Goal: Task Accomplishment & Management: Use online tool/utility

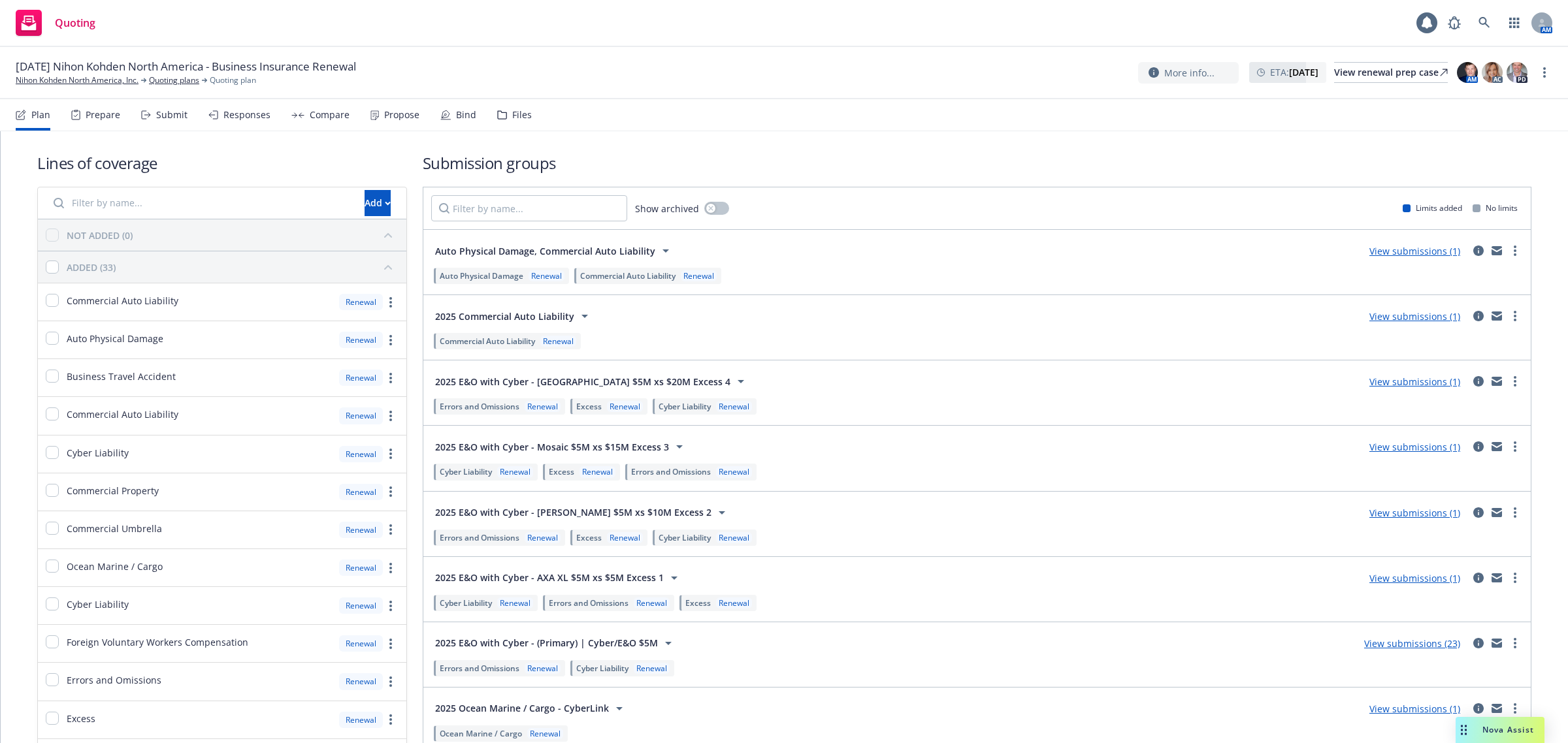
drag, startPoint x: 0, startPoint y: 0, endPoint x: 507, endPoint y: 121, distance: 521.2
click at [507, 121] on div "Files" at bounding box center [514, 114] width 35 height 32
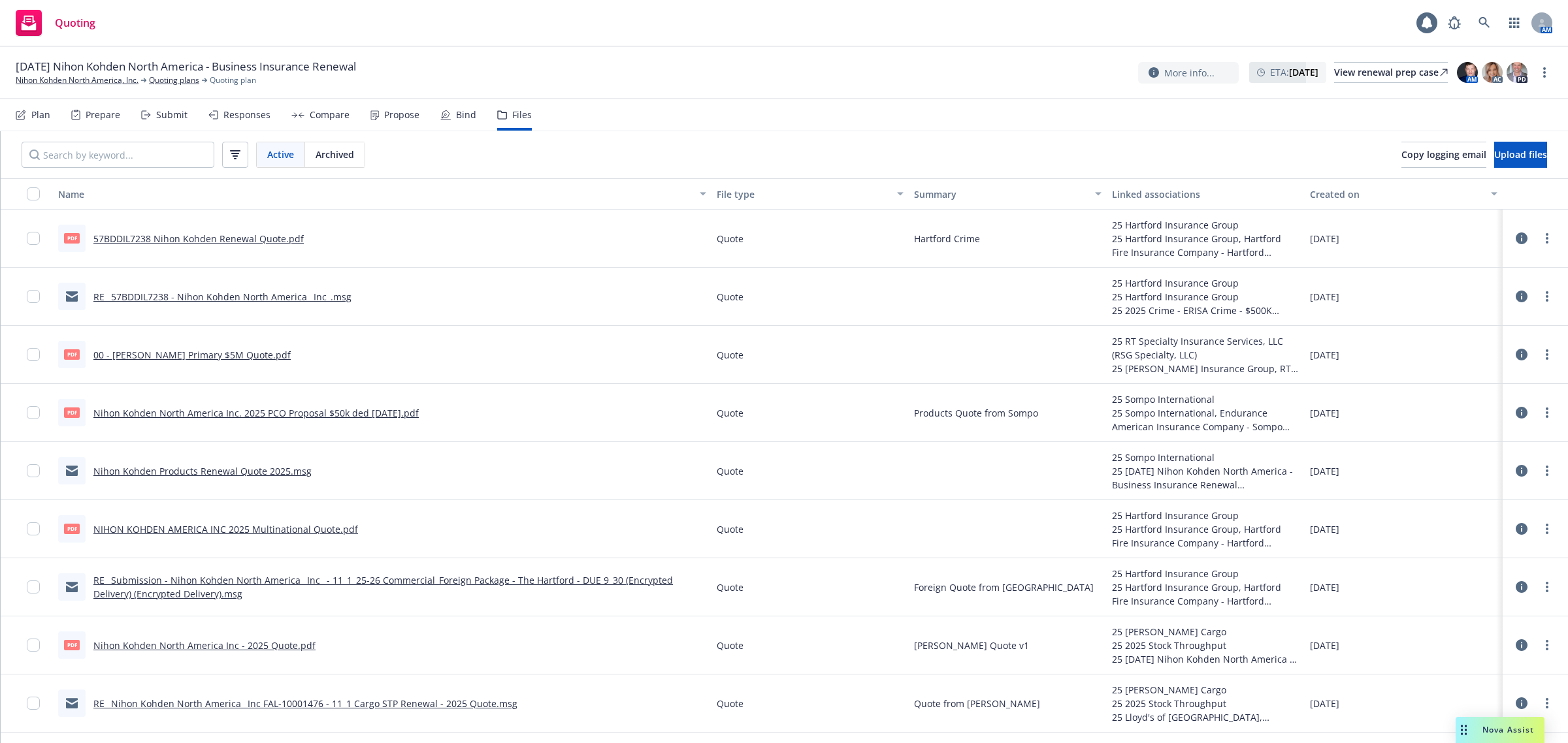
click at [446, 118] on div "Bind" at bounding box center [459, 114] width 36 height 32
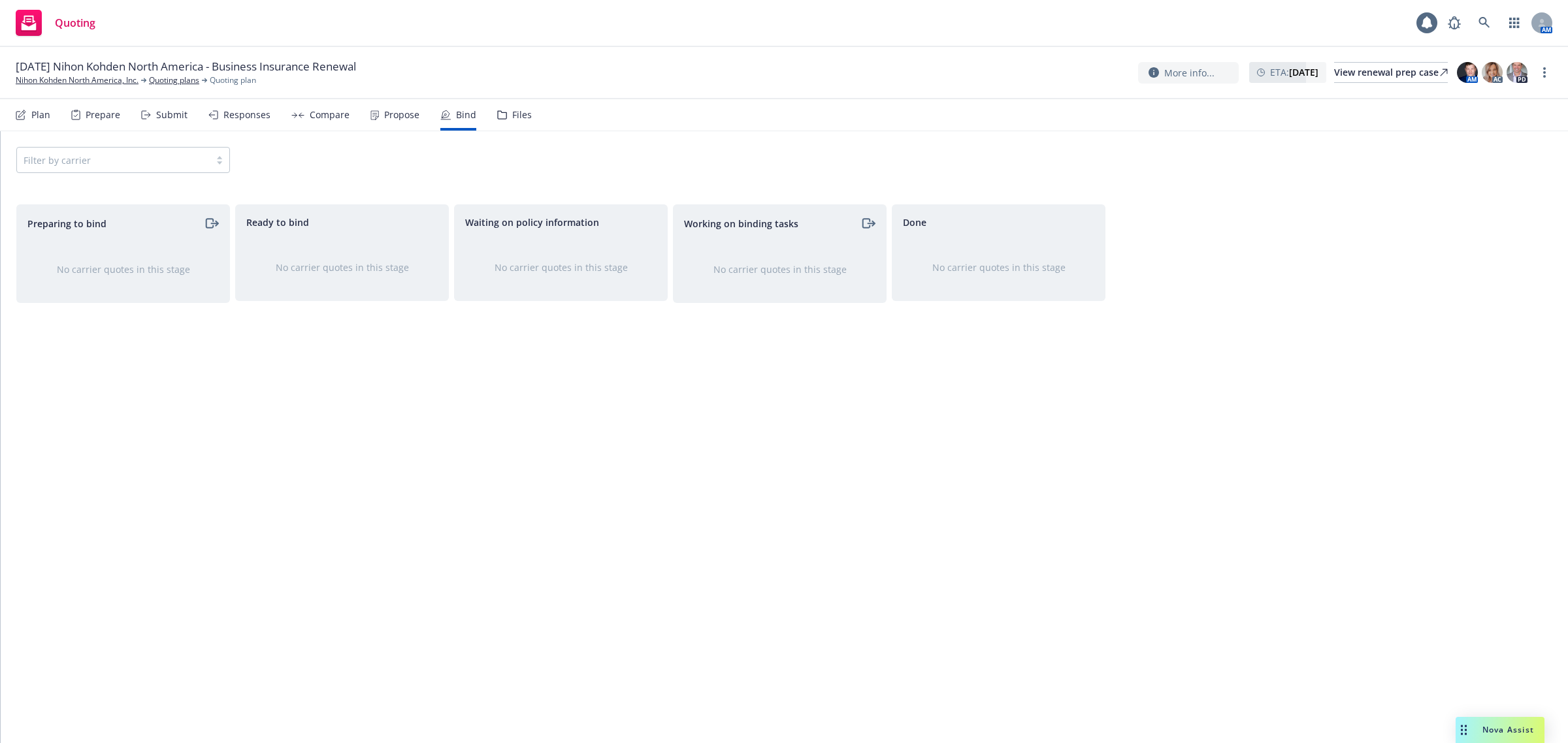
click at [79, 109] on div "Prepare" at bounding box center [95, 114] width 49 height 32
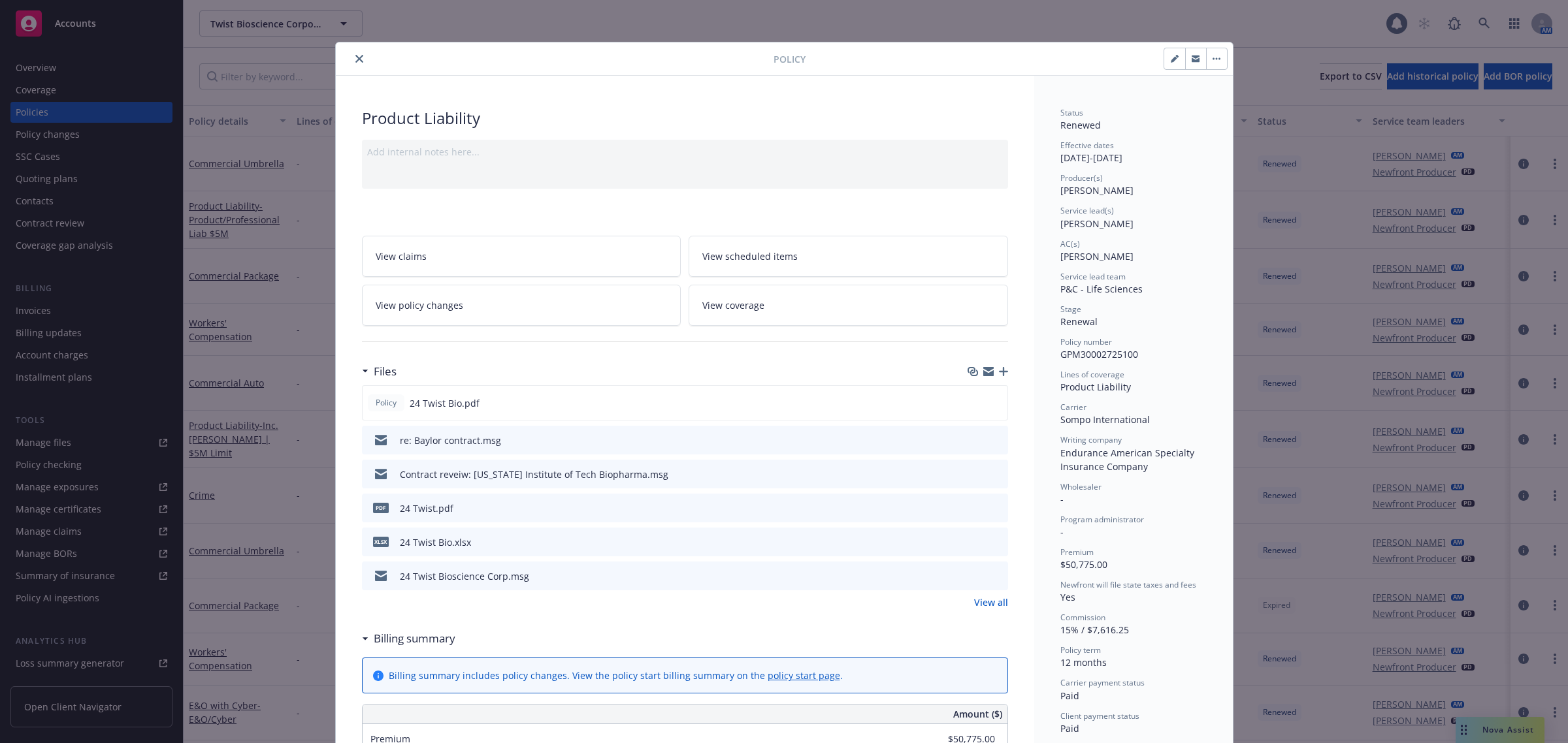
scroll to position [39, 0]
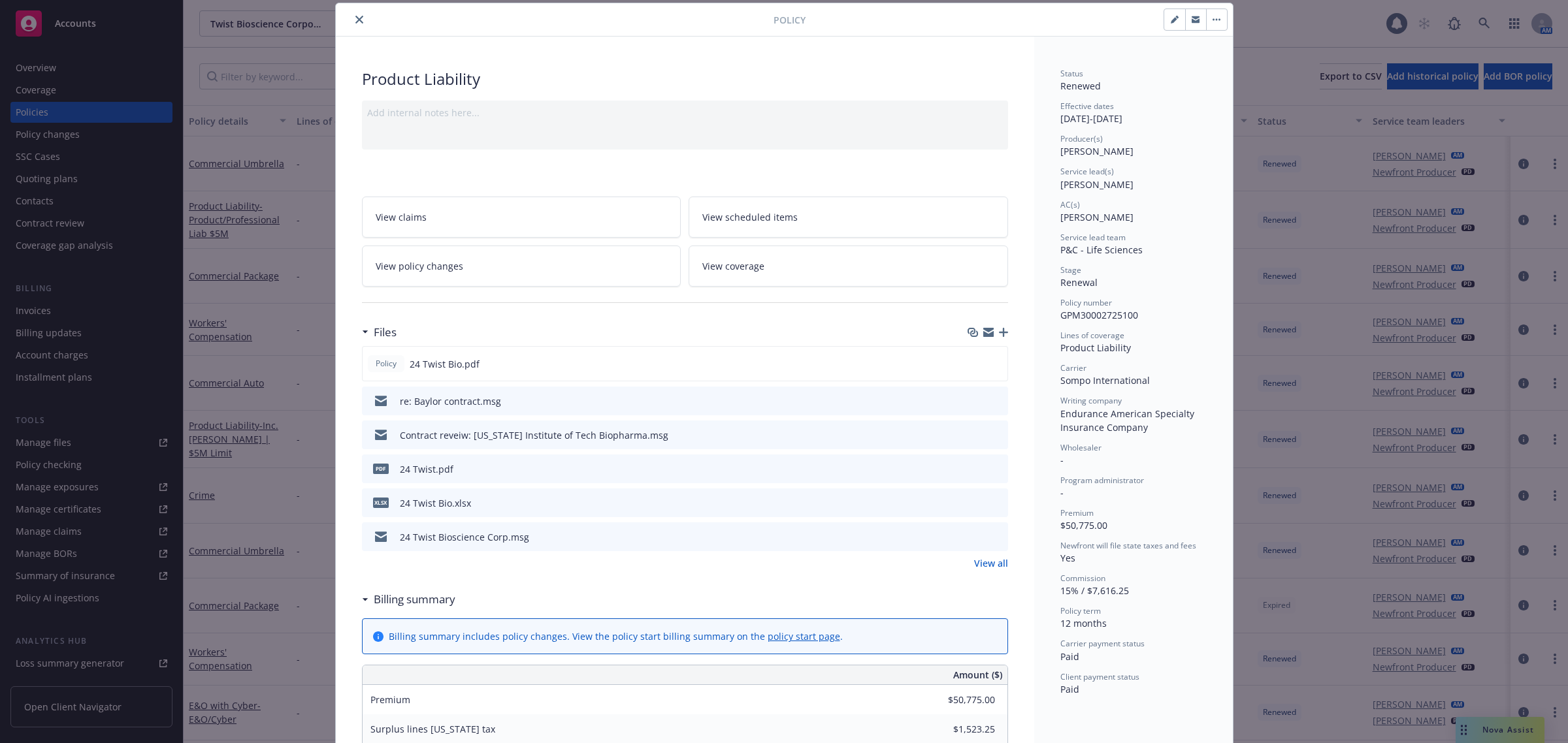
click at [355, 15] on icon "close" at bounding box center [359, 19] width 8 height 8
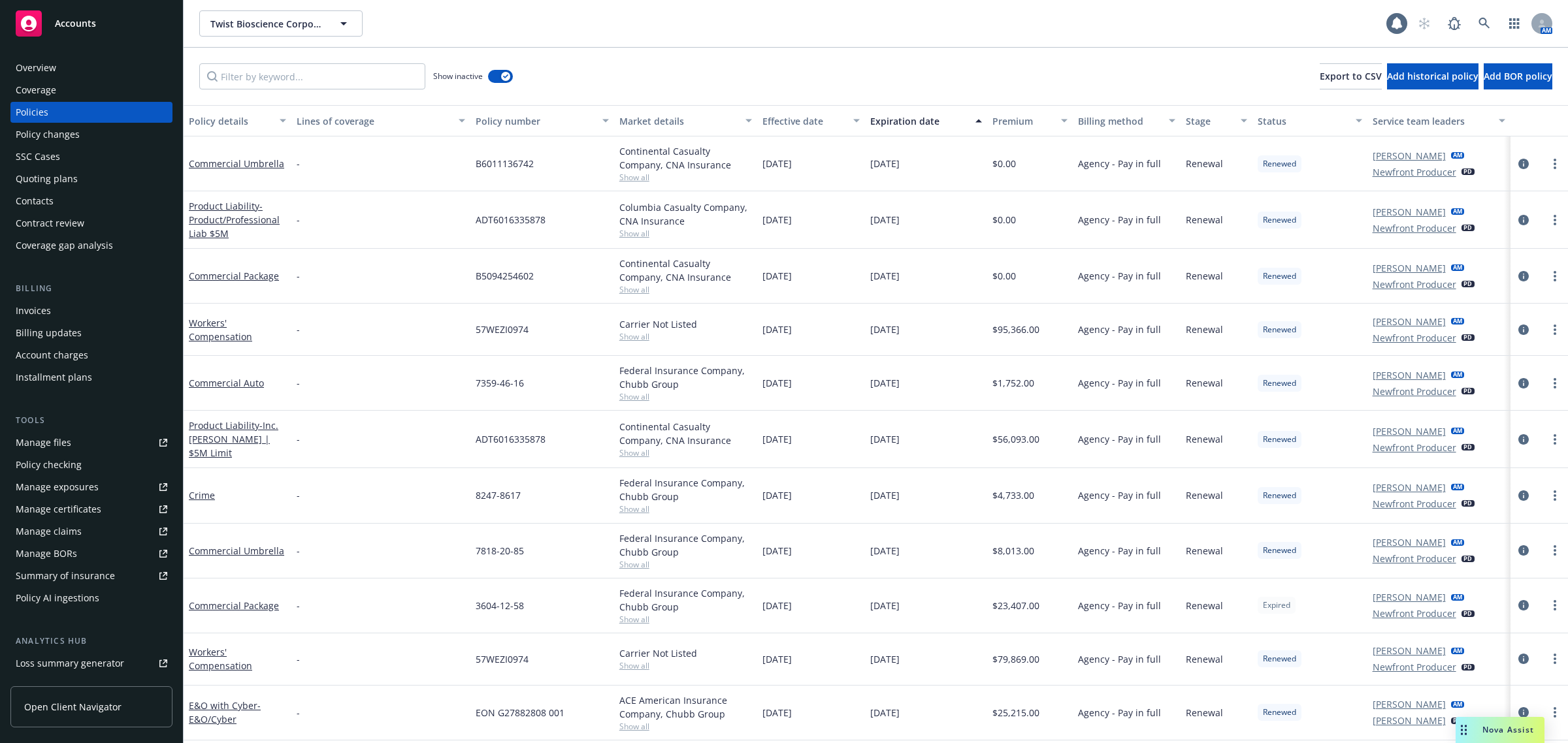
click at [79, 178] on div "Quoting plans" at bounding box center [91, 178] width 151 height 20
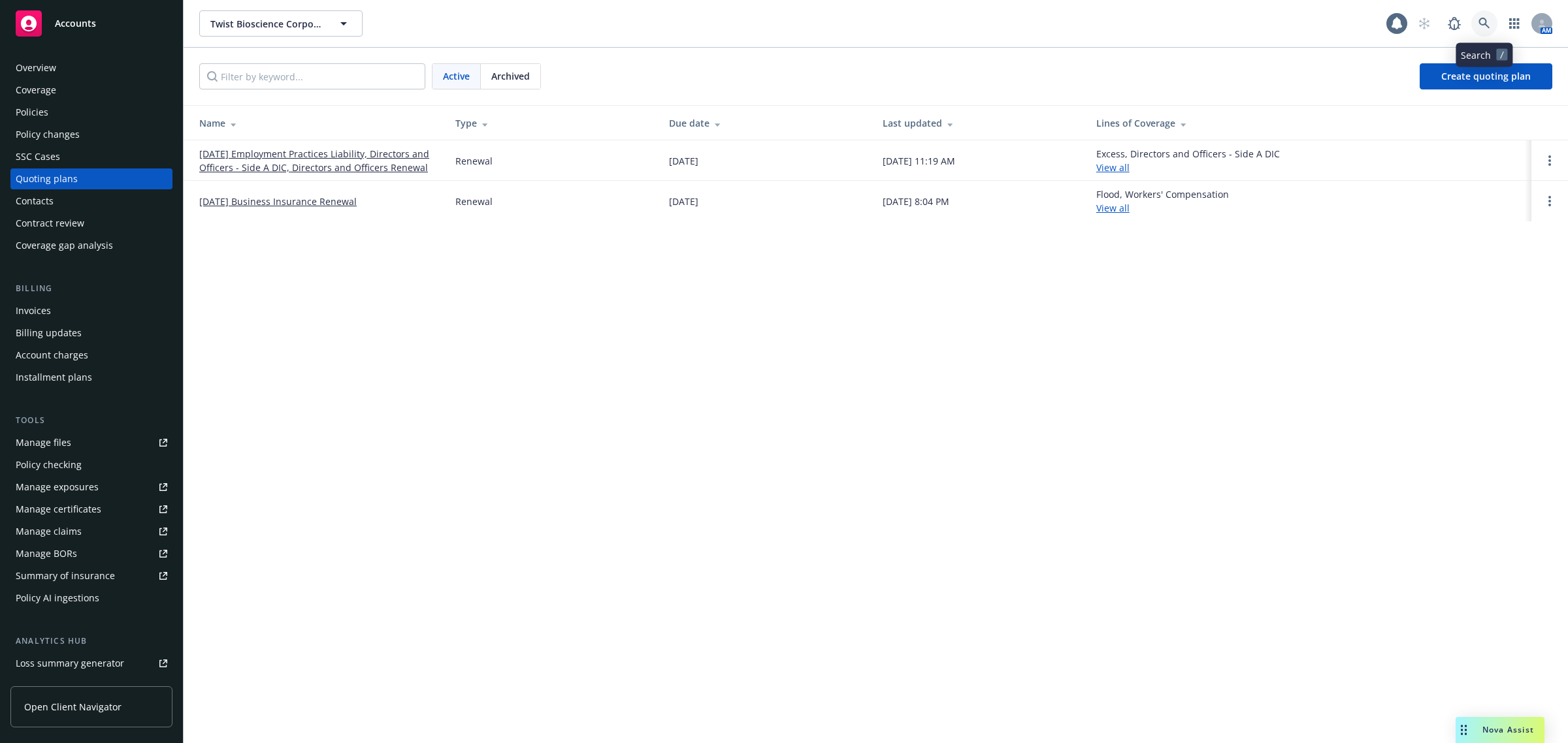
click at [1480, 26] on icon at bounding box center [1484, 24] width 12 height 12
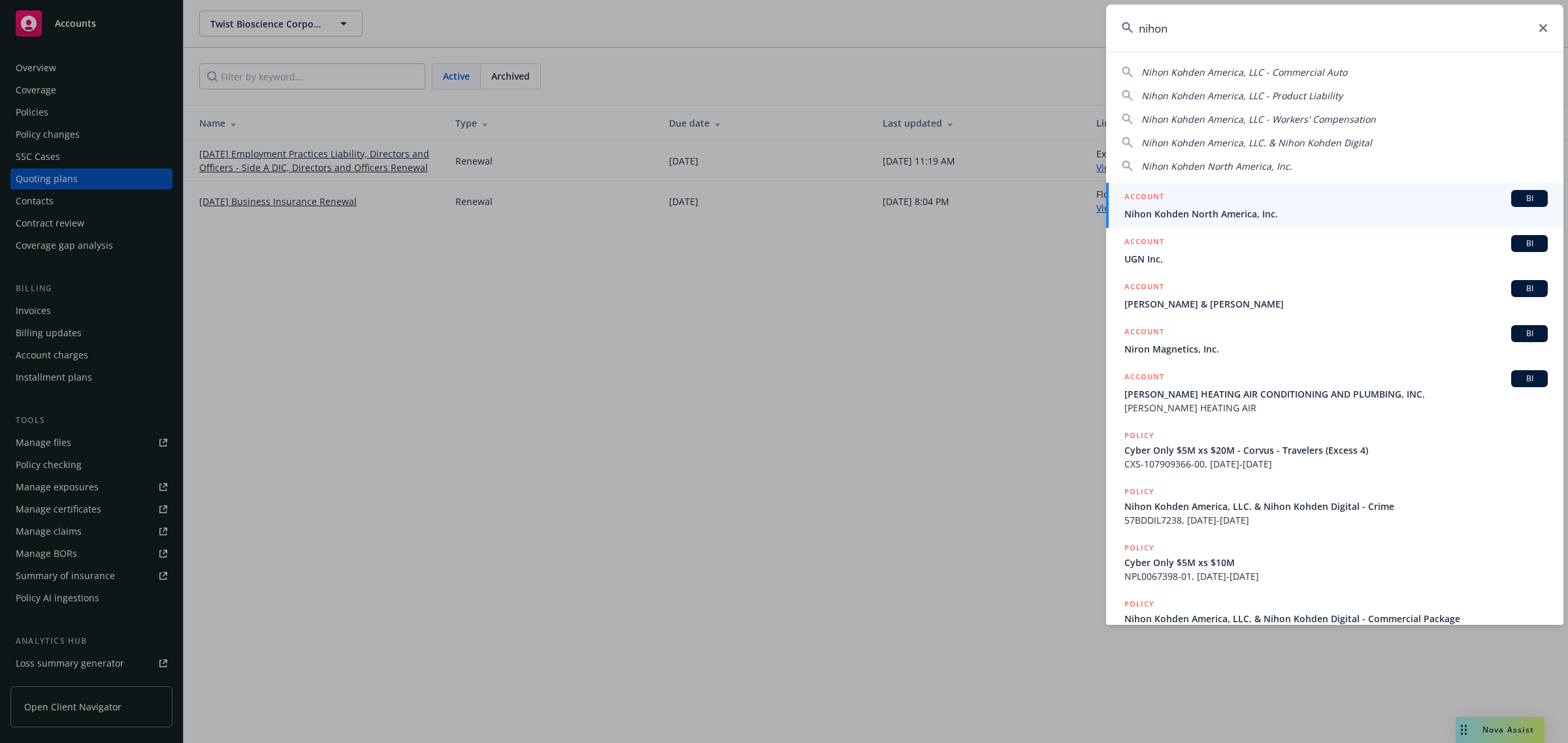
type input "nihon"
click at [1216, 207] on span "Nihon Kohden North America, Inc." at bounding box center [1336, 214] width 424 height 14
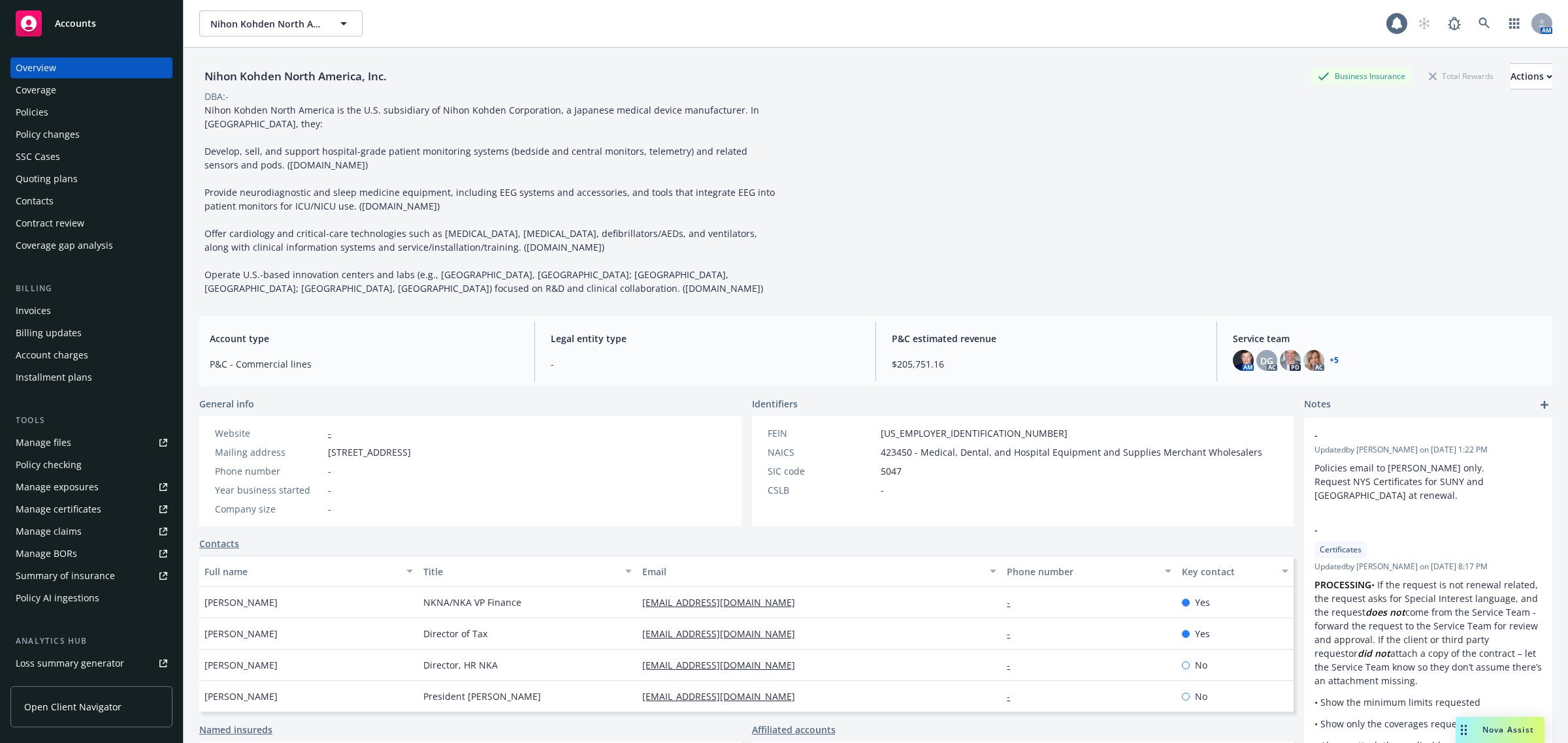
click at [79, 172] on div "Quoting plans" at bounding box center [91, 178] width 151 height 20
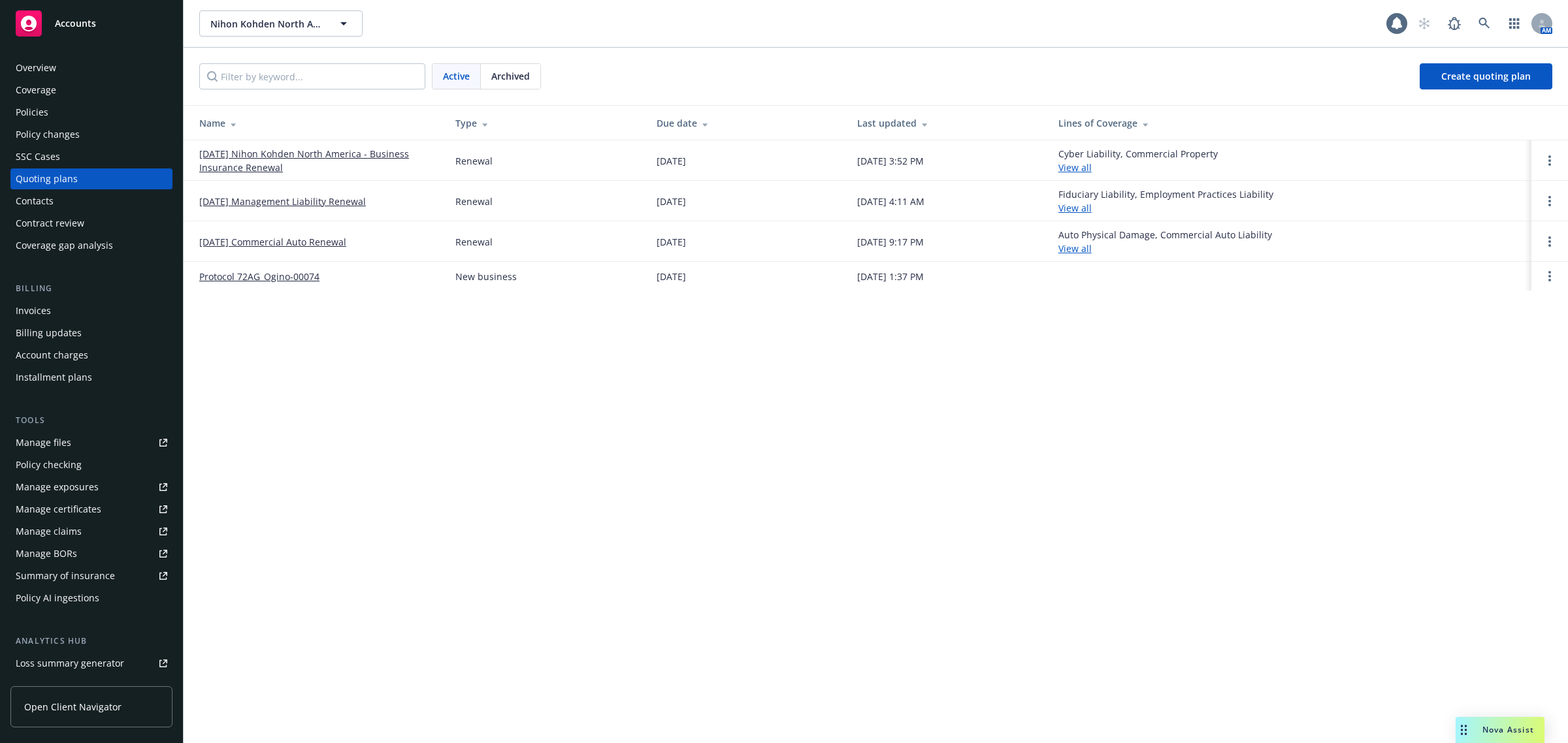
click at [260, 155] on link "[DATE] Nihon Kohden North America - Business Insurance Renewal" at bounding box center [316, 161] width 235 height 27
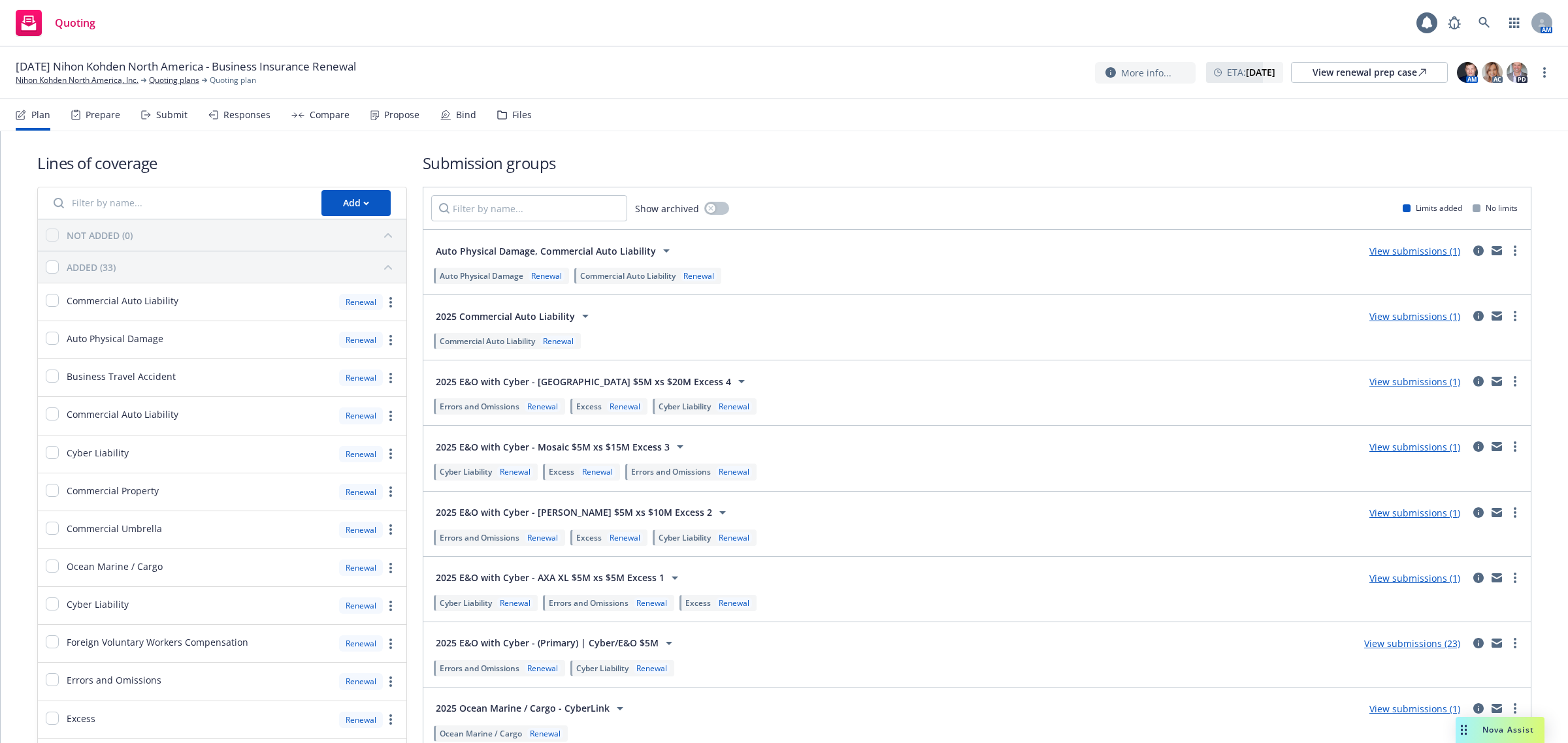
click at [190, 113] on div "Plan Prepare Submit Responses Compare Propose Bind Files" at bounding box center [273, 114] width 516 height 32
click at [341, 113] on div "Compare" at bounding box center [330, 115] width 40 height 10
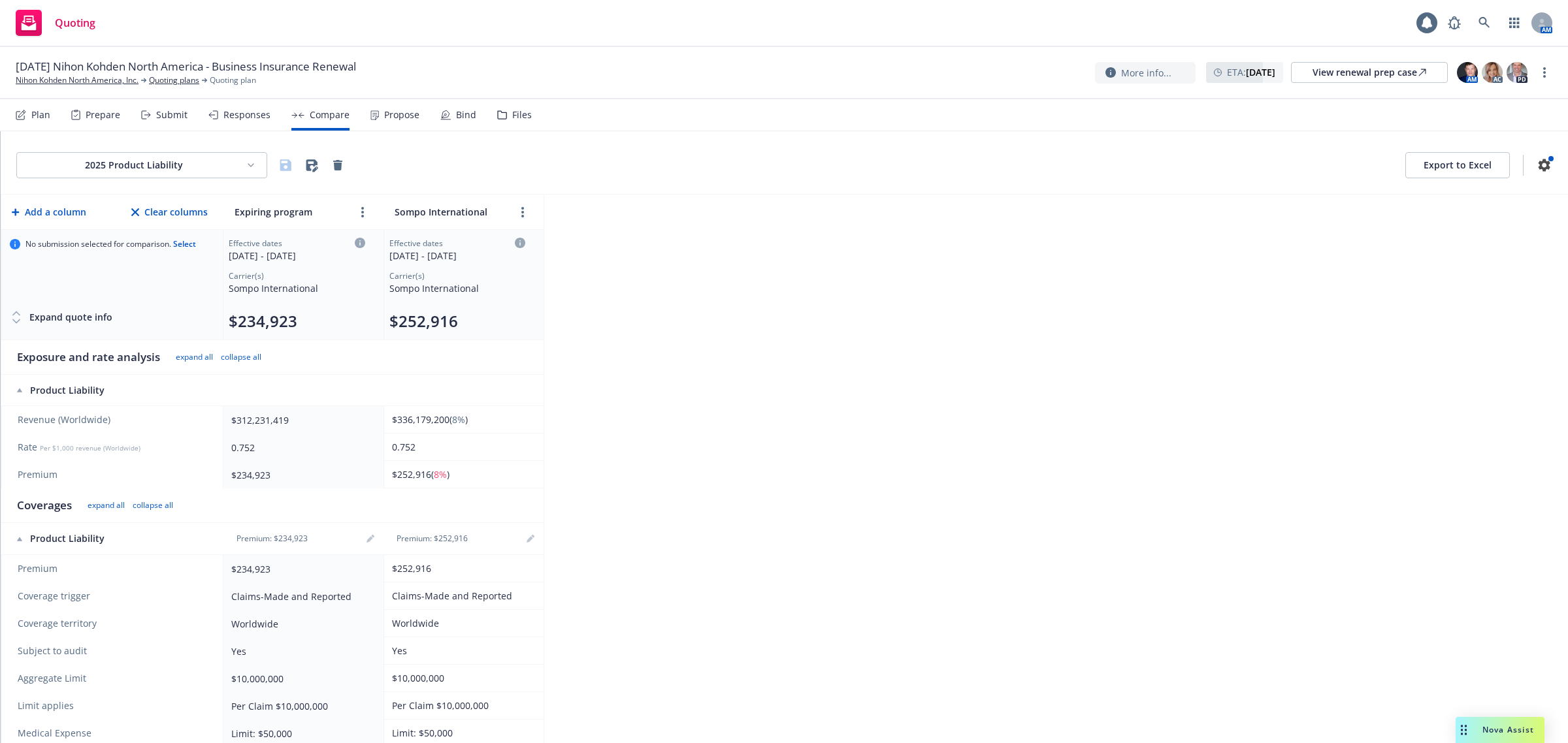
click at [195, 161] on html "Quoting 1 AM 11/01/25 Nihon Kohden North America - Business Insurance Renewal N…" at bounding box center [784, 372] width 1568 height 743
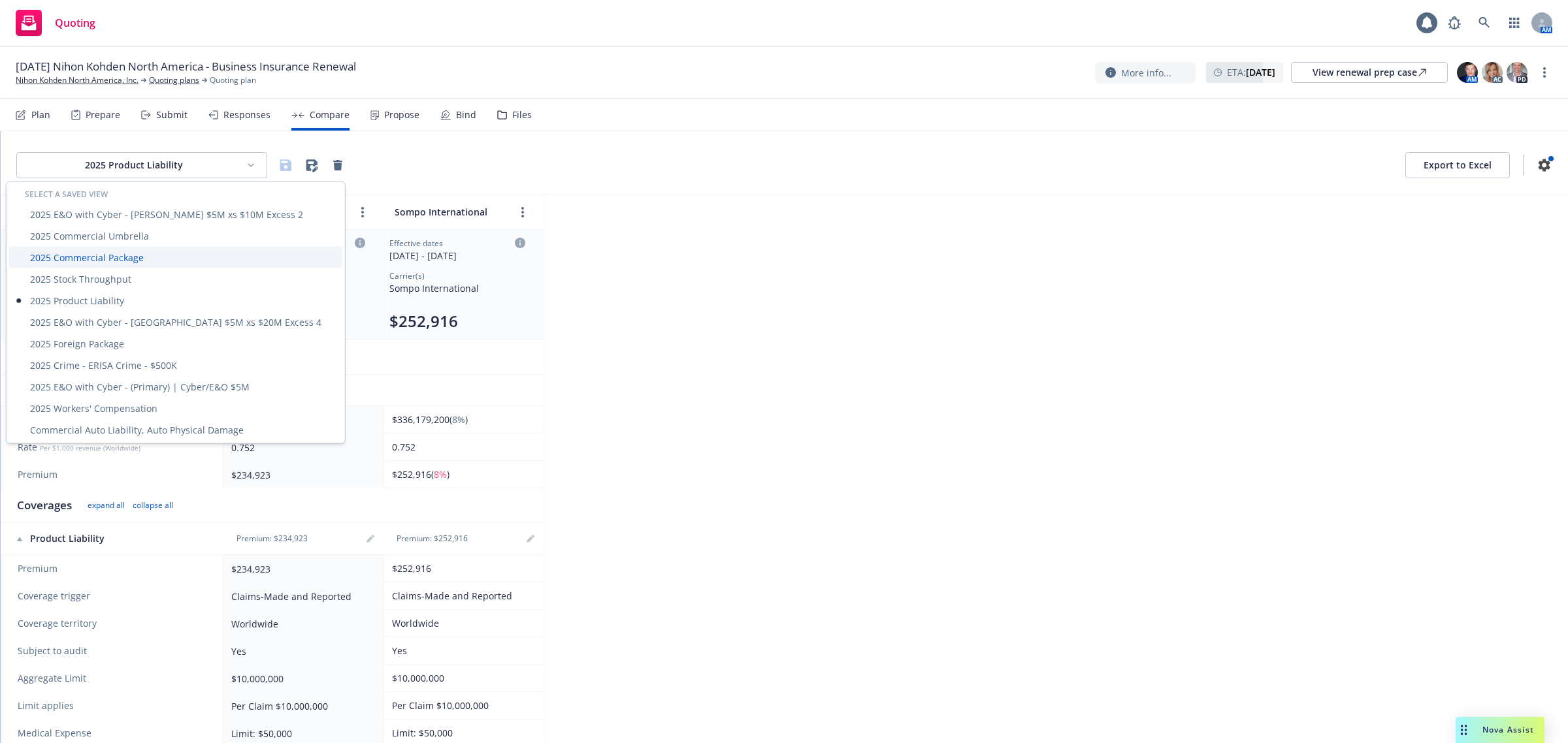
click at [152, 256] on div "2025 Commercial Package" at bounding box center [176, 257] width 333 height 21
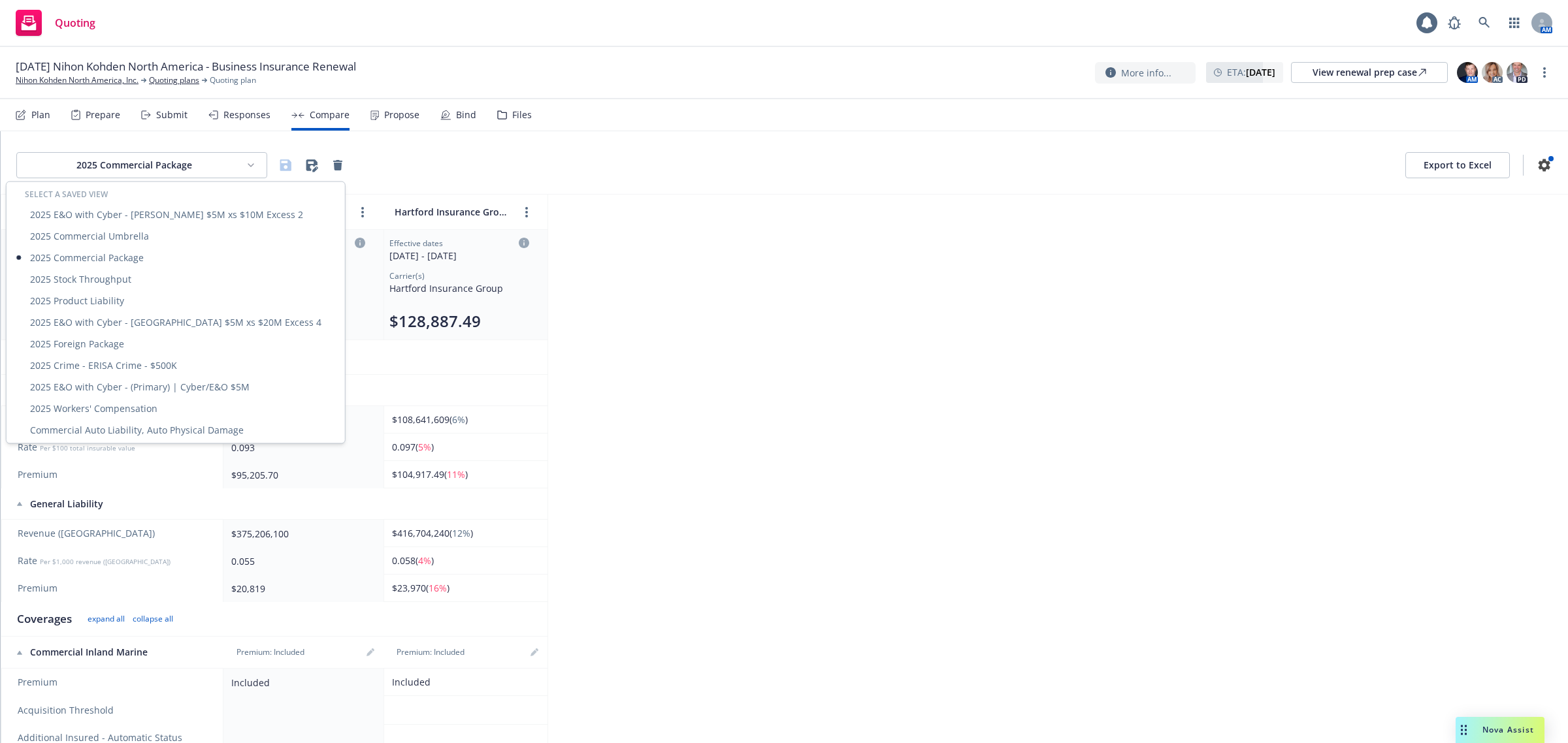
click at [191, 162] on html "Quoting 1 AM [DATE] Nihon Kohden [GEOGRAPHIC_DATA] - Business Insurance Renewal…" at bounding box center [784, 372] width 1568 height 743
click at [145, 249] on div "2025 Commercial Package" at bounding box center [176, 257] width 333 height 21
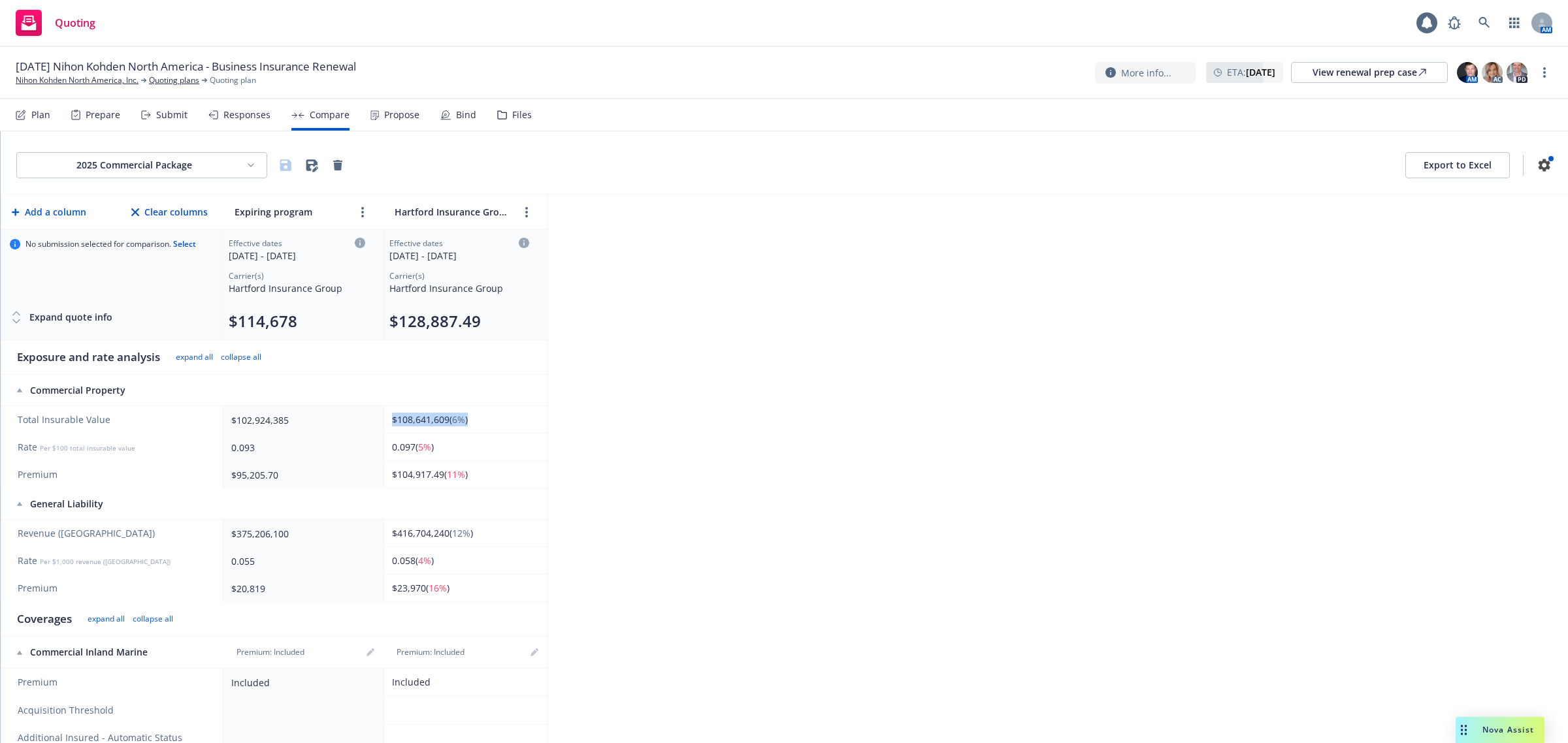
drag, startPoint x: 476, startPoint y: 423, endPoint x: 385, endPoint y: 424, distance: 91.0
click at [385, 424] on td "$108,641,609 ( 6% )" at bounding box center [465, 420] width 164 height 27
click at [694, 353] on div "2025 Commercial Package Export to Excel Add a column Clear columns Expiring pro…" at bounding box center [784, 437] width 1567 height 612
click at [161, 155] on html "Quoting 1 AM 11/01/25 Nihon Kohden North America - Business Insurance Renewal N…" at bounding box center [784, 372] width 1568 height 743
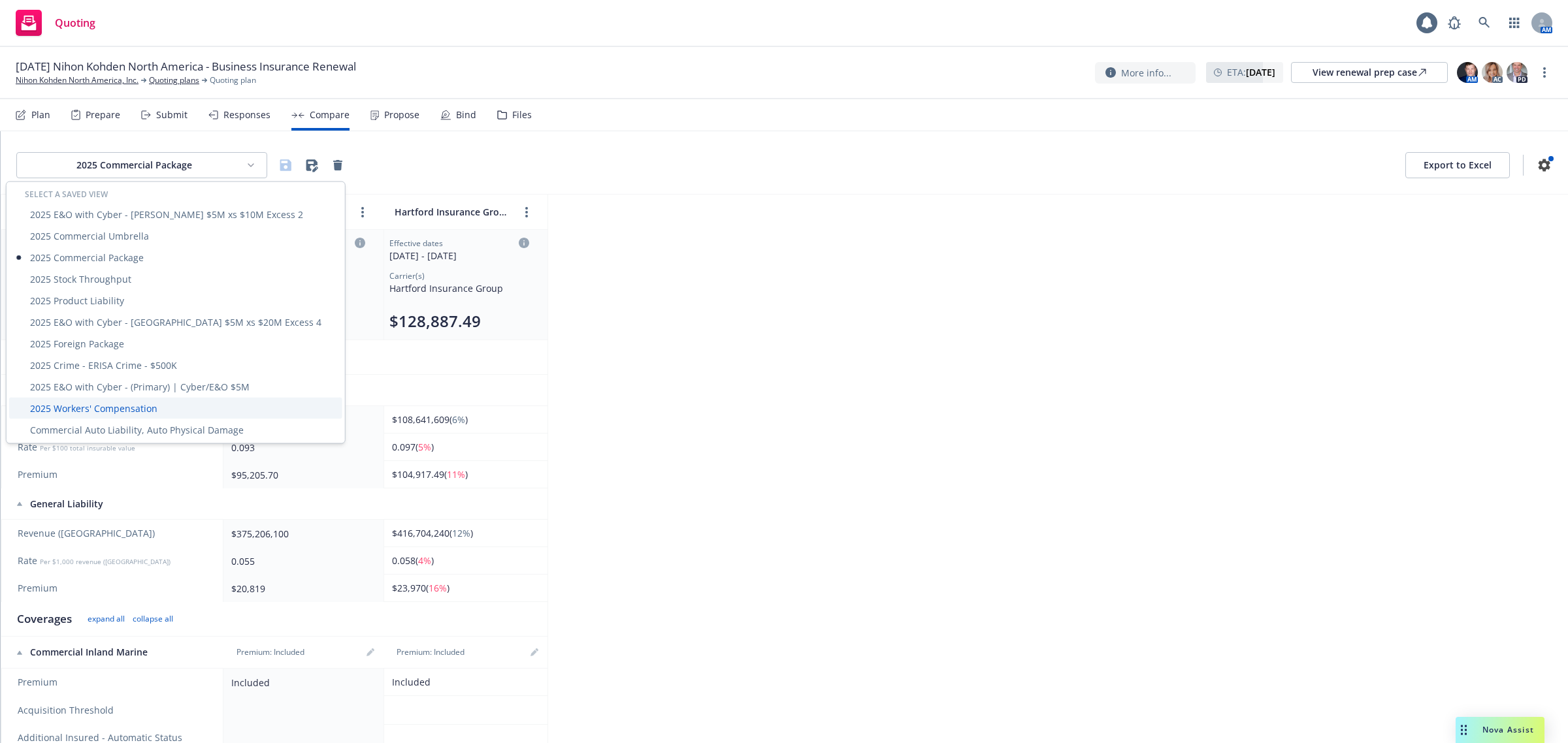
click at [143, 402] on div "2025 Workers' Compensation" at bounding box center [176, 408] width 333 height 21
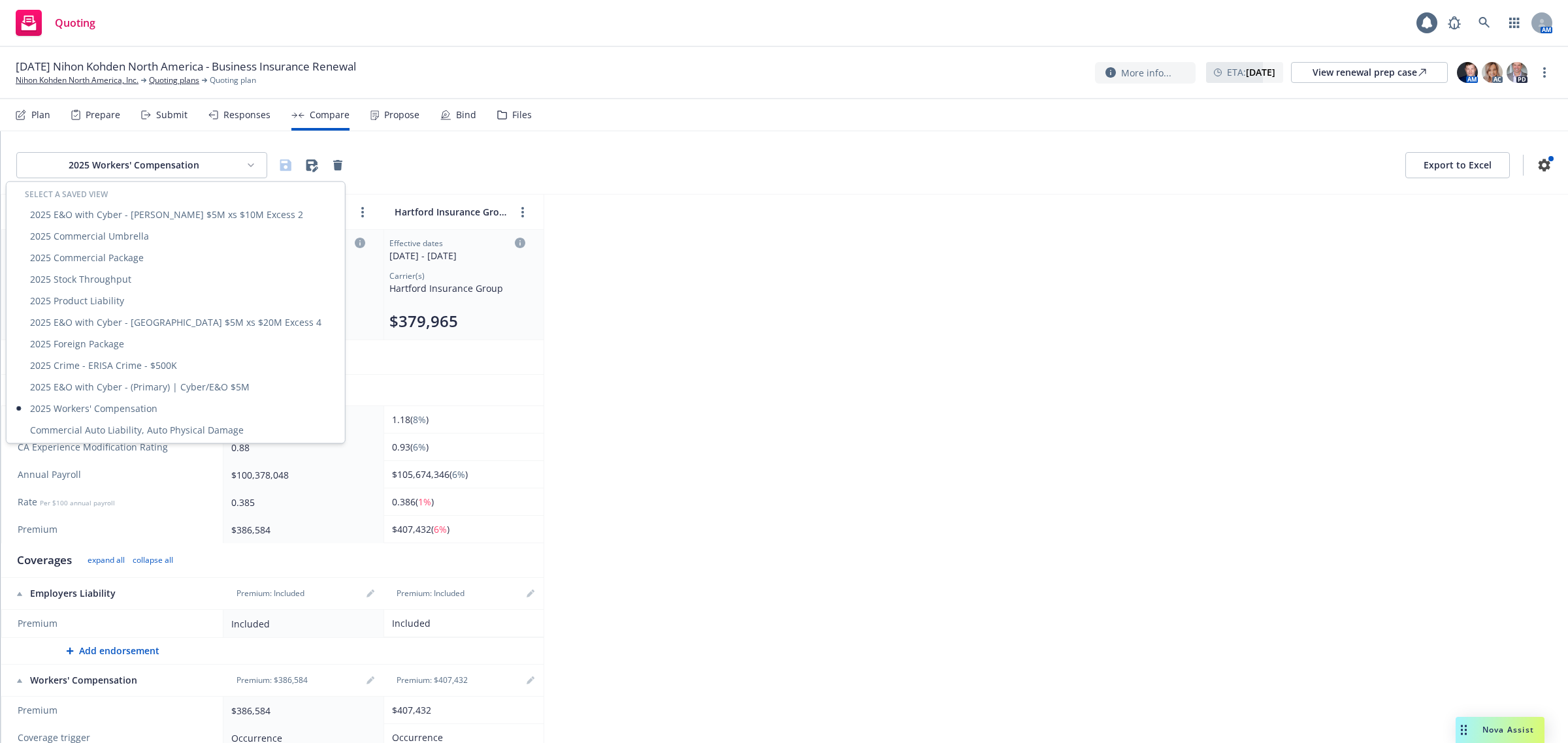
click at [193, 173] on html "Quoting 1 AM 11/01/25 Nihon Kohden North America - Business Insurance Renewal N…" at bounding box center [784, 372] width 1568 height 743
click at [173, 252] on div "2025 Commercial Package" at bounding box center [176, 257] width 333 height 21
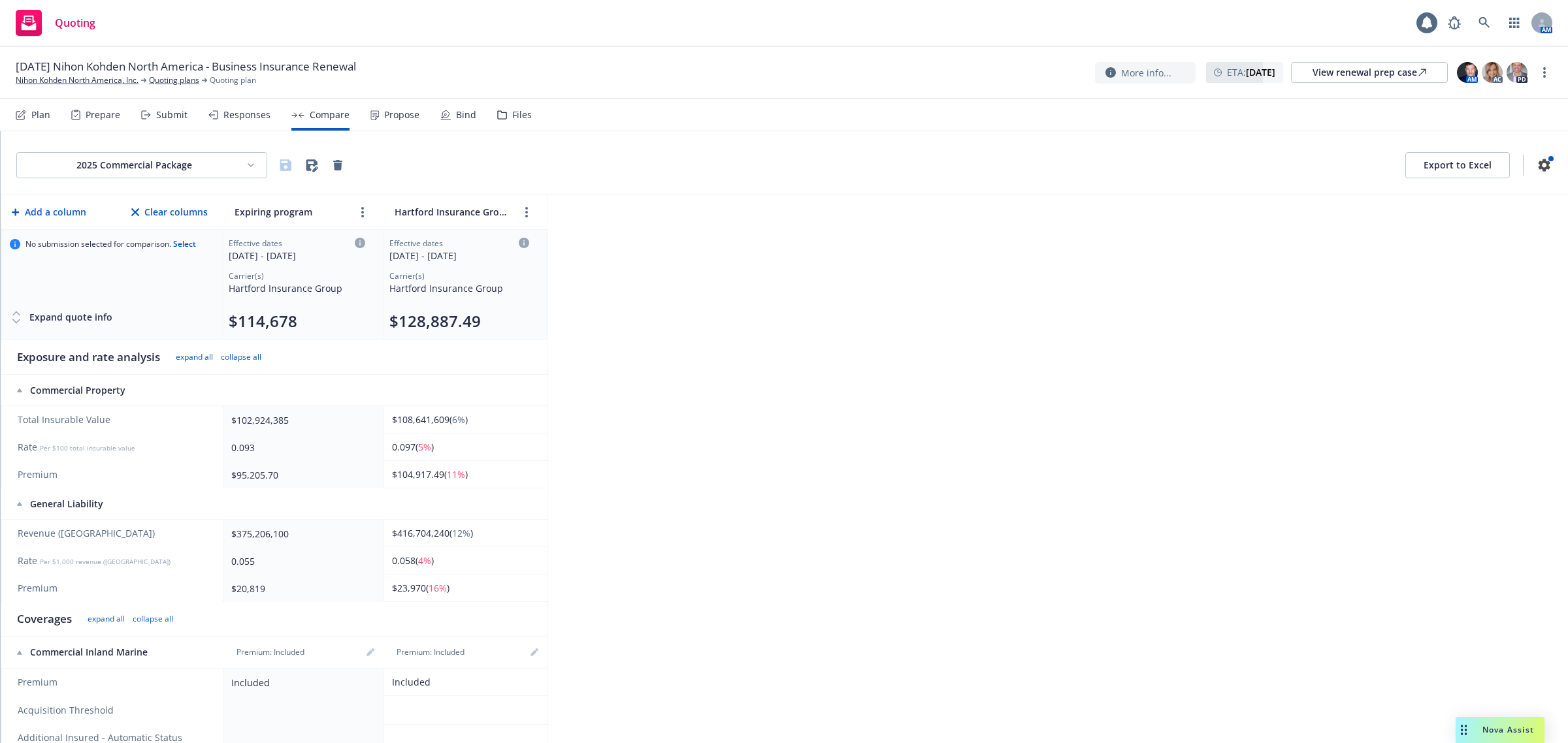
click at [203, 167] on html "Quoting 1 AM 11/01/25 Nihon Kohden North America - Business Insurance Renewal N…" at bounding box center [784, 372] width 1568 height 743
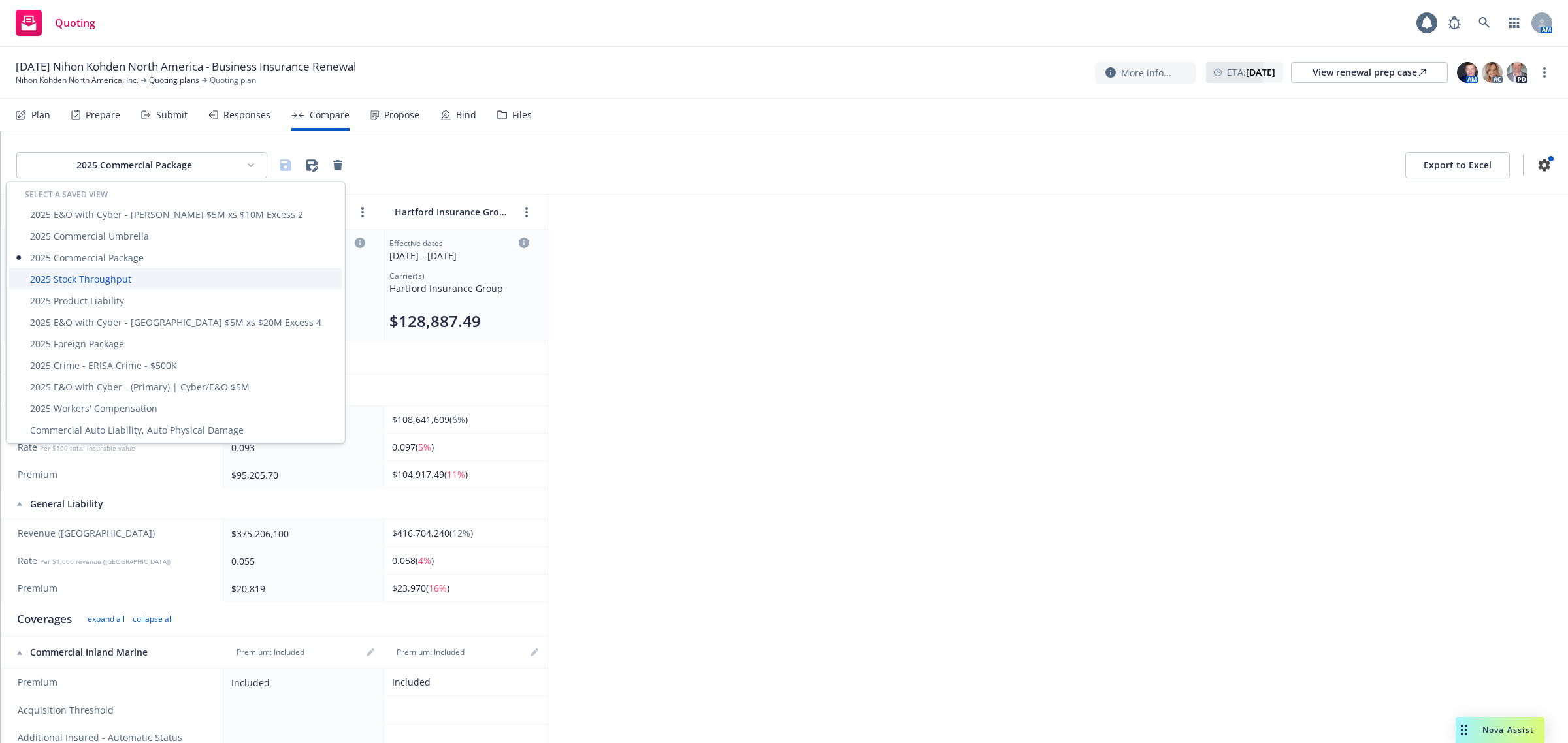
click at [149, 278] on div "2025 Stock Throughput" at bounding box center [176, 278] width 333 height 21
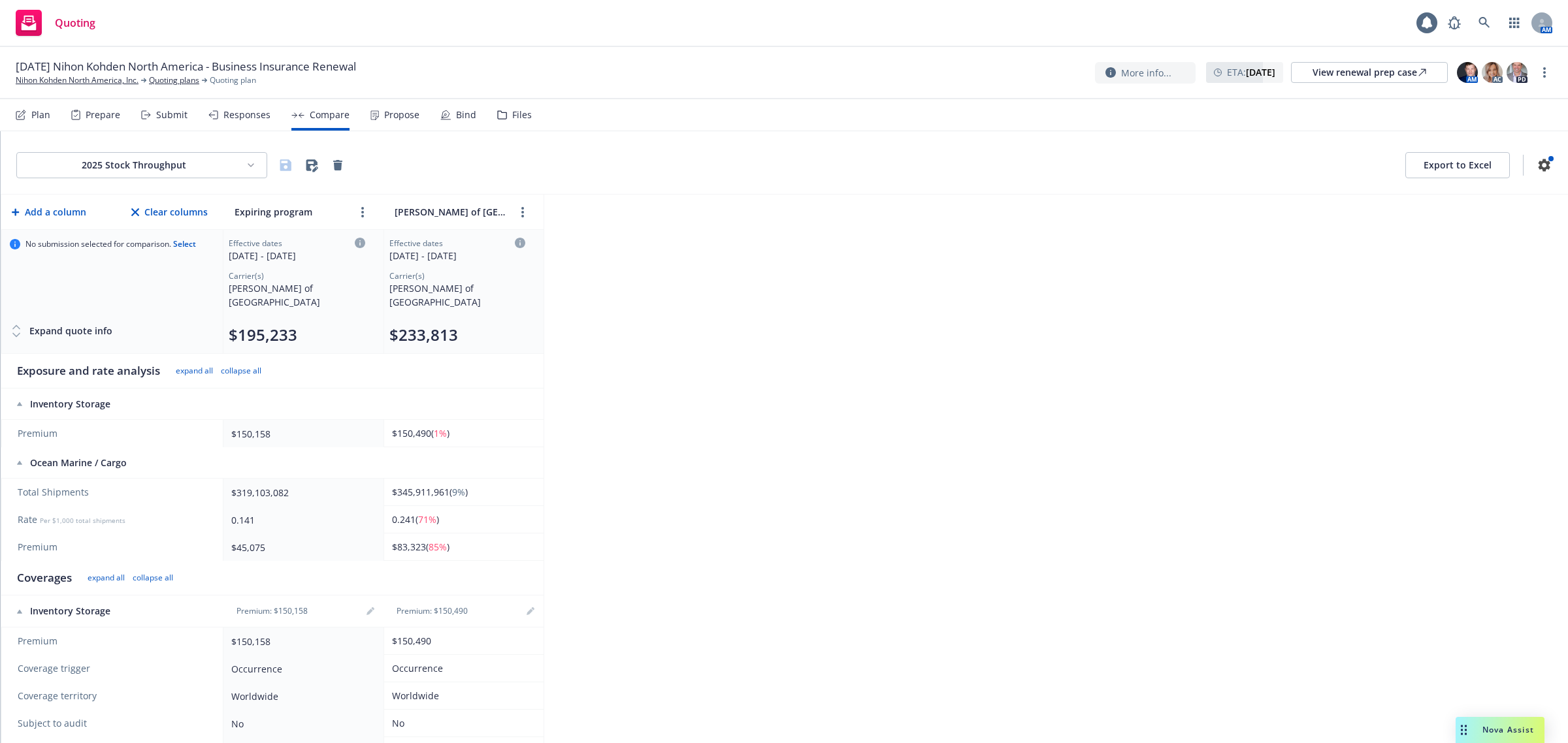
click at [750, 273] on div "2025 Stock Throughput Export to Excel Add a column Clear columns Expiring progr…" at bounding box center [784, 437] width 1567 height 612
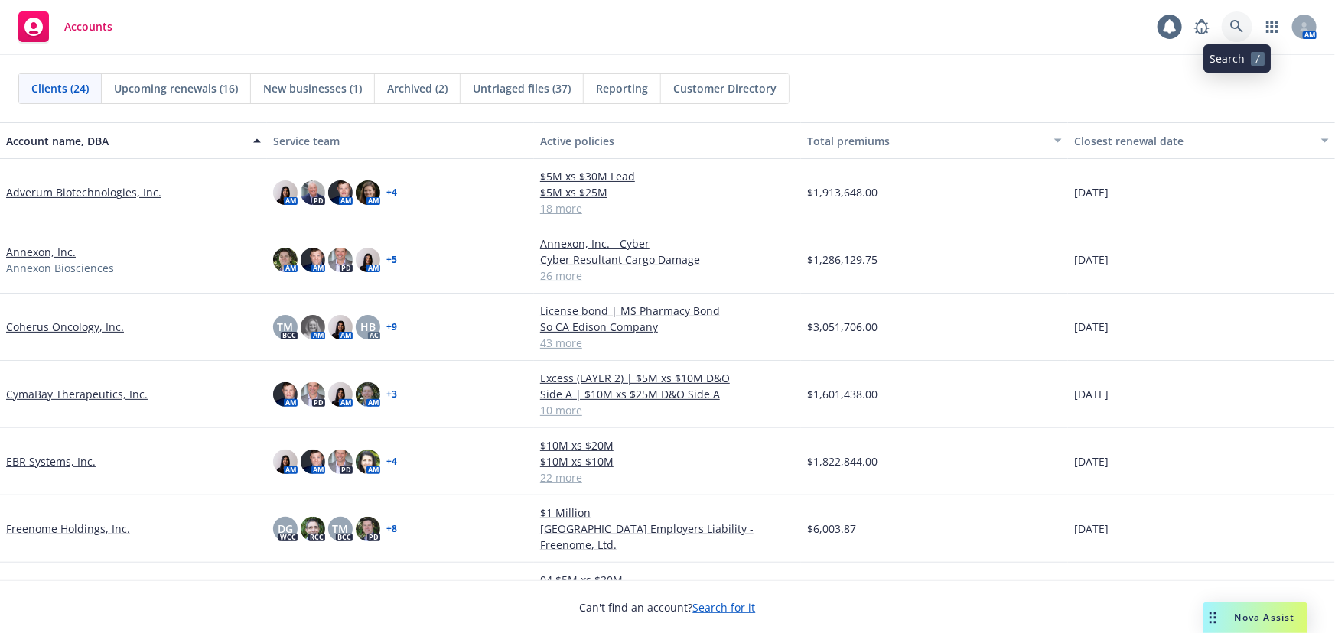
click at [1227, 21] on link at bounding box center [1237, 26] width 31 height 31
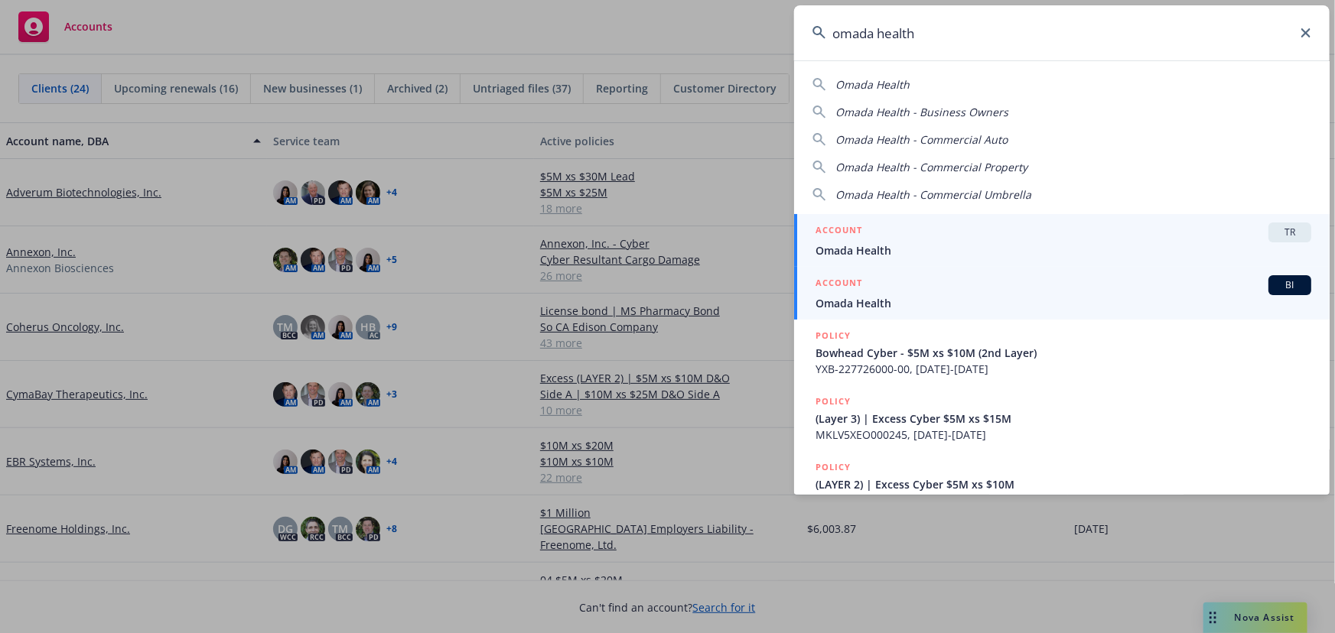
type input "omada health"
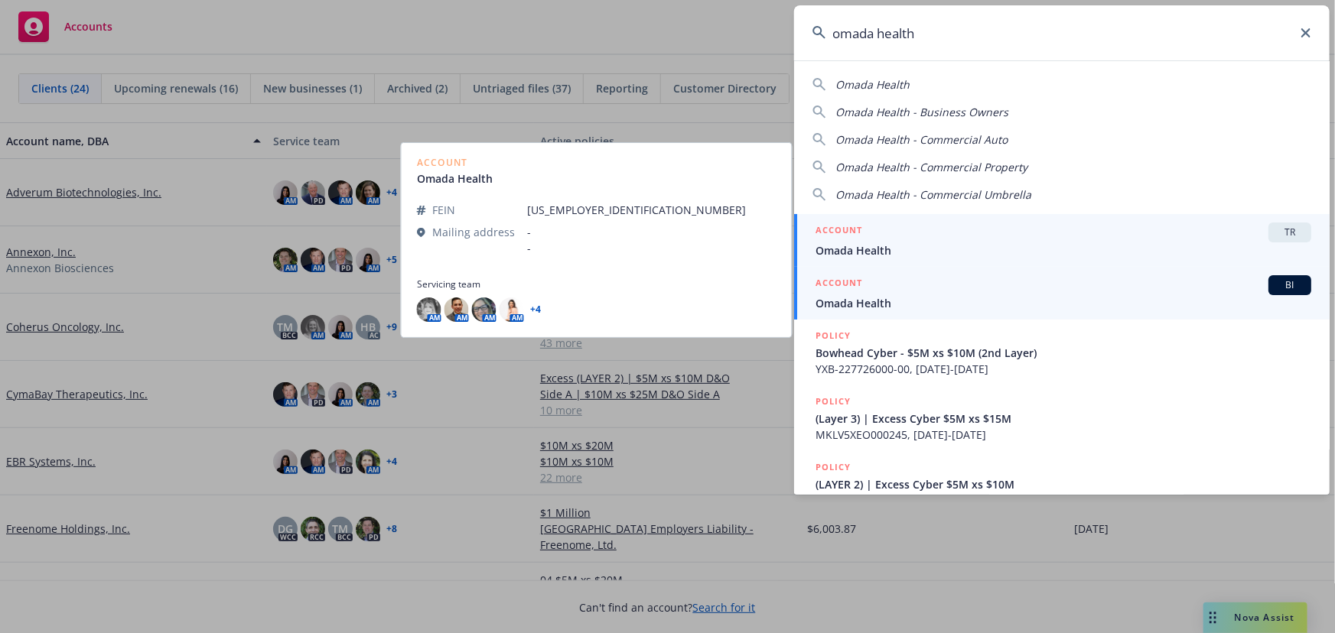
click at [903, 290] on div "ACCOUNT BI" at bounding box center [1063, 285] width 496 height 20
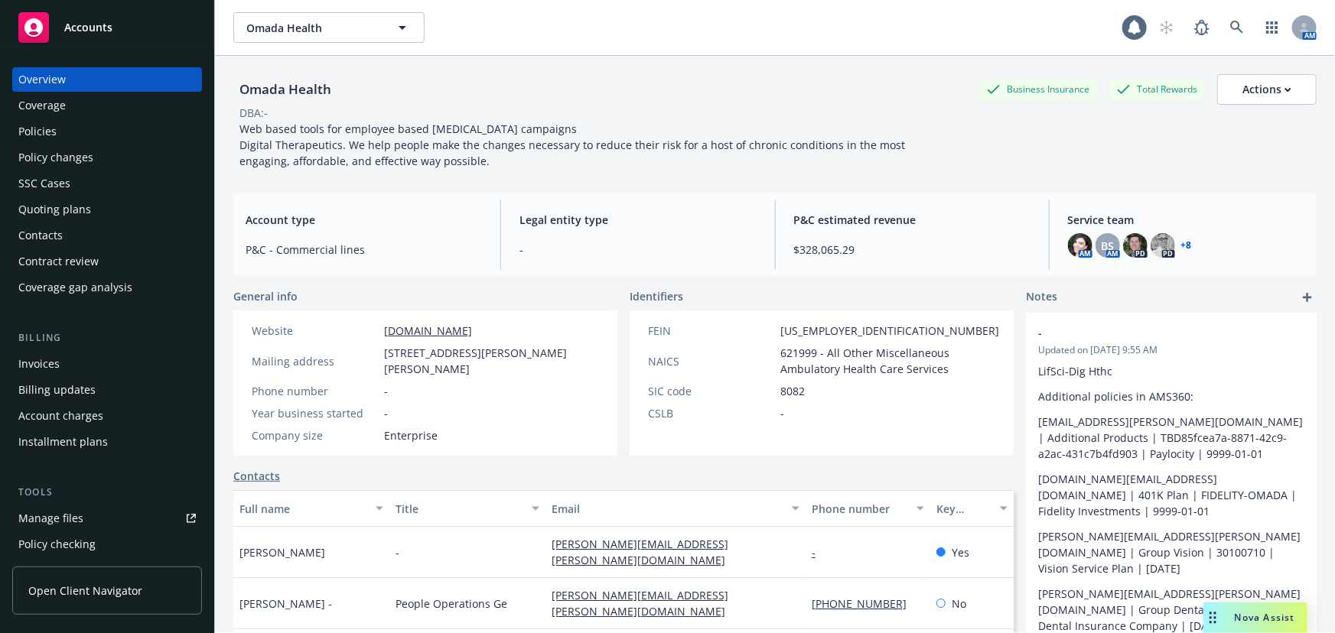
click at [58, 131] on div "Policies" at bounding box center [106, 131] width 177 height 24
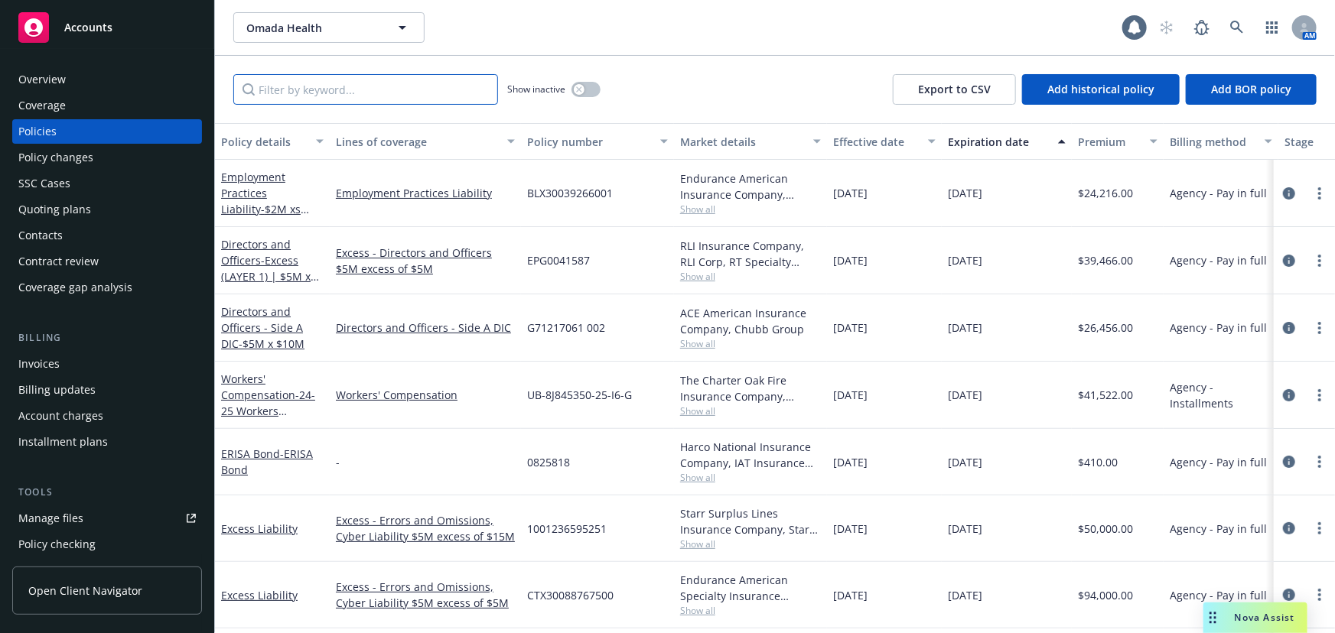
click at [328, 83] on input "Filter by keyword..." at bounding box center [365, 89] width 265 height 31
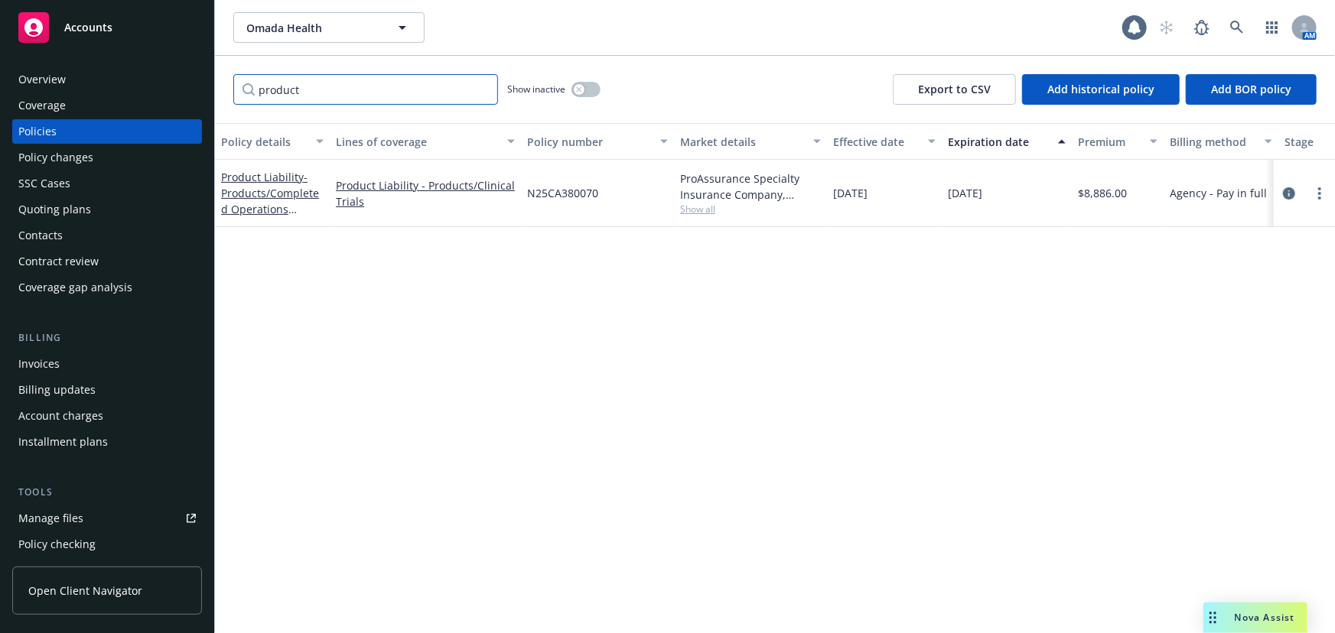
type input "product"
click at [695, 206] on span "Show all" at bounding box center [750, 209] width 141 height 13
click at [412, 236] on div "Policy details Lines of coverage Policy number Market details Effective date Ex…" at bounding box center [775, 378] width 1120 height 510
click at [81, 88] on div "Overview" at bounding box center [106, 79] width 177 height 24
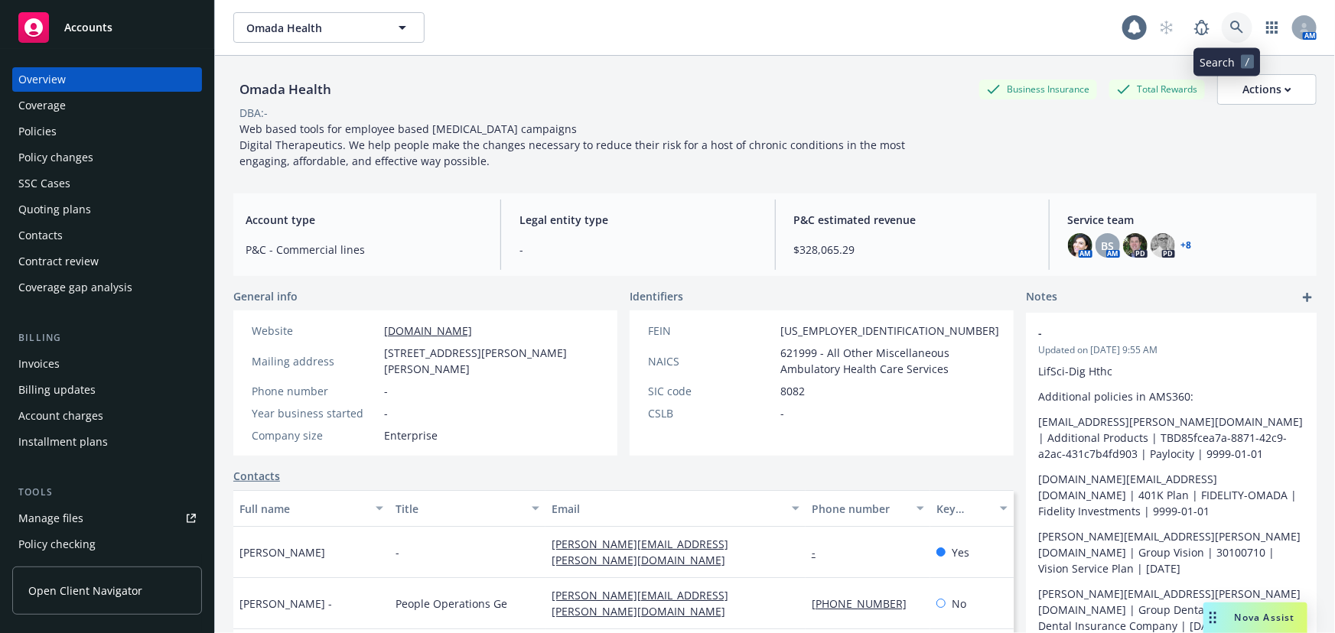
click at [1230, 21] on icon at bounding box center [1237, 28] width 14 height 14
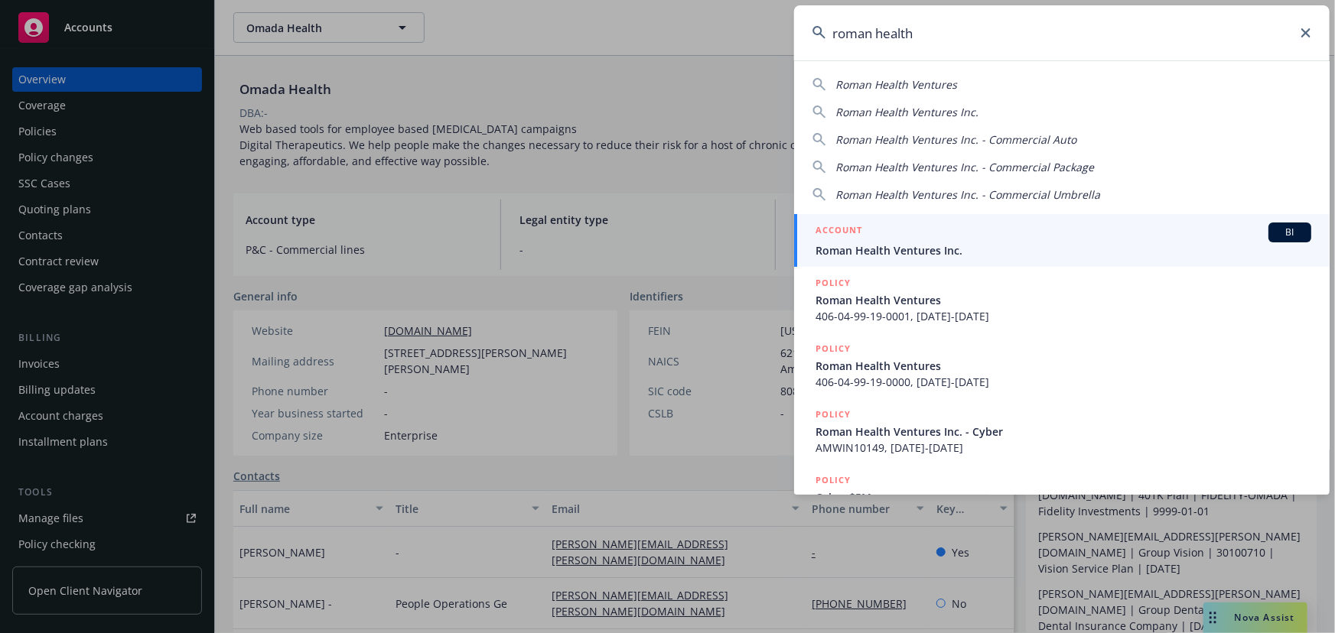
type input "roman health"
click at [946, 240] on div "ACCOUNT BI" at bounding box center [1063, 233] width 496 height 20
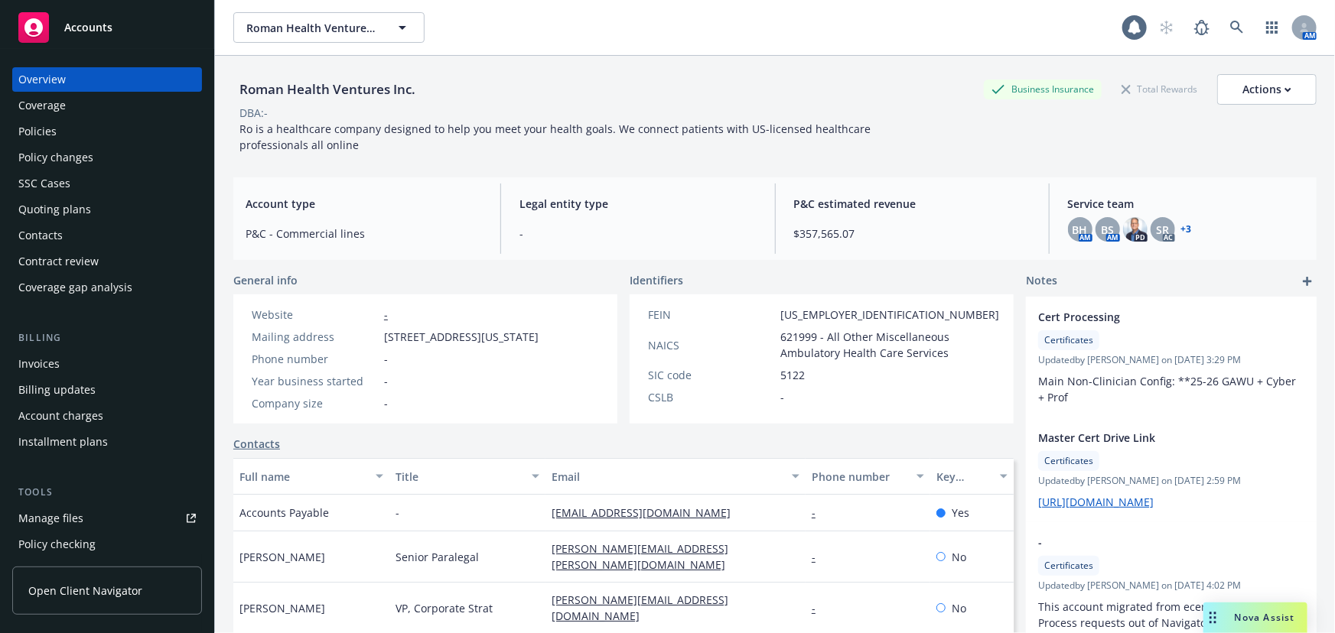
click at [46, 126] on div "Policies" at bounding box center [37, 131] width 38 height 24
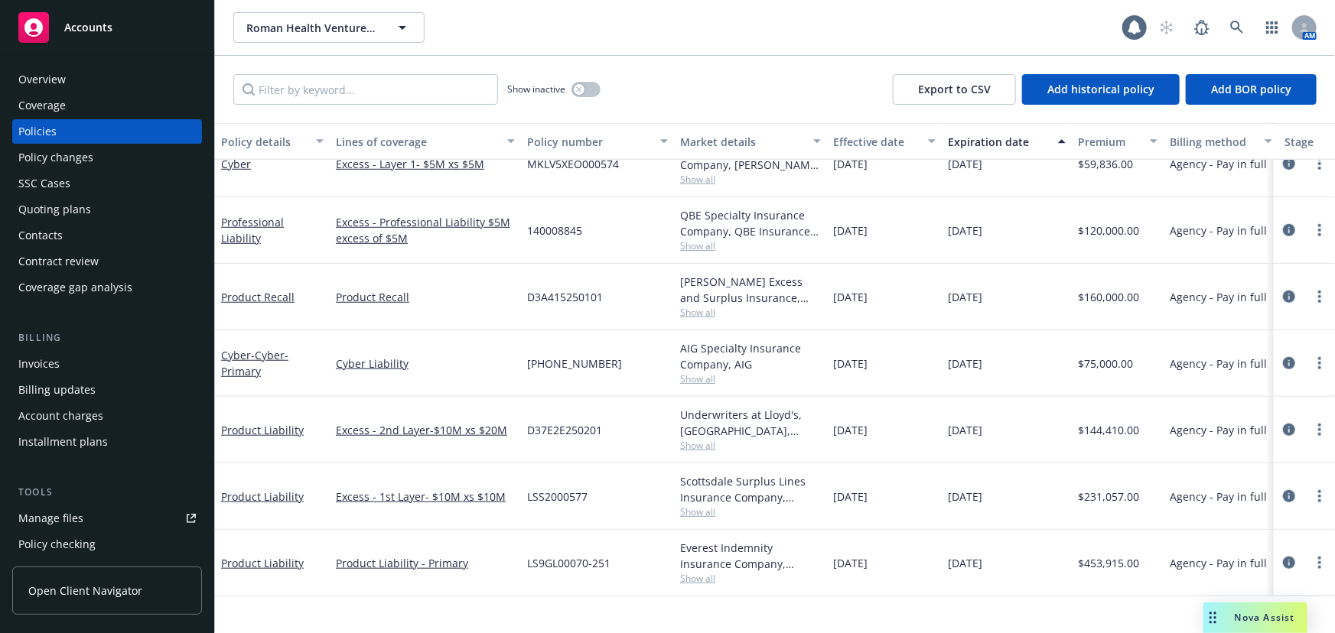
scroll to position [323, 0]
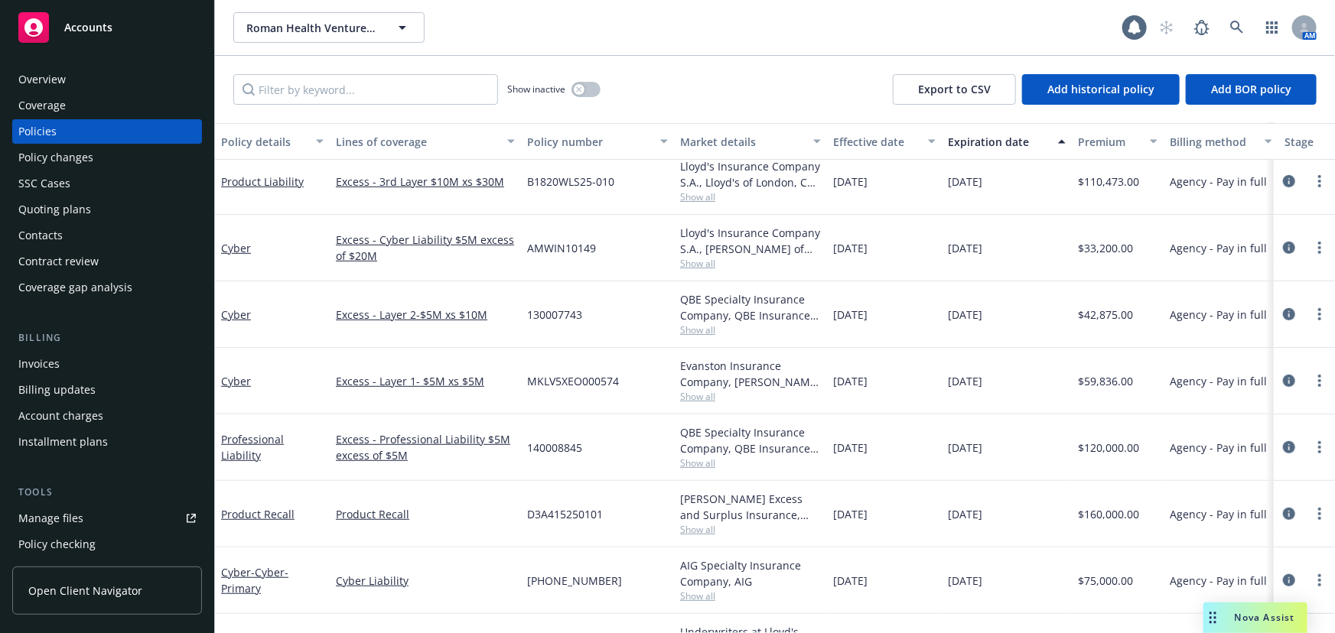
click at [721, 534] on span "Show all" at bounding box center [750, 529] width 141 height 13
click at [788, 545] on div "Beazley Excess and Surplus Insurance, Inc., Beazley Group, CRC Group Show all" at bounding box center [750, 514] width 153 height 67
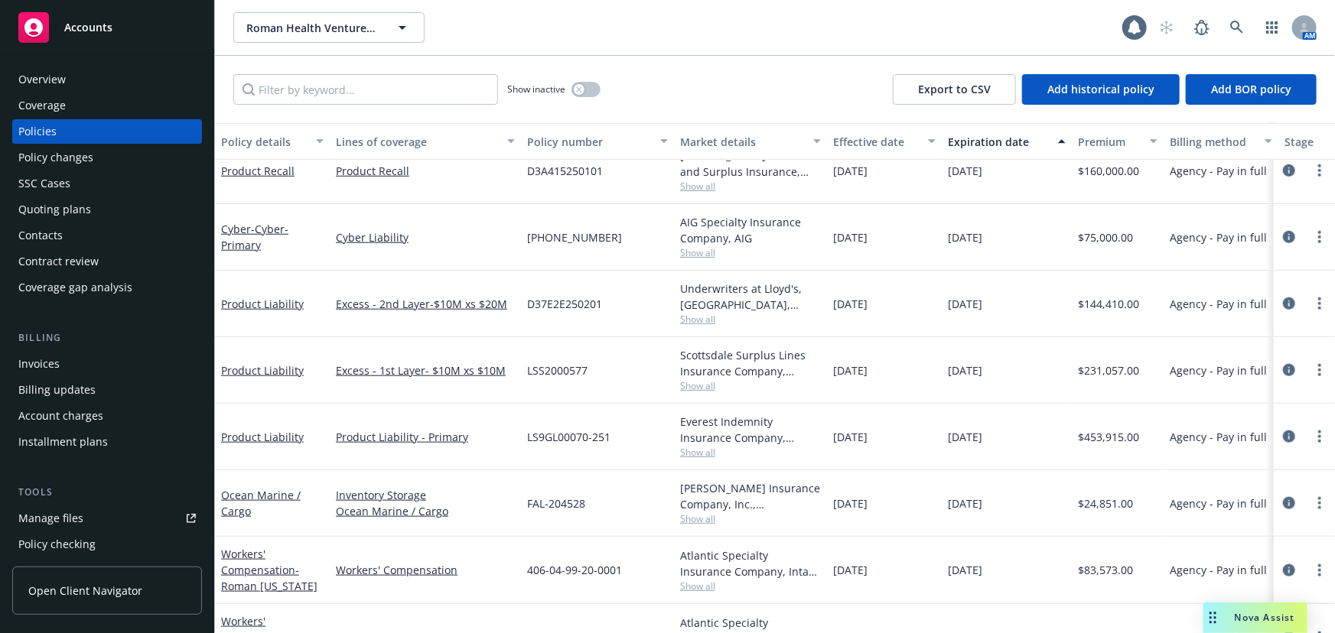
scroll to position [642, 0]
click at [714, 450] on span "Show all" at bounding box center [750, 450] width 141 height 13
click at [736, 459] on div "Everest Indemnity Insurance Company, Everest, 5 Star Specialty Programs (CRC Gr…" at bounding box center [750, 435] width 153 height 67
click at [714, 385] on span "Show all" at bounding box center [750, 383] width 141 height 13
click at [711, 306] on div "Underwriters at Lloyd's, London, Lloyd's of London, CRC Group" at bounding box center [750, 294] width 141 height 32
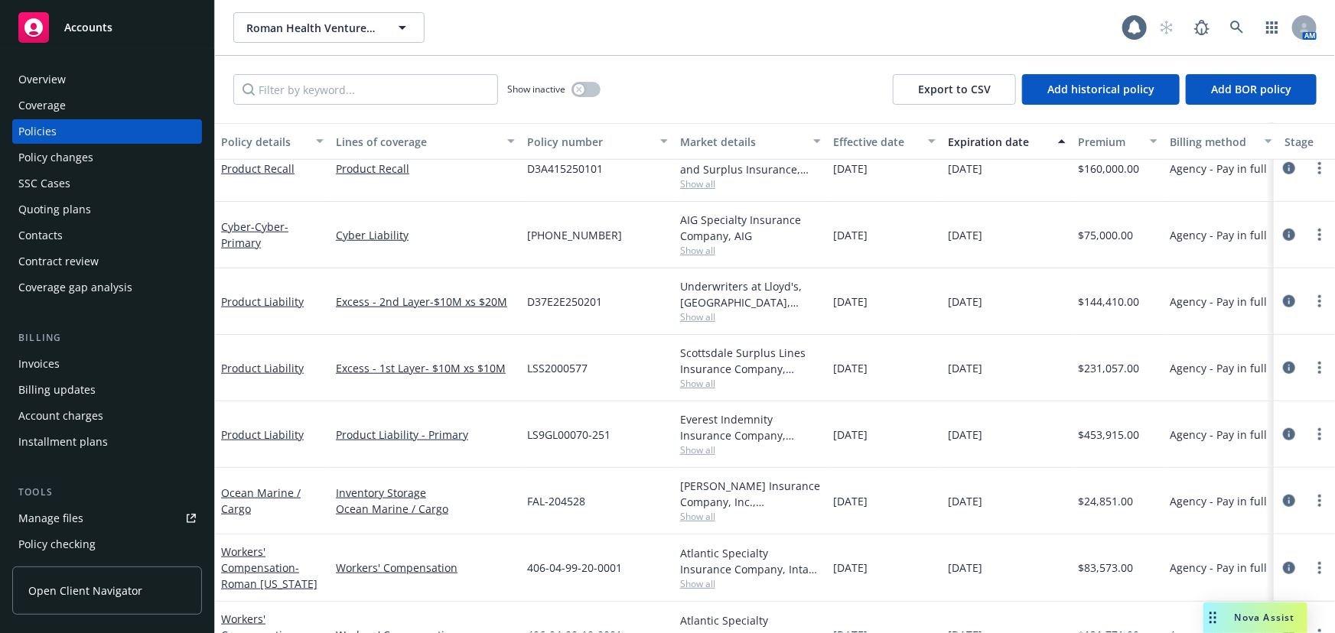
click at [714, 308] on div "Underwriters at Lloyd's, London, Lloyd's of London, CRC Group" at bounding box center [750, 294] width 141 height 32
click at [714, 314] on span "Show all" at bounding box center [750, 317] width 141 height 13
click at [1001, 405] on div "08/01/2026" at bounding box center [1007, 435] width 130 height 67
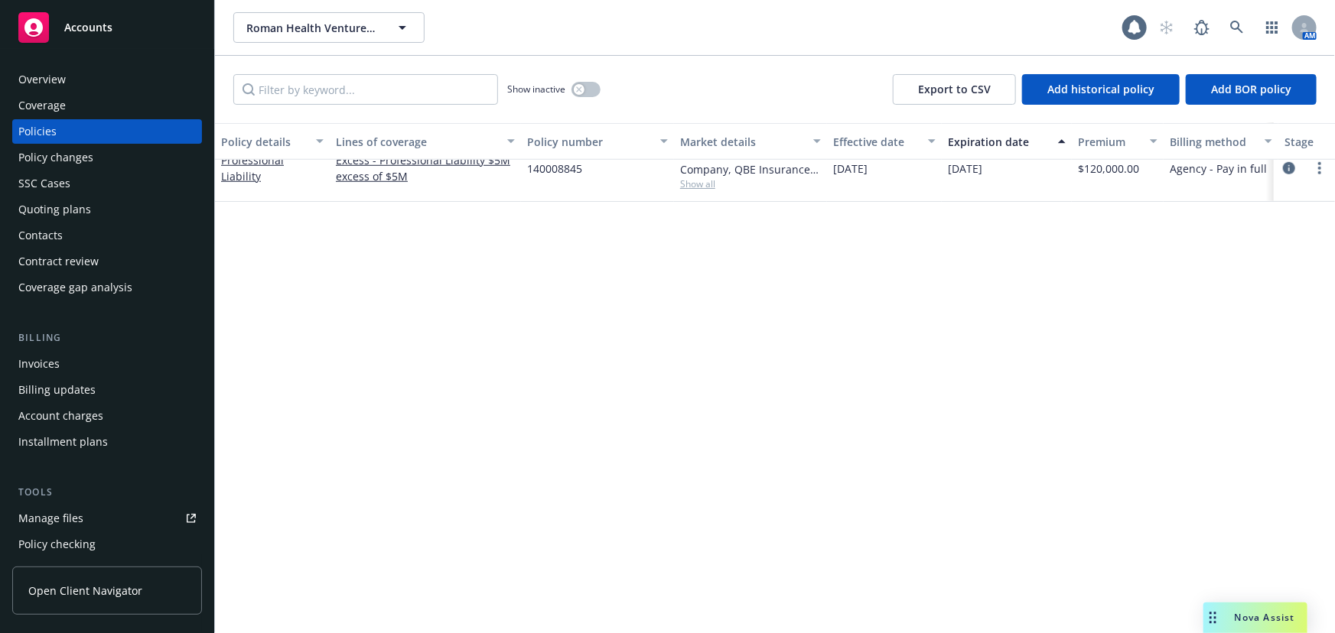
scroll to position [0, 0]
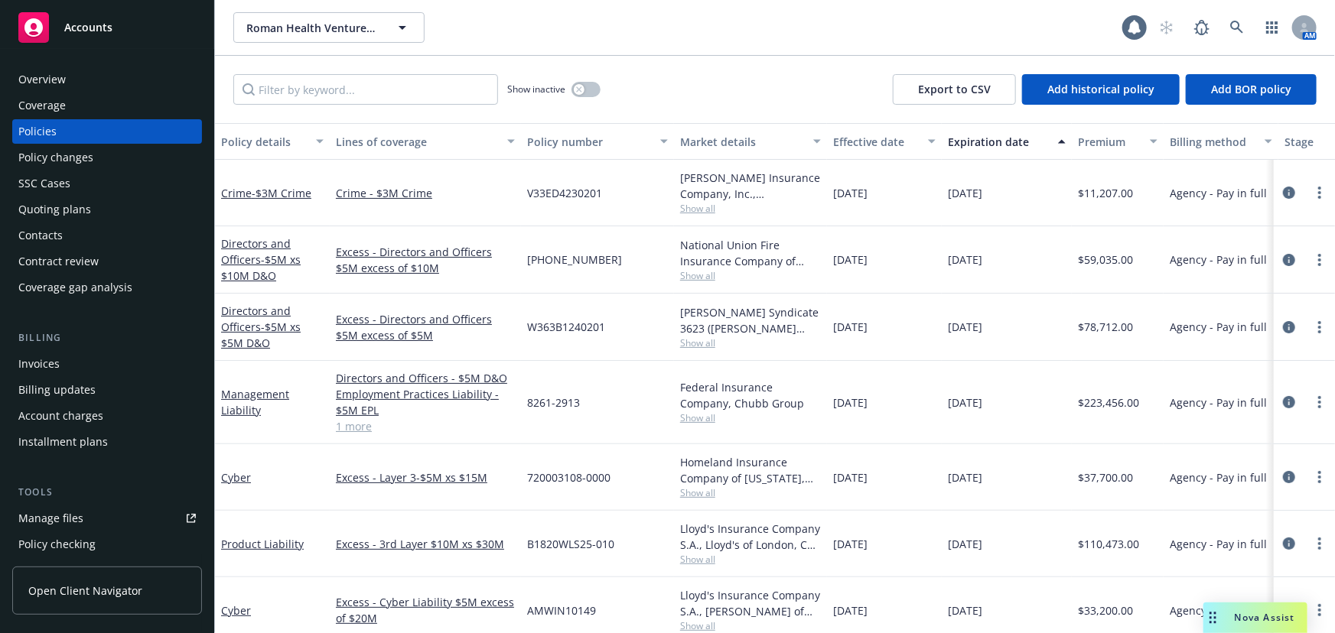
click at [68, 74] on div "Overview" at bounding box center [106, 79] width 177 height 24
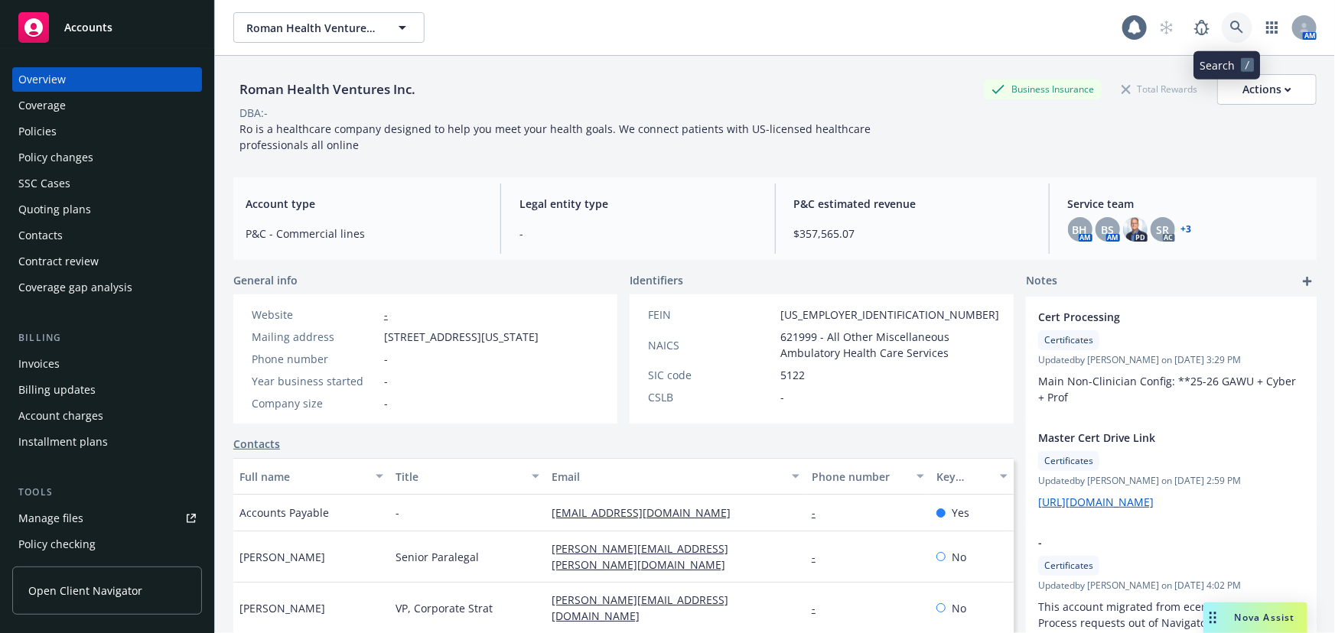
click at [1227, 36] on link at bounding box center [1237, 27] width 31 height 31
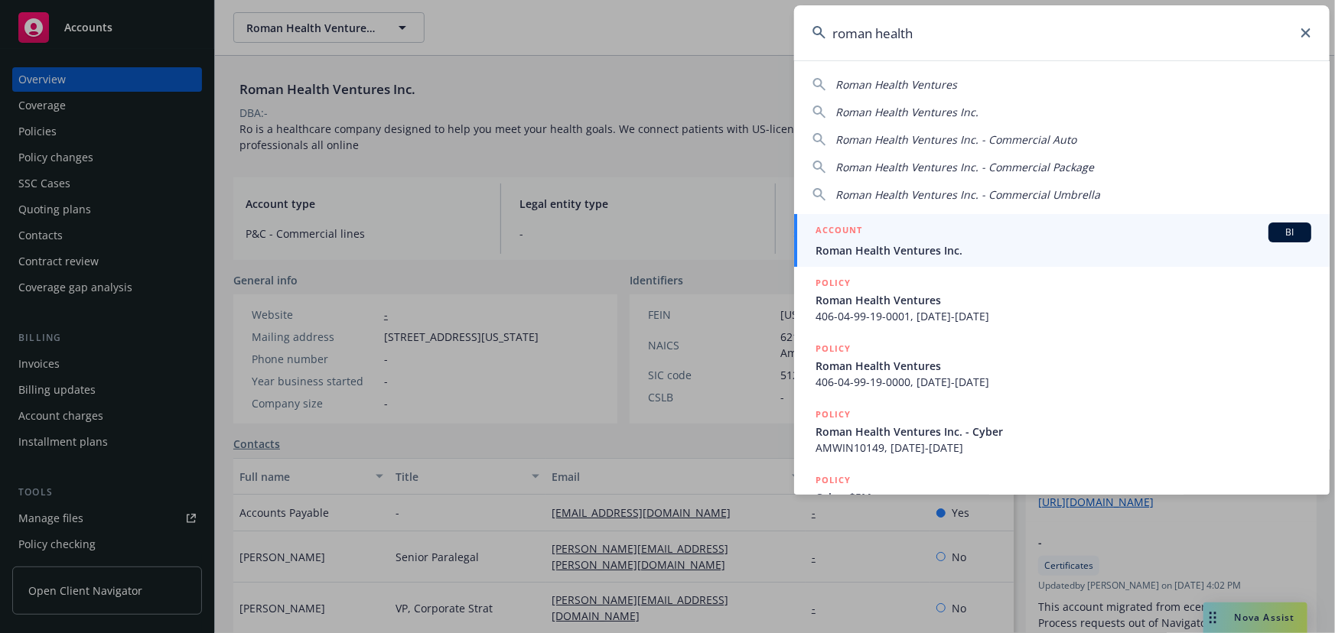
type input "roman health"
click at [1305, 40] on input "roman health" at bounding box center [1061, 32] width 535 height 55
click at [1302, 31] on icon at bounding box center [1305, 32] width 9 height 9
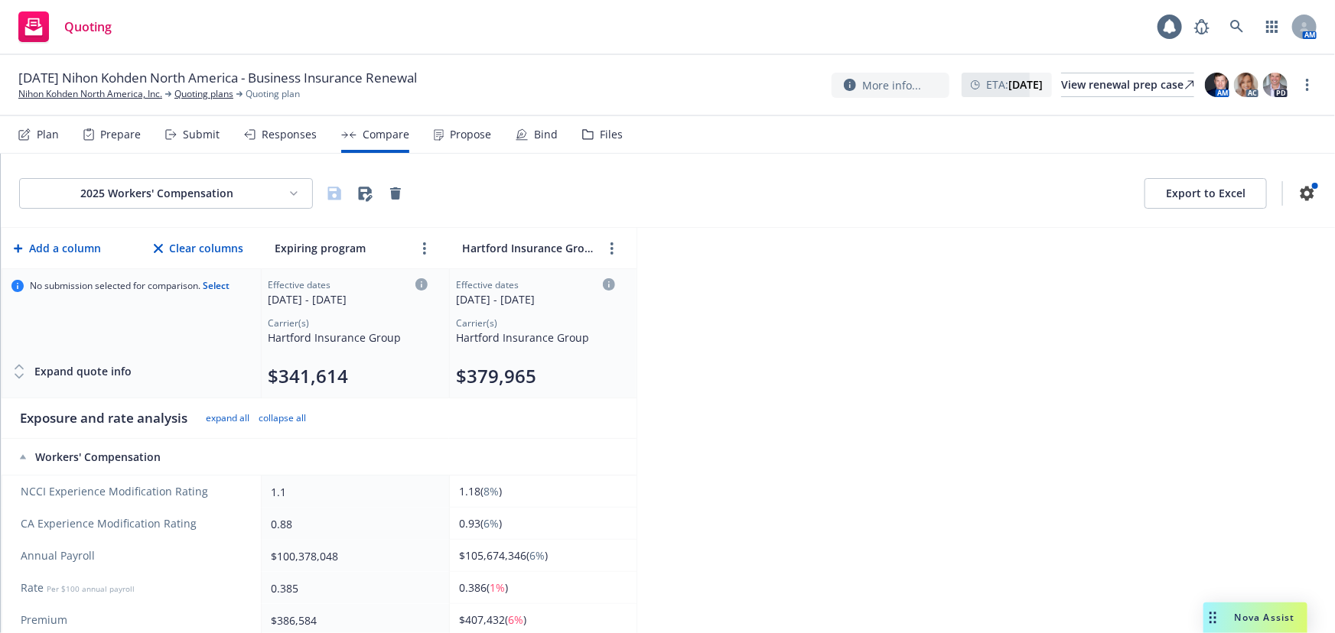
click at [72, 199] on html "Quoting 1 AM [DATE] Nihon Kohden [GEOGRAPHIC_DATA] - Business Insurance Renewal…" at bounding box center [667, 316] width 1335 height 633
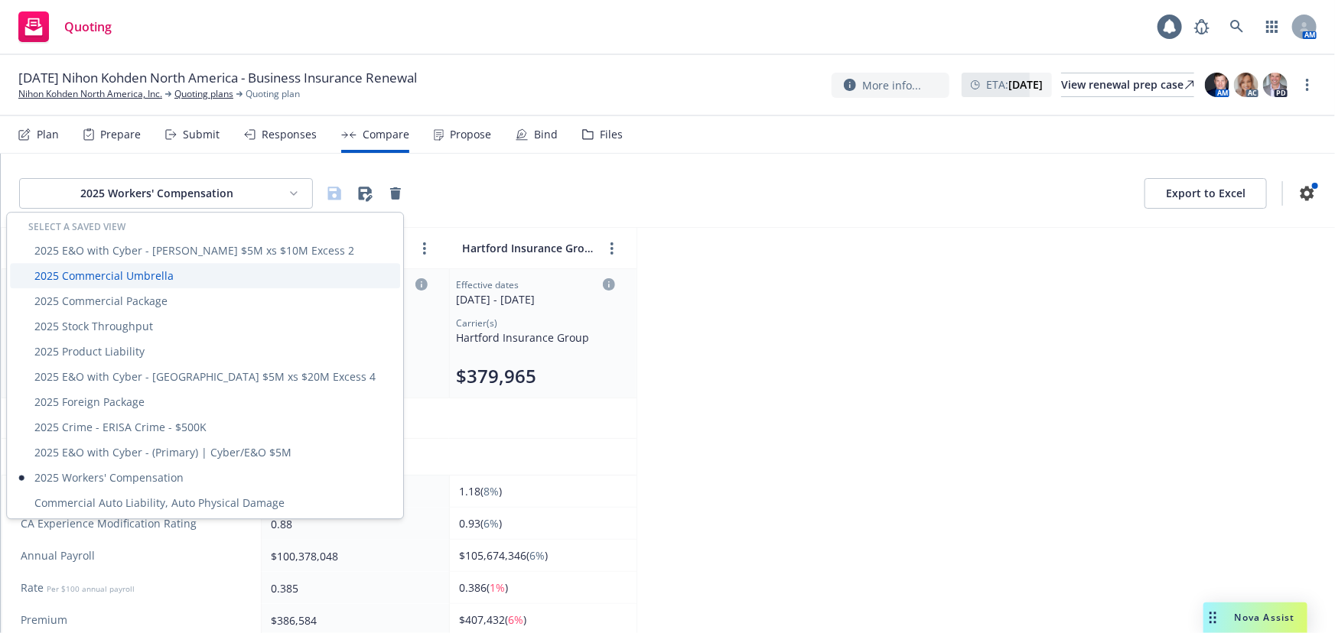
click at [93, 281] on div "2025 Commercial Umbrella" at bounding box center [205, 275] width 390 height 25
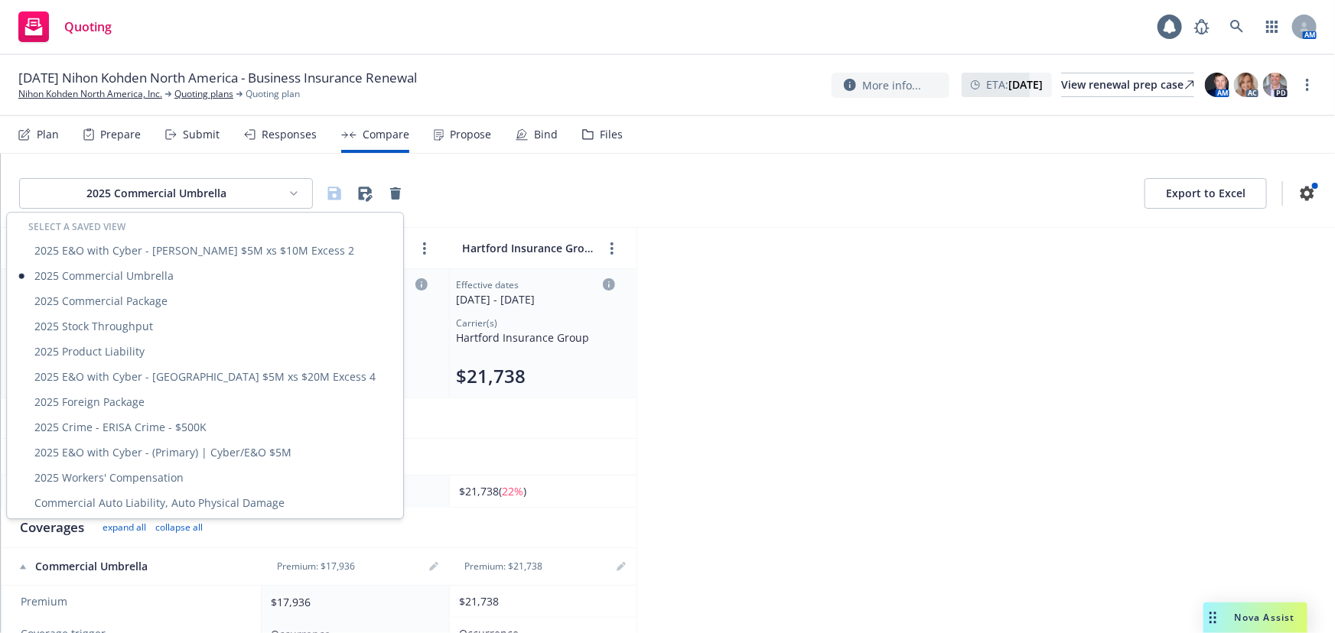
click at [122, 192] on html "Quoting 1 AM [DATE] Nihon Kohden [GEOGRAPHIC_DATA] - Business Insurance Renewal…" at bounding box center [667, 316] width 1335 height 633
click at [138, 298] on div "2025 Commercial Package" at bounding box center [205, 300] width 390 height 25
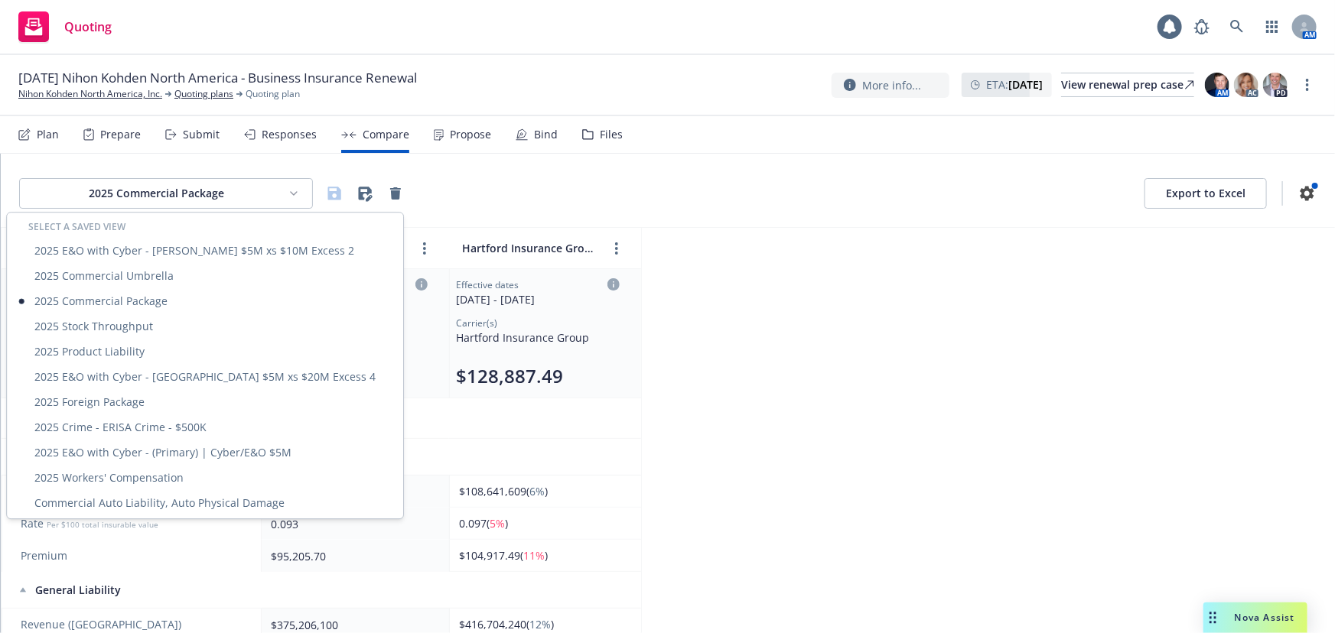
click at [178, 193] on html "Quoting 1 AM [DATE] Nihon Kohden [GEOGRAPHIC_DATA] - Business Insurance Renewal…" at bounding box center [667, 316] width 1335 height 633
click at [138, 335] on div "2025 Stock Throughput" at bounding box center [205, 326] width 390 height 25
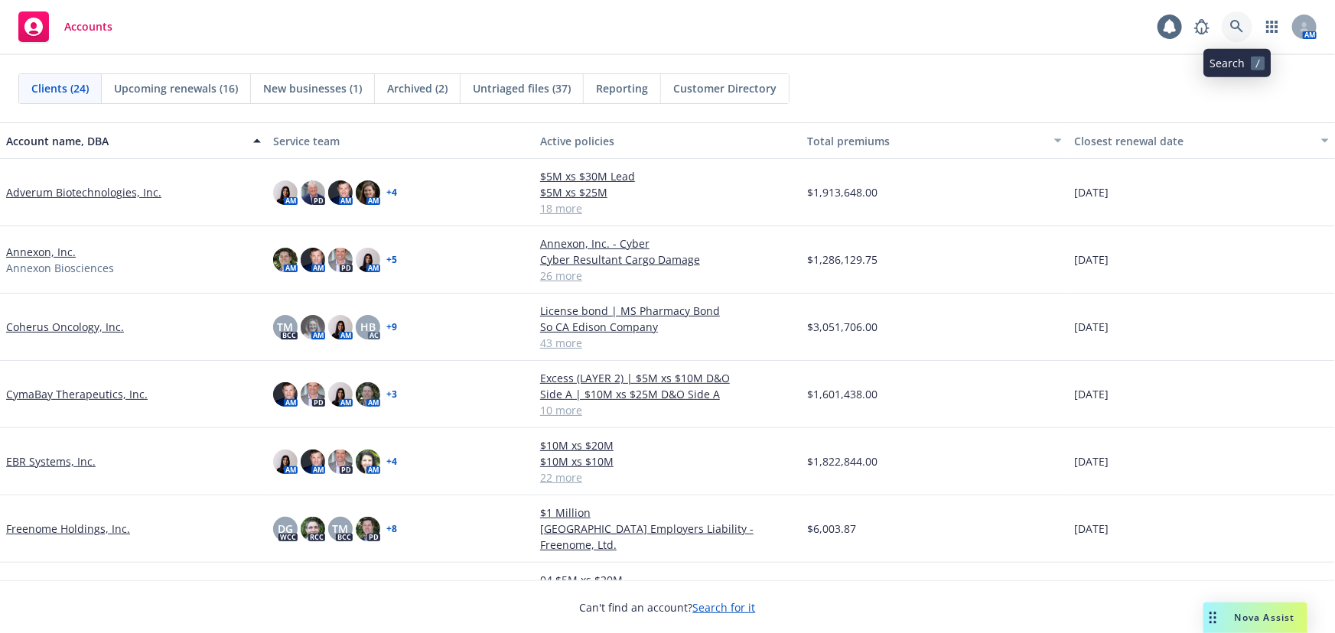
click at [1239, 24] on icon at bounding box center [1236, 26] width 13 height 13
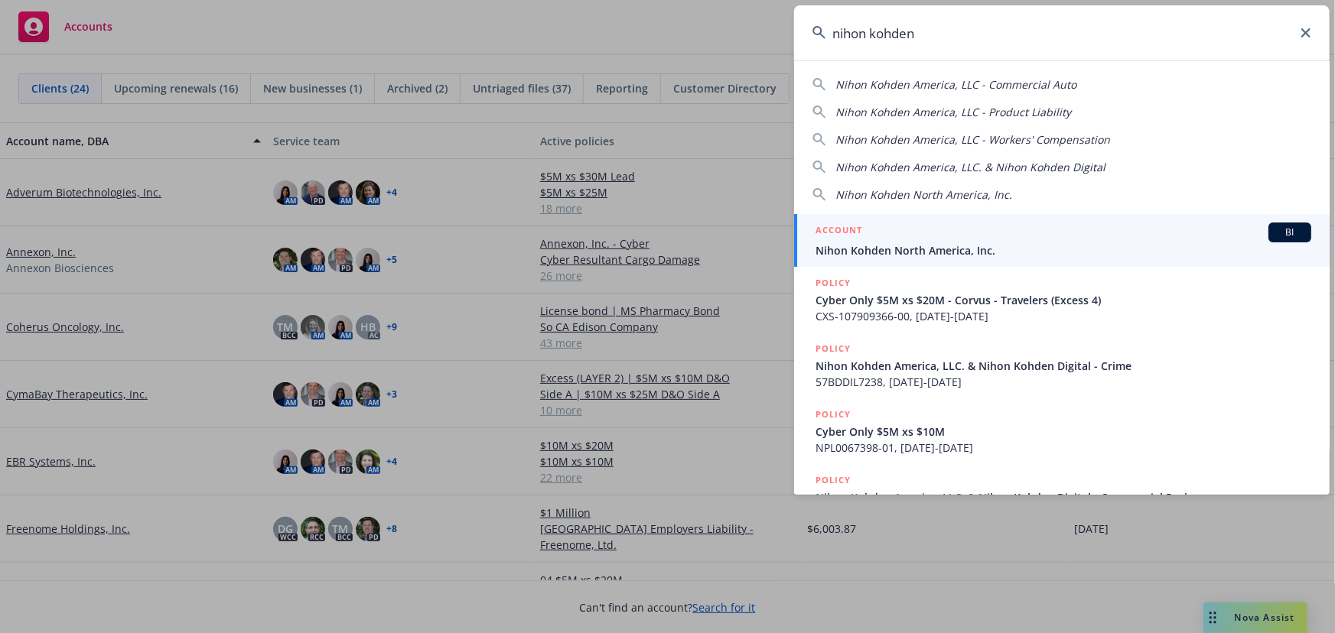
type input "nihon kohden"
click at [1056, 258] on span "Nihon Kohden North America, Inc." at bounding box center [1063, 250] width 496 height 16
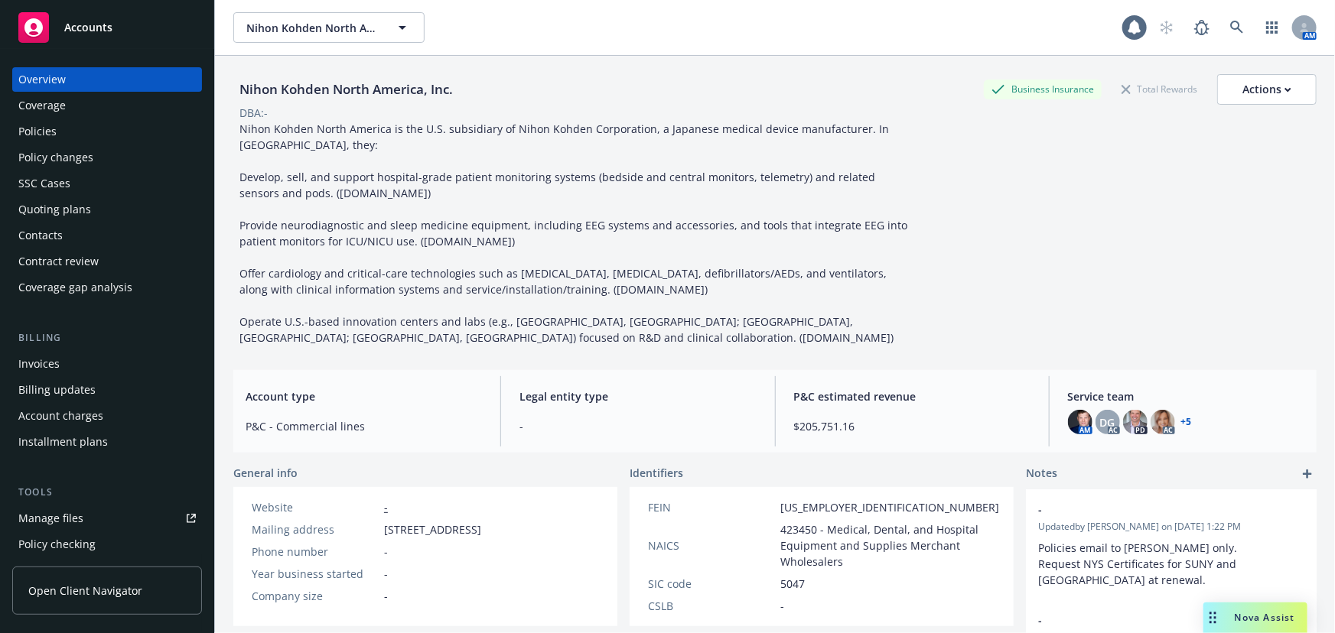
click at [80, 200] on div "Quoting plans" at bounding box center [54, 209] width 73 height 24
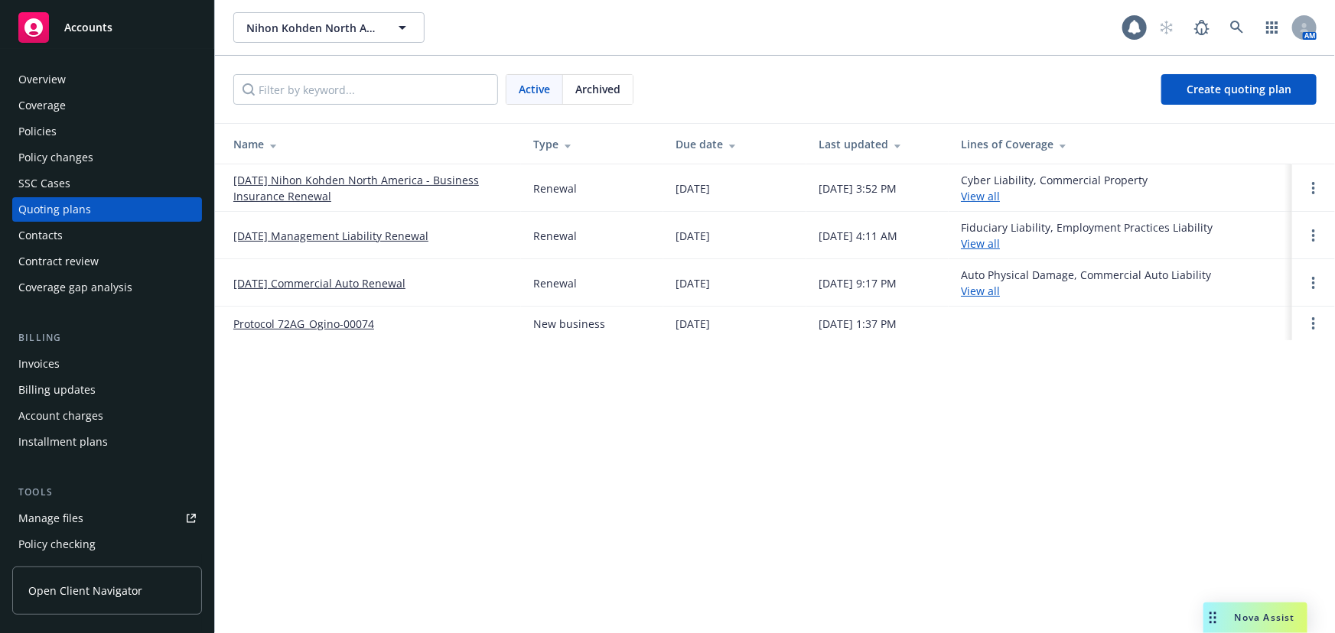
click at [1277, 609] on div "Nova Assist" at bounding box center [1255, 618] width 104 height 31
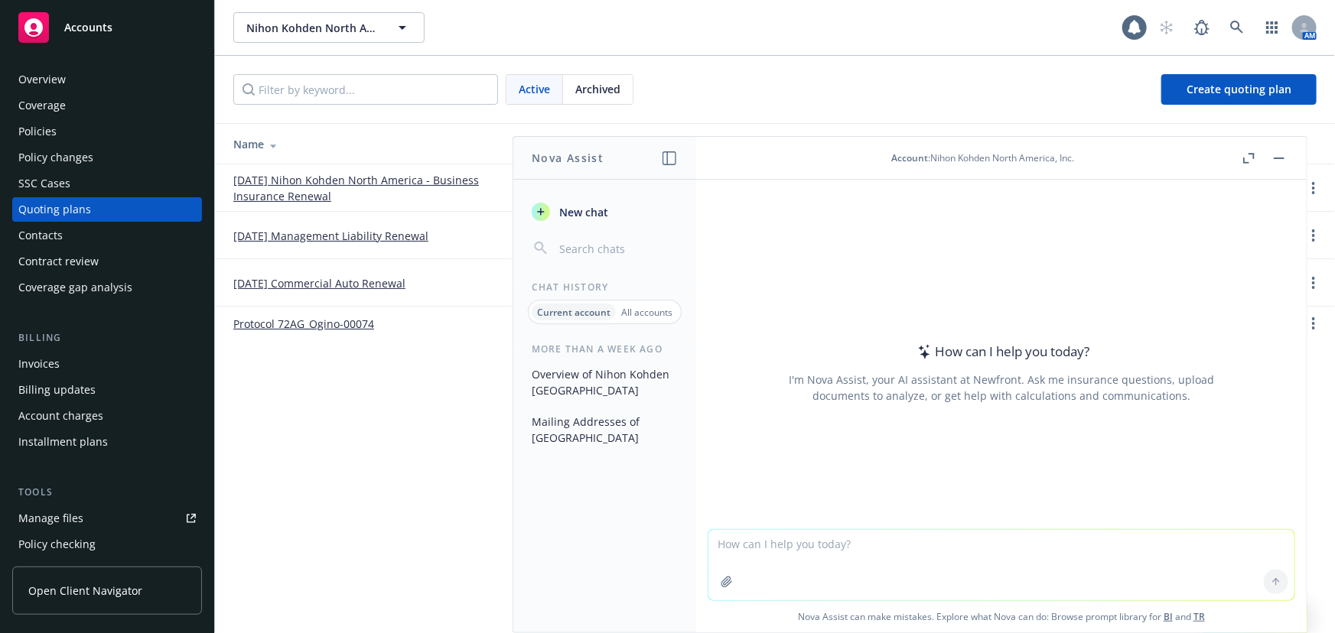
click at [867, 547] on textarea at bounding box center [1001, 565] width 586 height 70
paste textarea
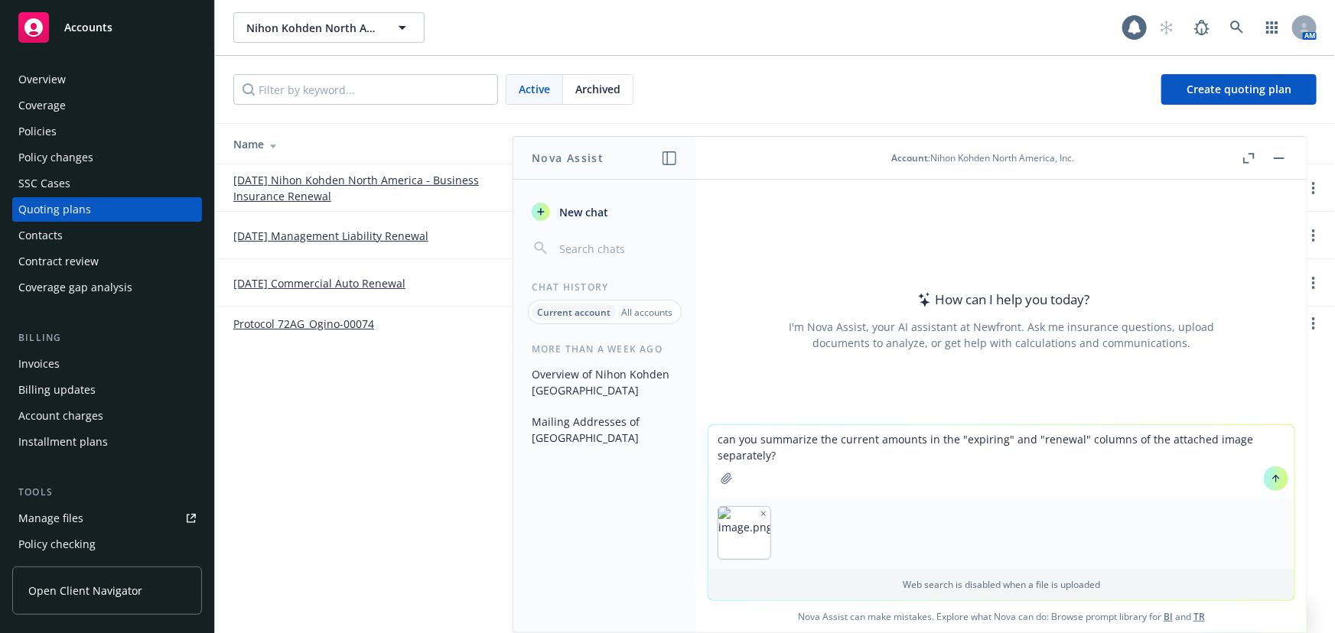
type textarea "can you summarize the current amounts in the "expiring" and "renewal" columns o…"
click at [1271, 479] on icon at bounding box center [1276, 478] width 11 height 11
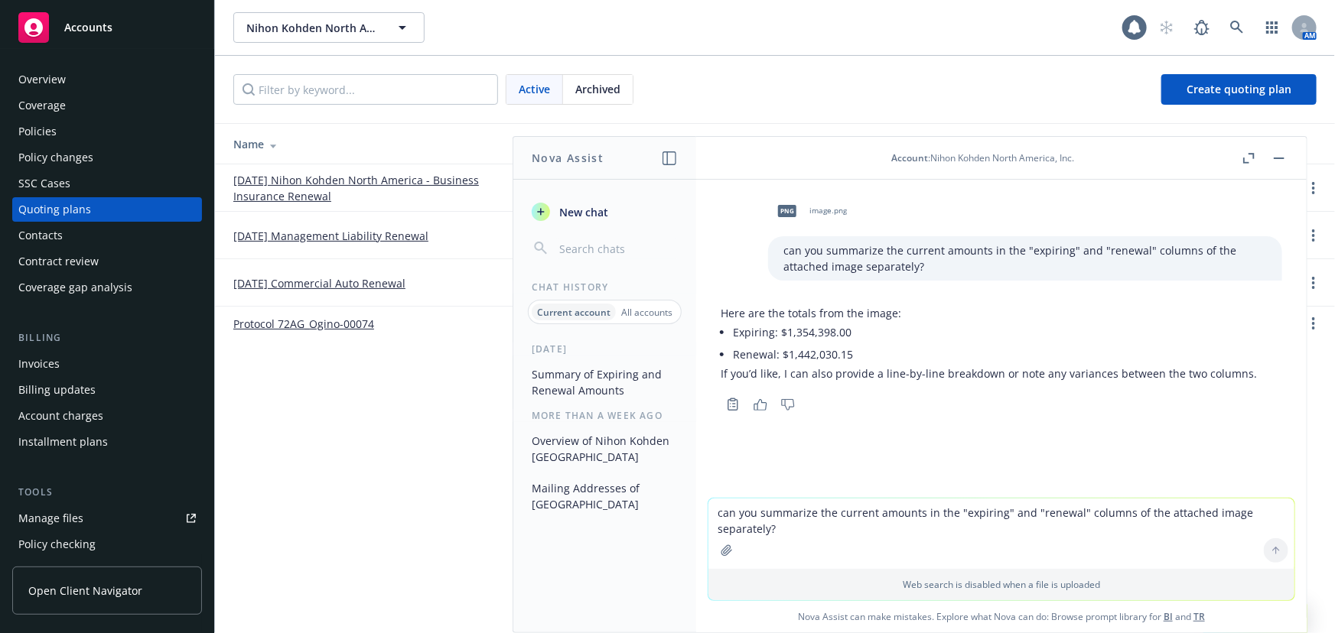
click at [330, 177] on link "[DATE] Nihon Kohden North America - Business Insurance Renewal" at bounding box center [370, 188] width 275 height 32
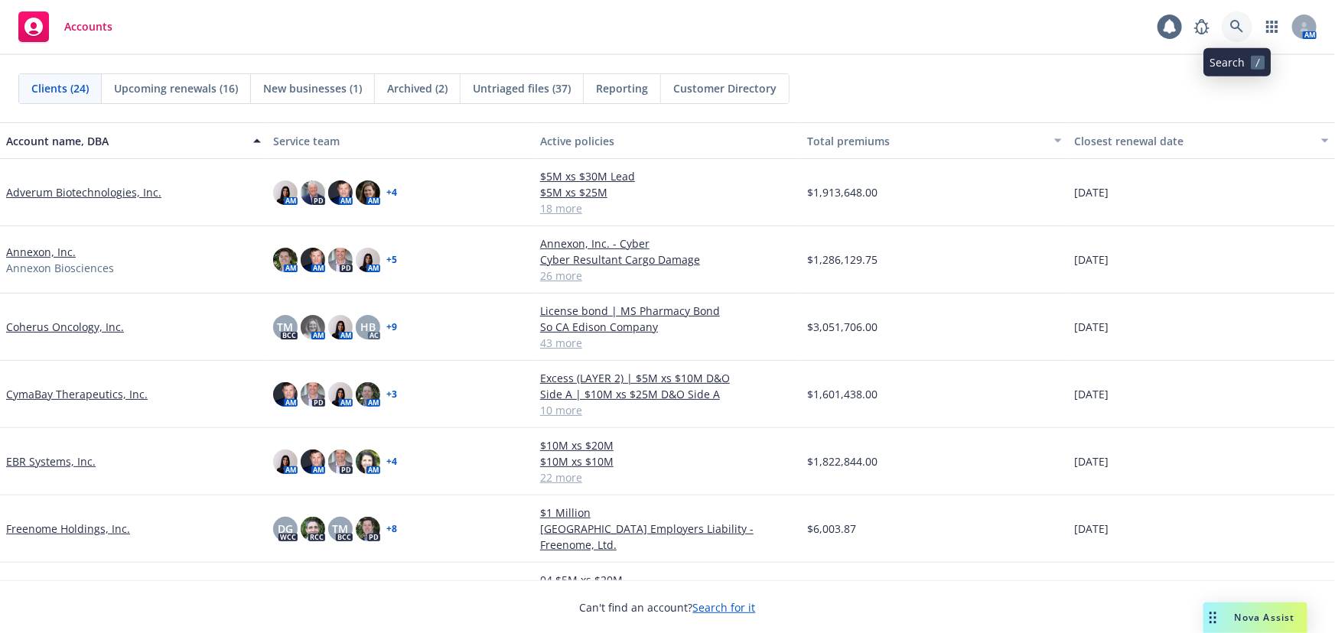
click at [1228, 30] on link at bounding box center [1237, 26] width 31 height 31
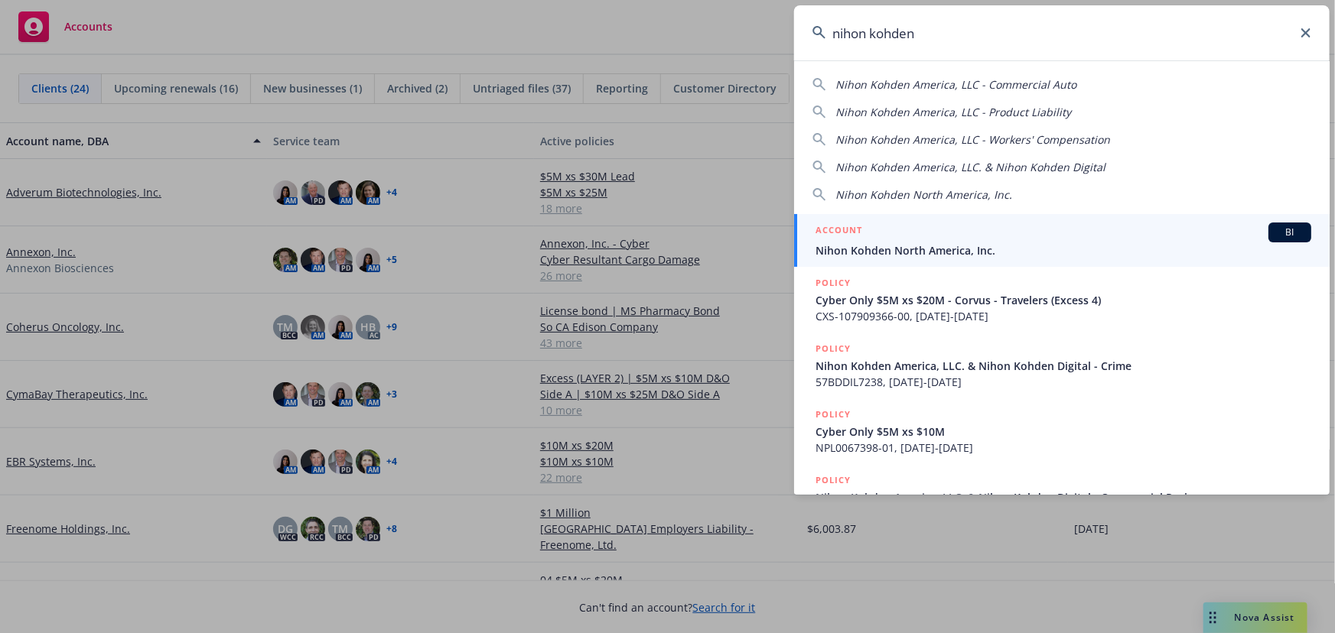
type input "nihon kohden"
click at [973, 238] on div "ACCOUNT BI" at bounding box center [1063, 233] width 496 height 20
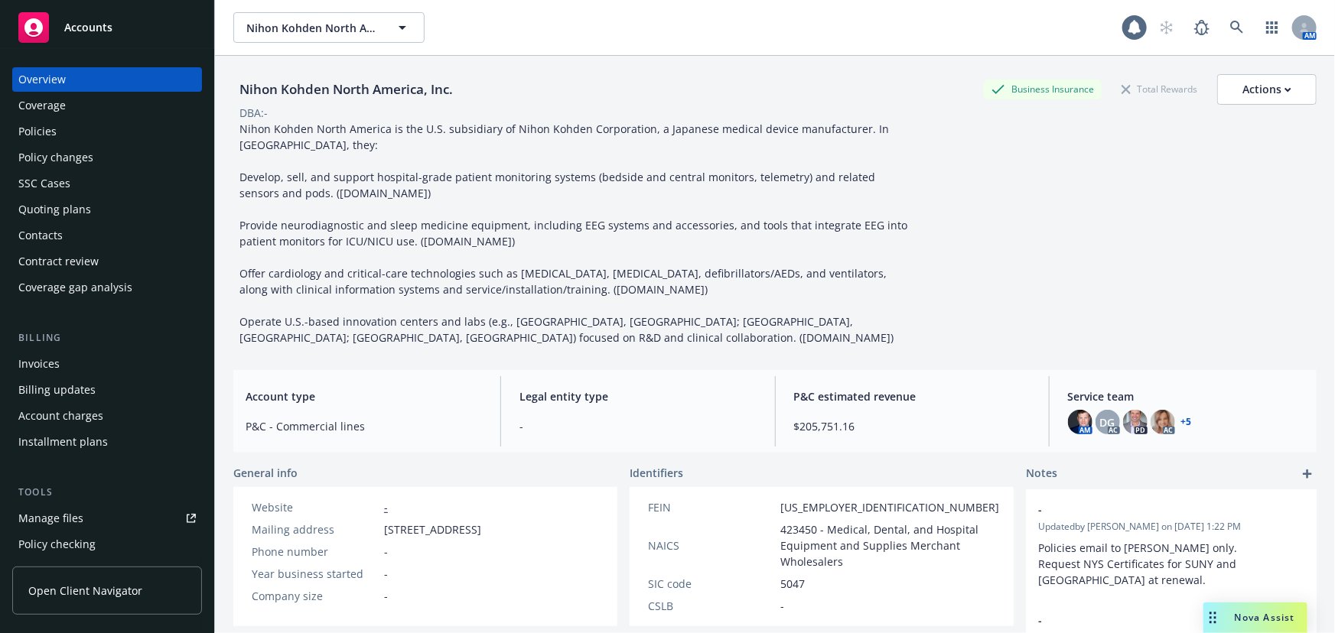
click at [88, 207] on div "Quoting plans" at bounding box center [106, 209] width 177 height 24
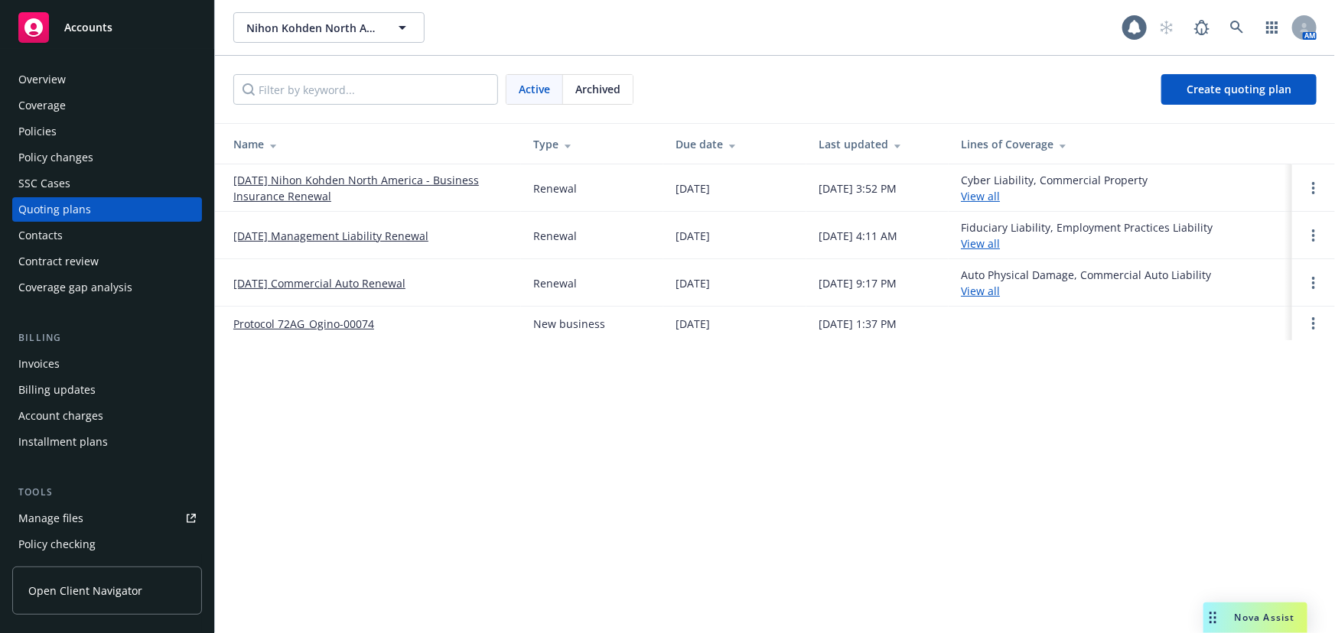
click at [291, 191] on link "[DATE] Nihon Kohden North America - Business Insurance Renewal" at bounding box center [370, 188] width 275 height 32
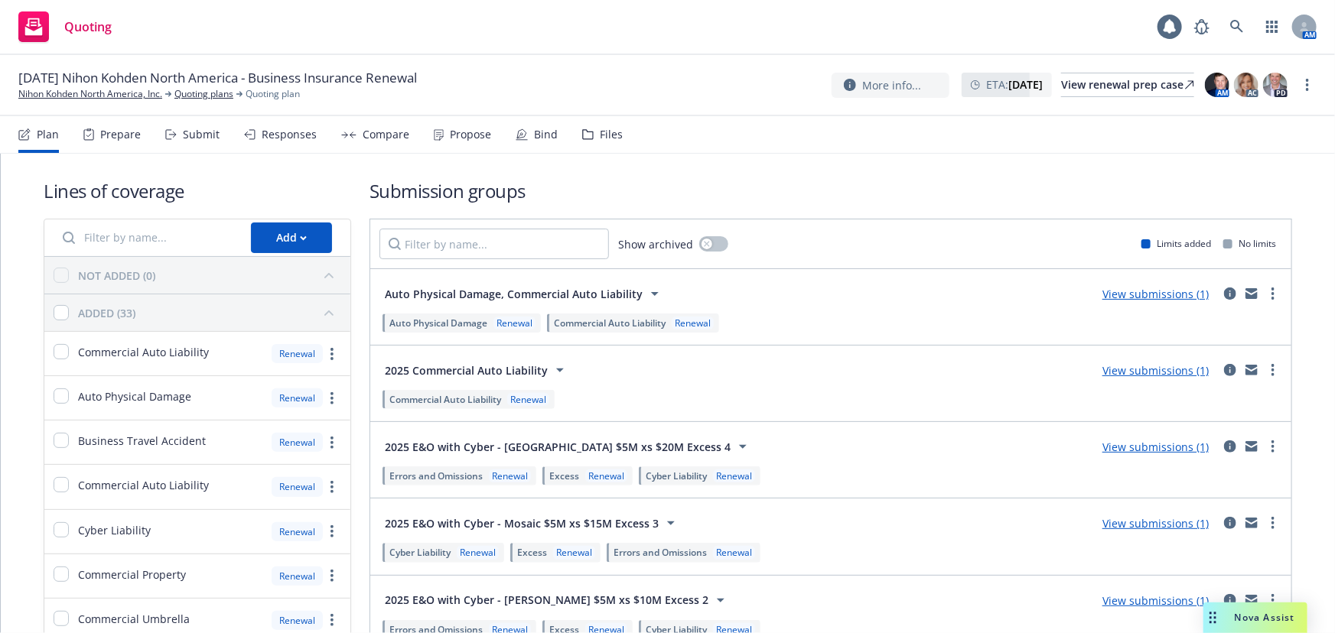
click at [600, 135] on div "Files" at bounding box center [611, 135] width 23 height 12
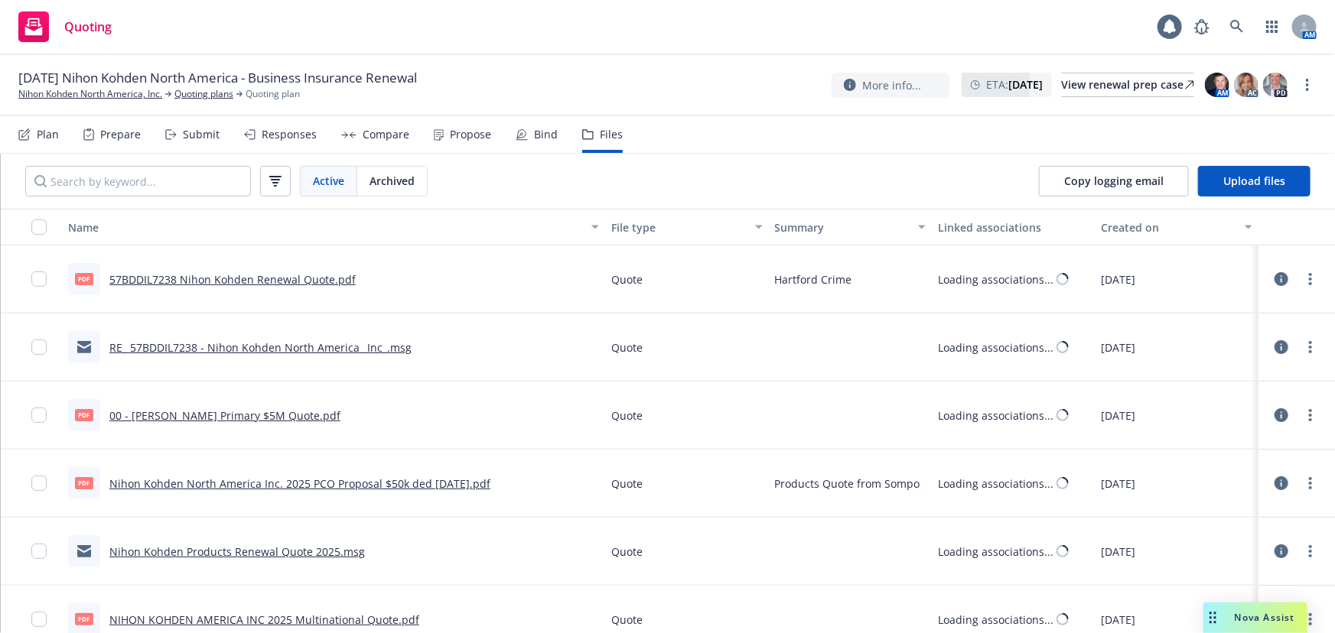
click at [376, 133] on div "Compare" at bounding box center [386, 135] width 47 height 12
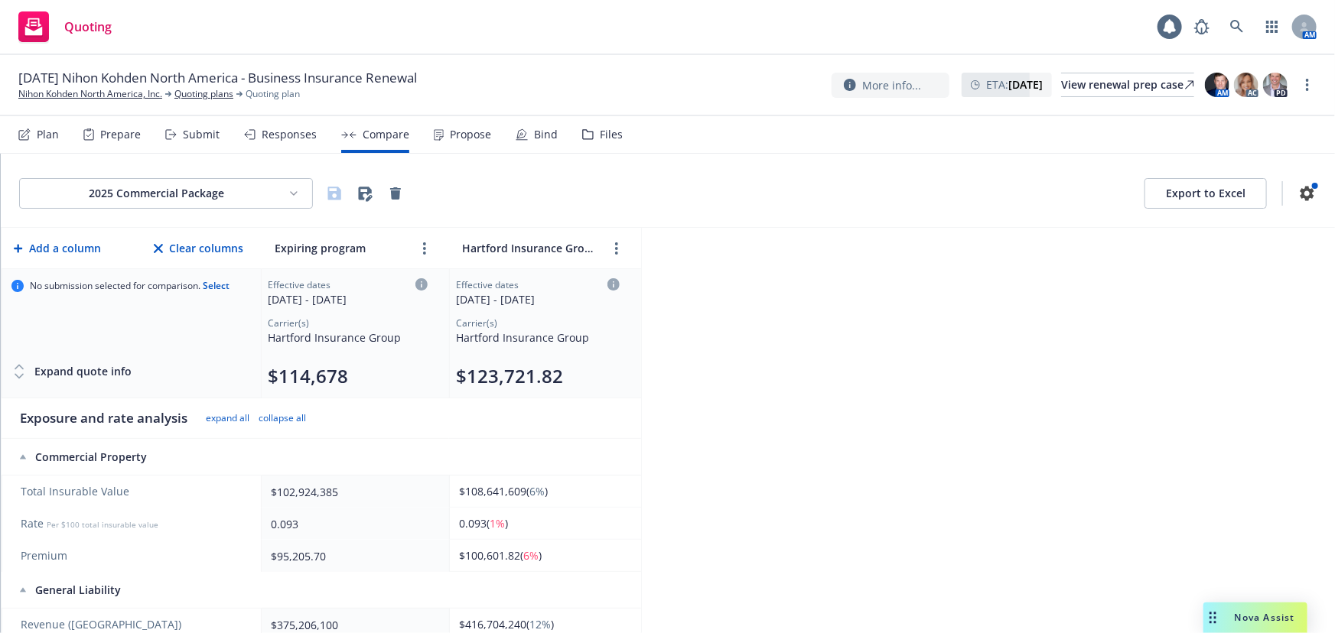
click at [226, 192] on html "Quoting 1 AM [DATE] Nihon Kohden [GEOGRAPHIC_DATA] - Business Insurance Renewal…" at bounding box center [667, 316] width 1335 height 633
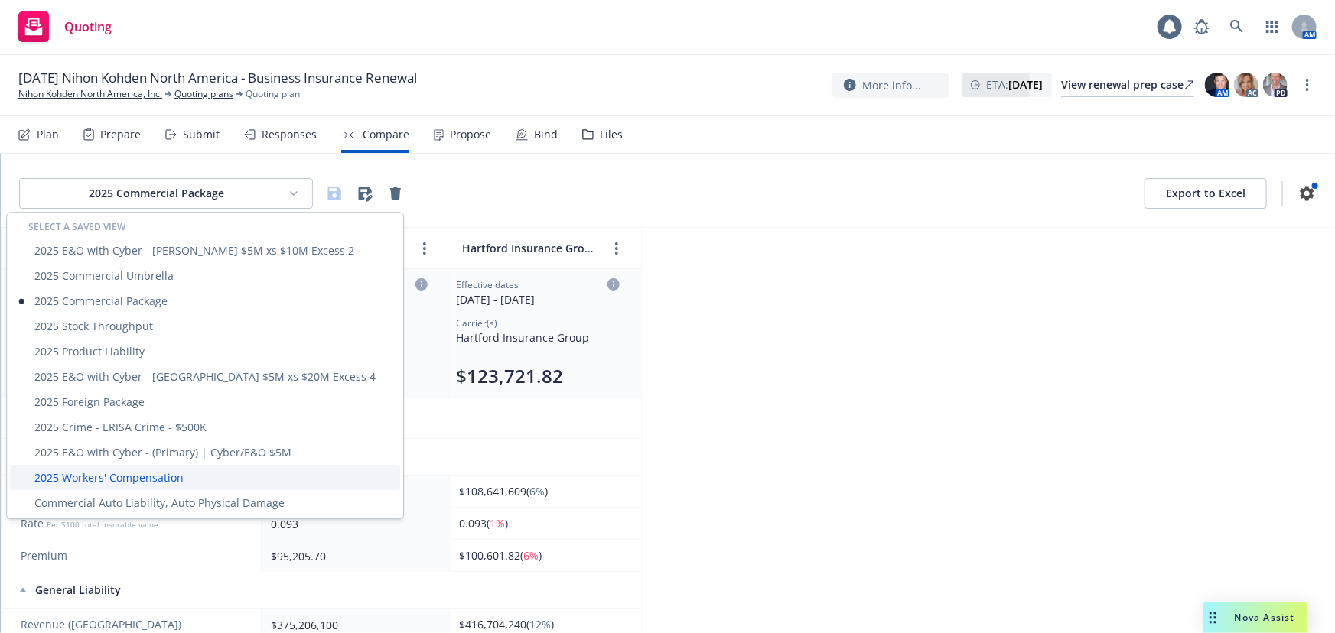
click at [174, 472] on div "2025 Workers' Compensation" at bounding box center [205, 477] width 390 height 25
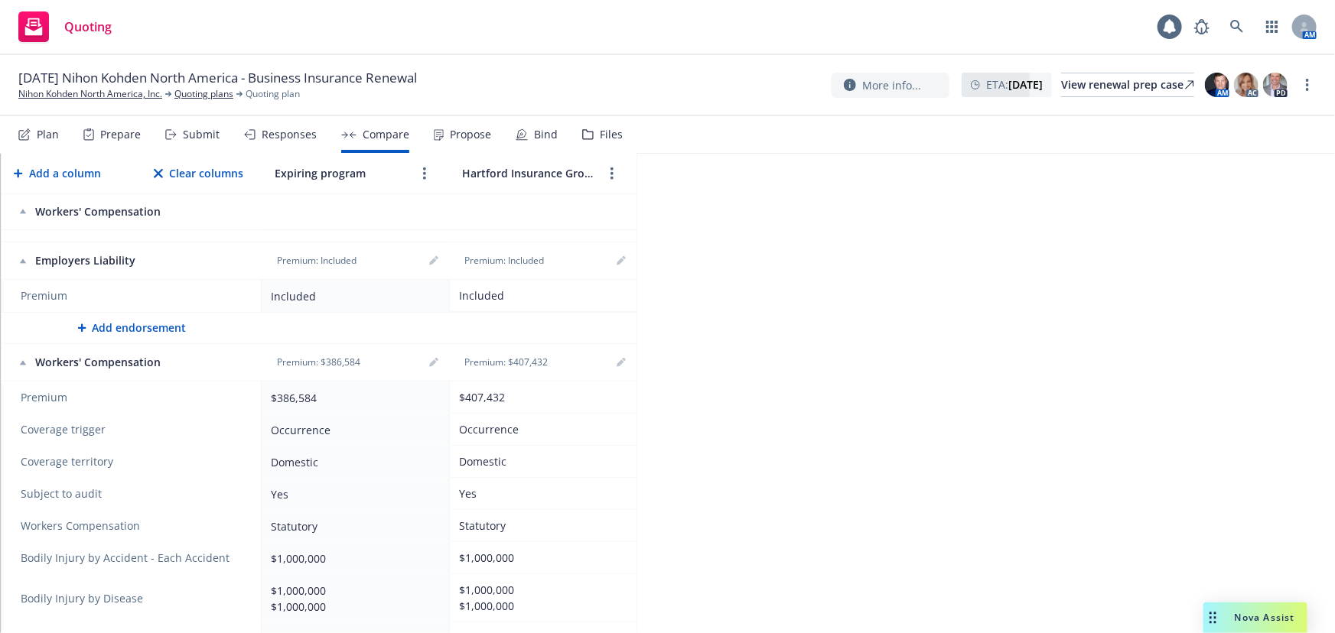
scroll to position [438, 0]
click at [618, 356] on icon "editPencil" at bounding box center [621, 359] width 9 height 9
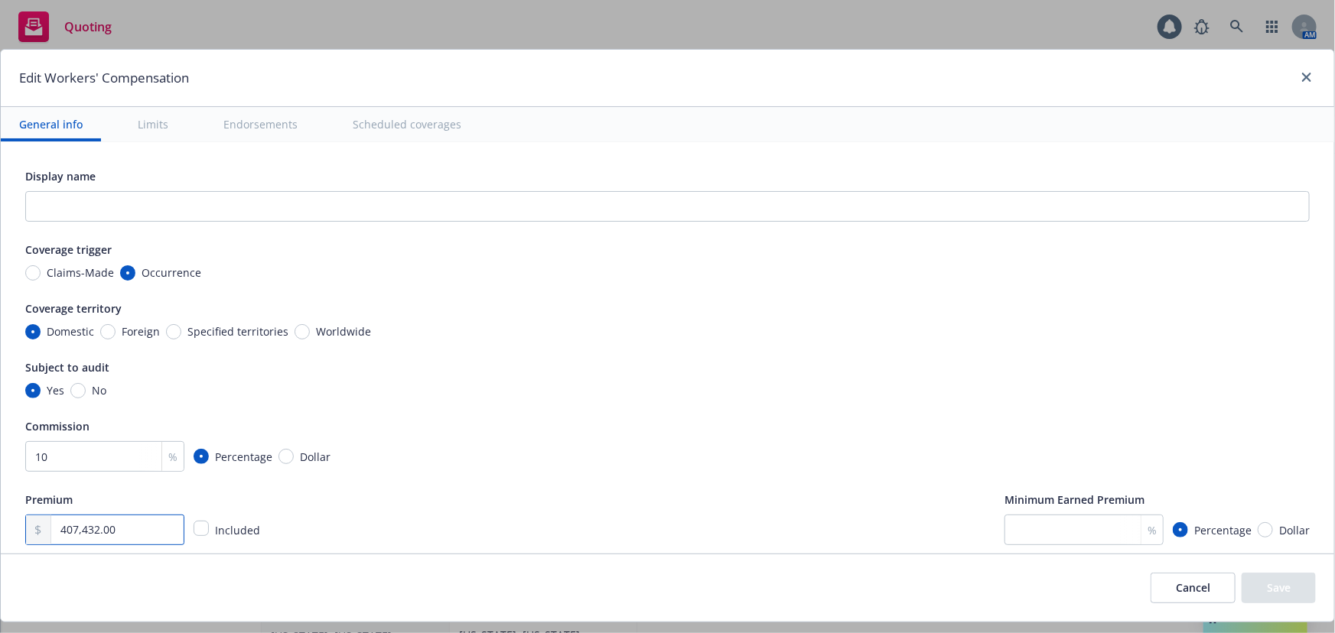
click at [0, 533] on div "Edit Workers' Compensation General info Limits Endorsements Scheduled coverages…" at bounding box center [667, 336] width 1335 height 574
type input "399,350.00"
click at [1268, 589] on button "Save" at bounding box center [1278, 588] width 74 height 31
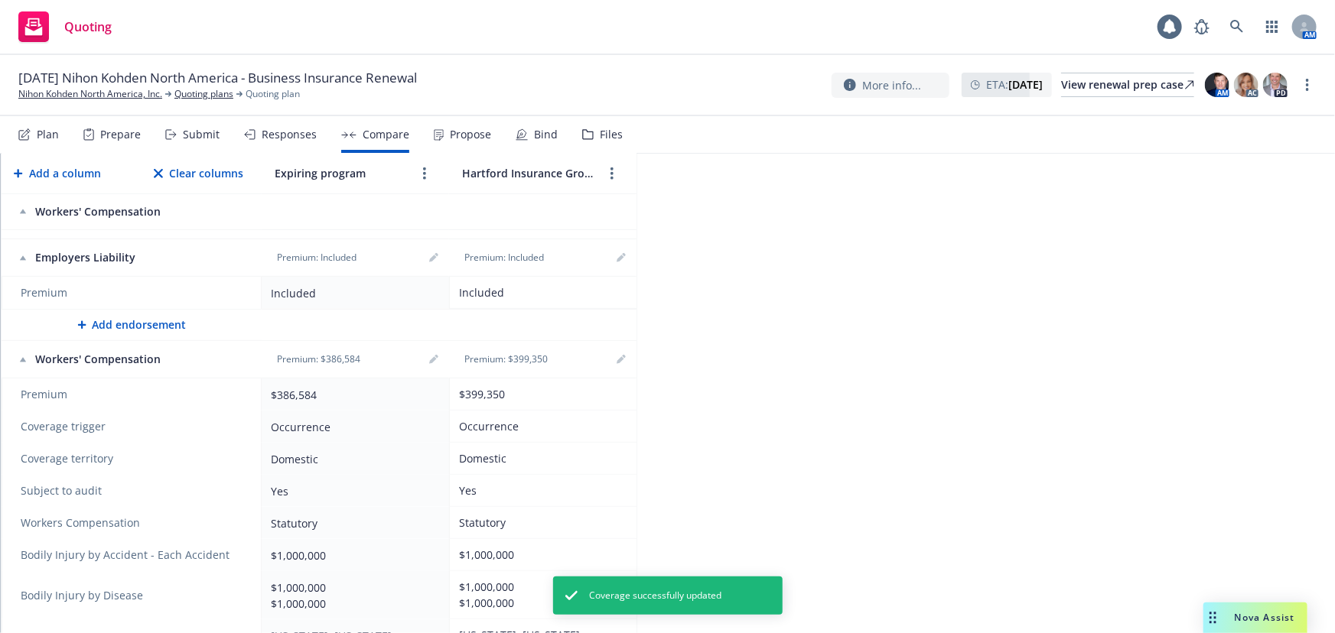
scroll to position [0, 0]
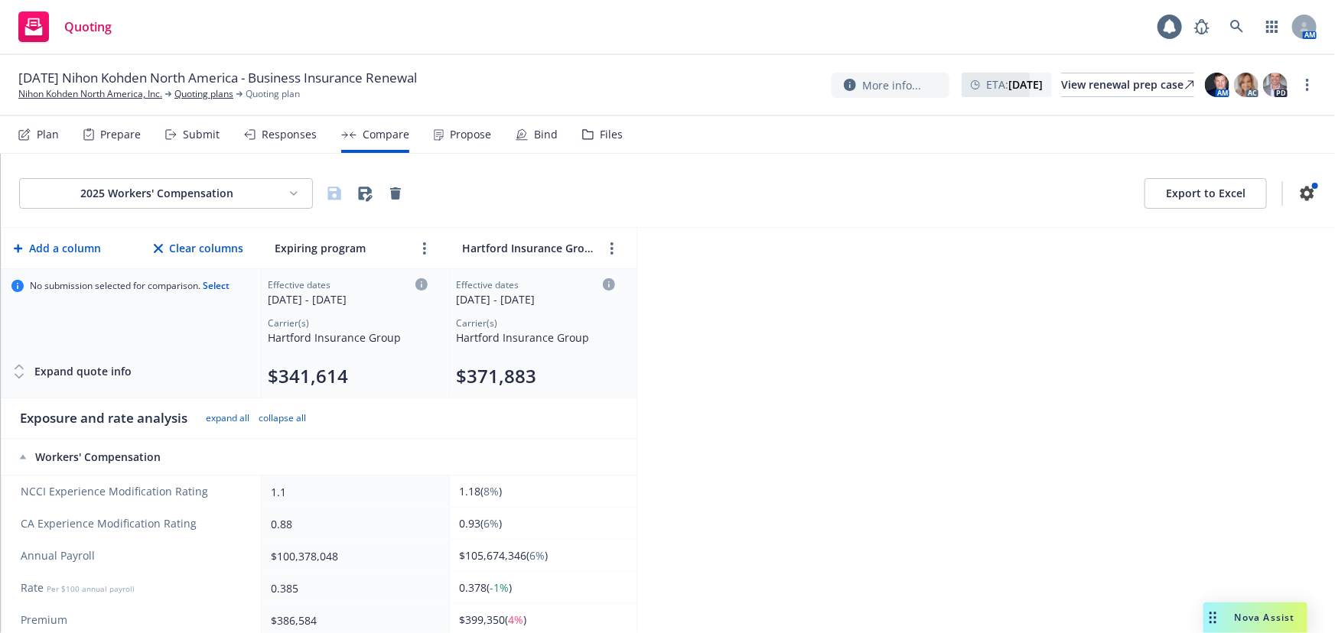
click at [184, 197] on html "Quoting 1 AM [DATE] Nihon Kohden [GEOGRAPHIC_DATA] - Business Insurance Renewal…" at bounding box center [667, 316] width 1335 height 633
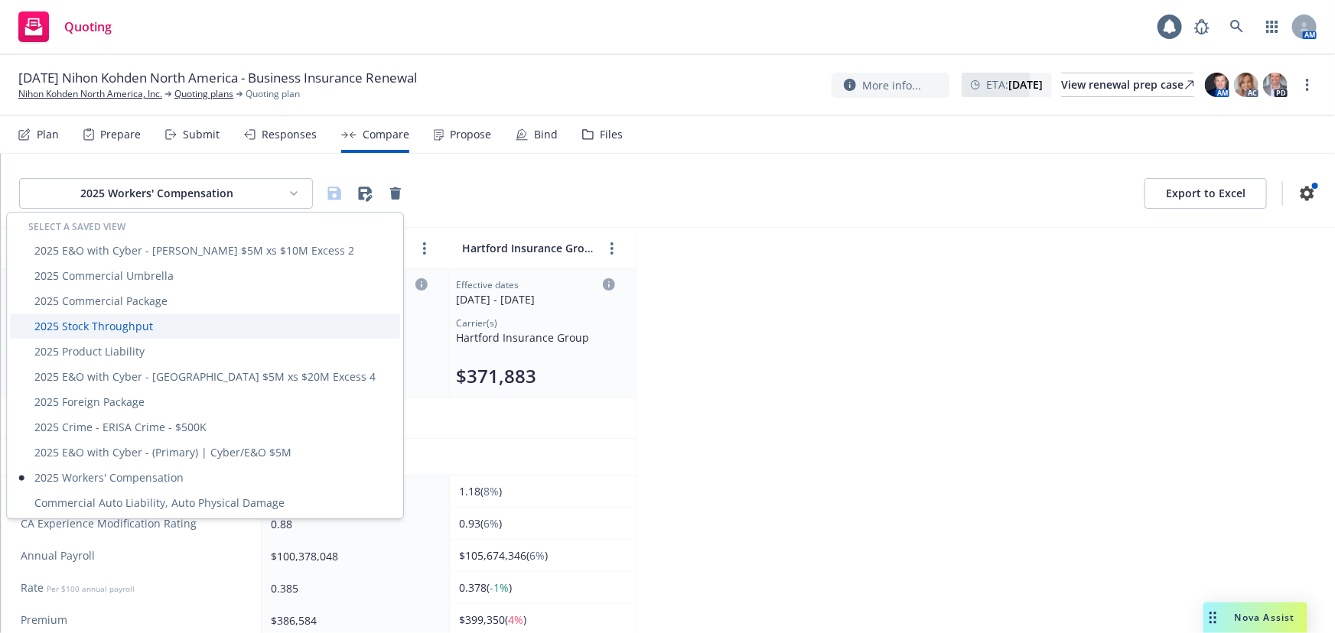
click at [95, 321] on div "2025 Stock Throughput" at bounding box center [205, 326] width 390 height 25
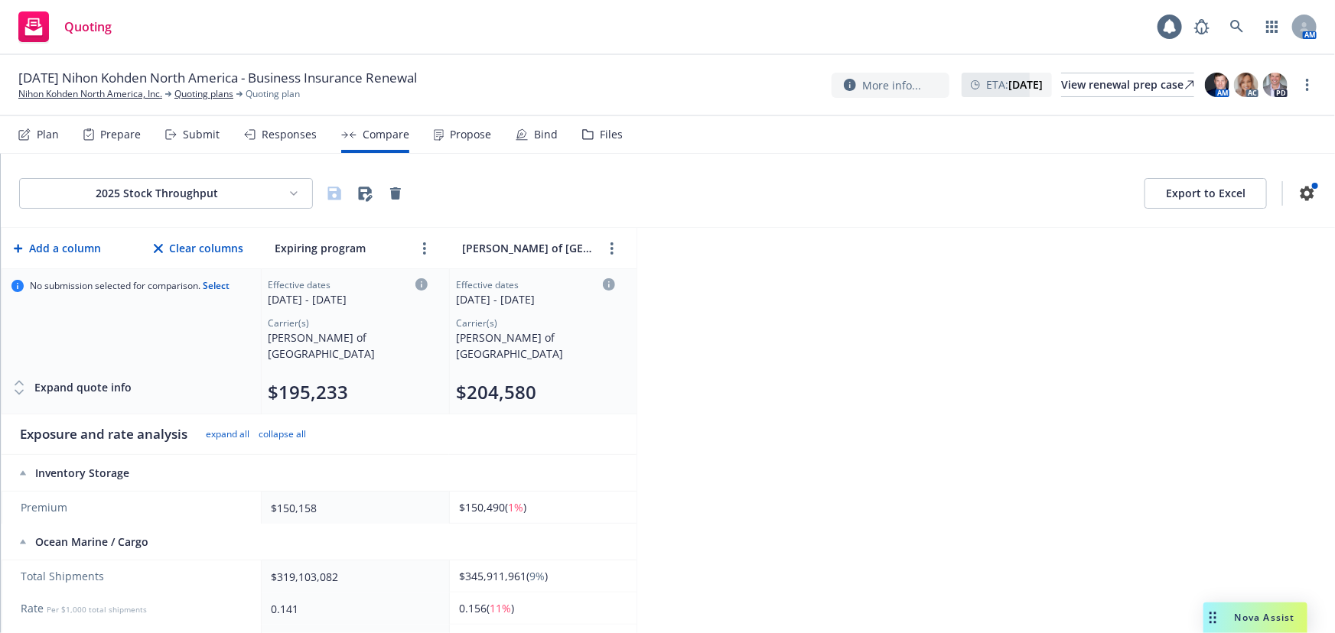
click at [228, 182] on div "2025 Stock Throughput Export to Excel" at bounding box center [668, 191] width 1334 height 74
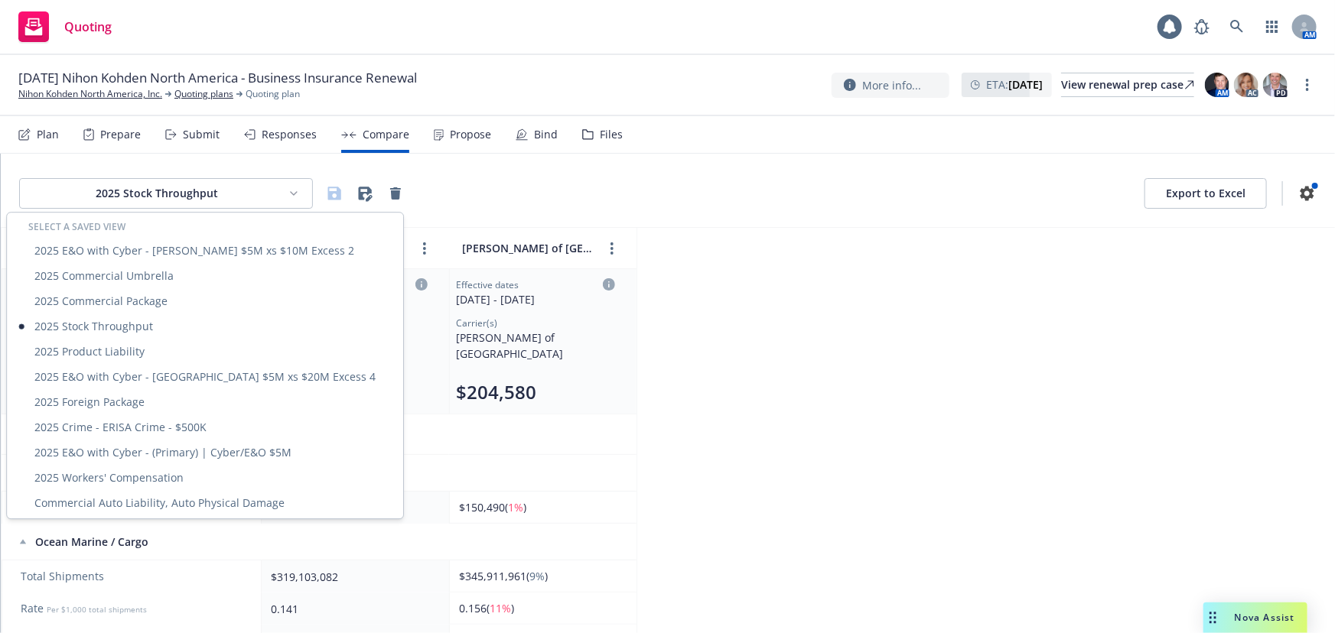
click at [228, 186] on html "Quoting 1 AM [DATE] Nihon Kohden [GEOGRAPHIC_DATA] - Business Insurance Renewal…" at bounding box center [667, 316] width 1335 height 633
click at [174, 297] on div "2025 Commercial Package" at bounding box center [205, 300] width 390 height 25
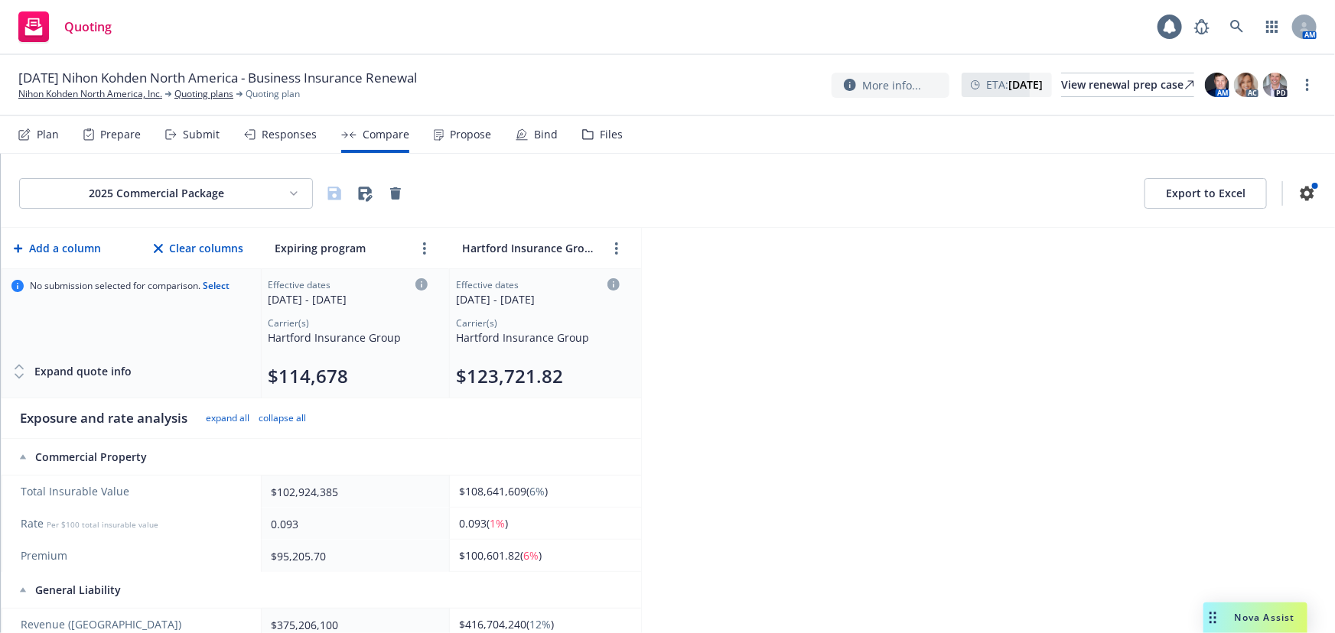
click at [173, 187] on html "Quoting 1 AM [DATE] Nihon Kohden [GEOGRAPHIC_DATA] - Business Insurance Renewal…" at bounding box center [667, 316] width 1335 height 633
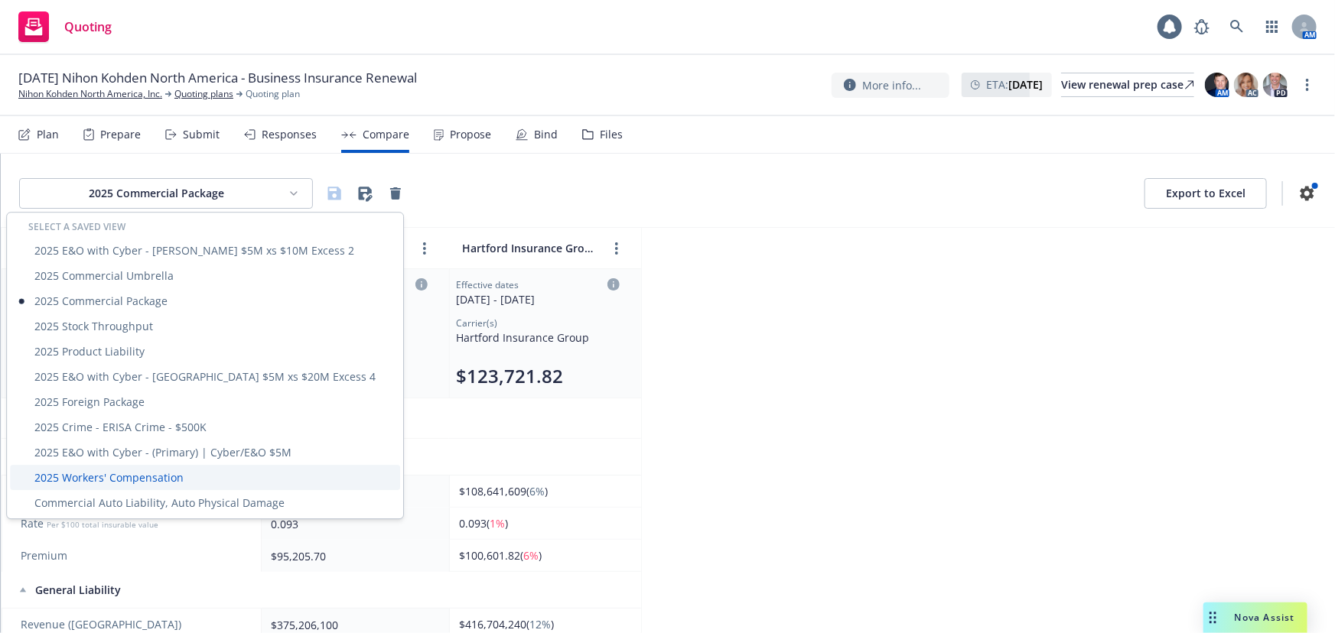
click at [142, 479] on div "2025 Workers' Compensation" at bounding box center [205, 477] width 390 height 25
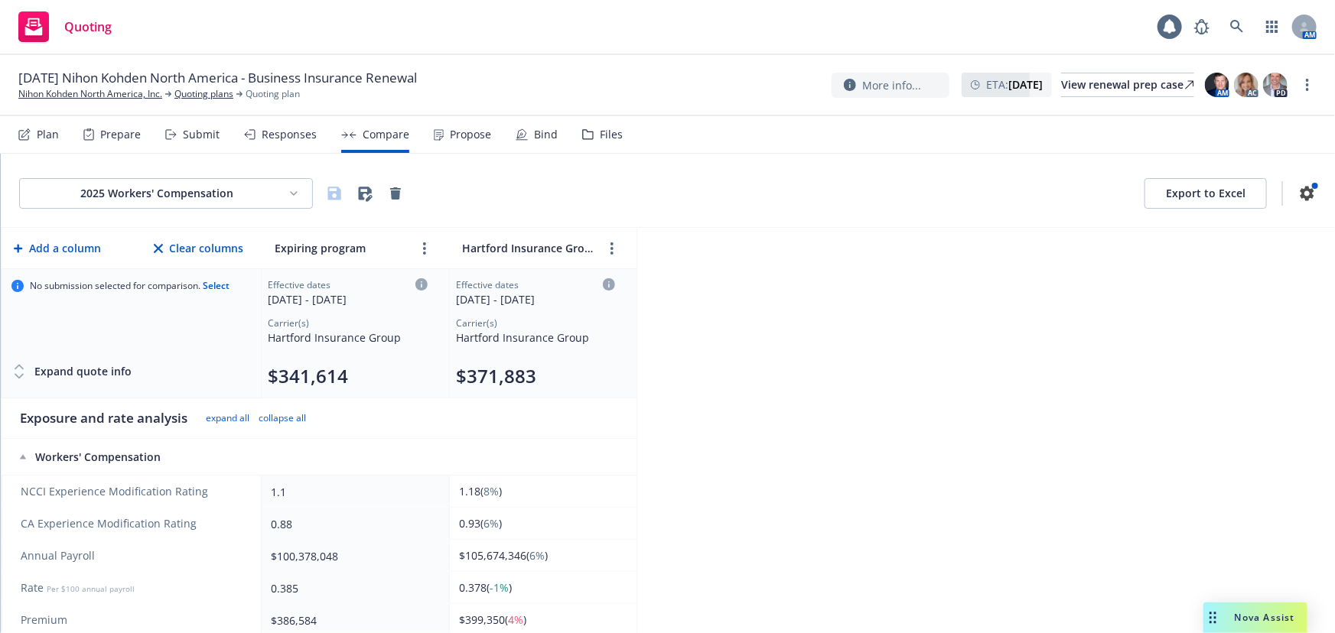
click at [1250, 618] on span "Nova Assist" at bounding box center [1265, 617] width 60 height 13
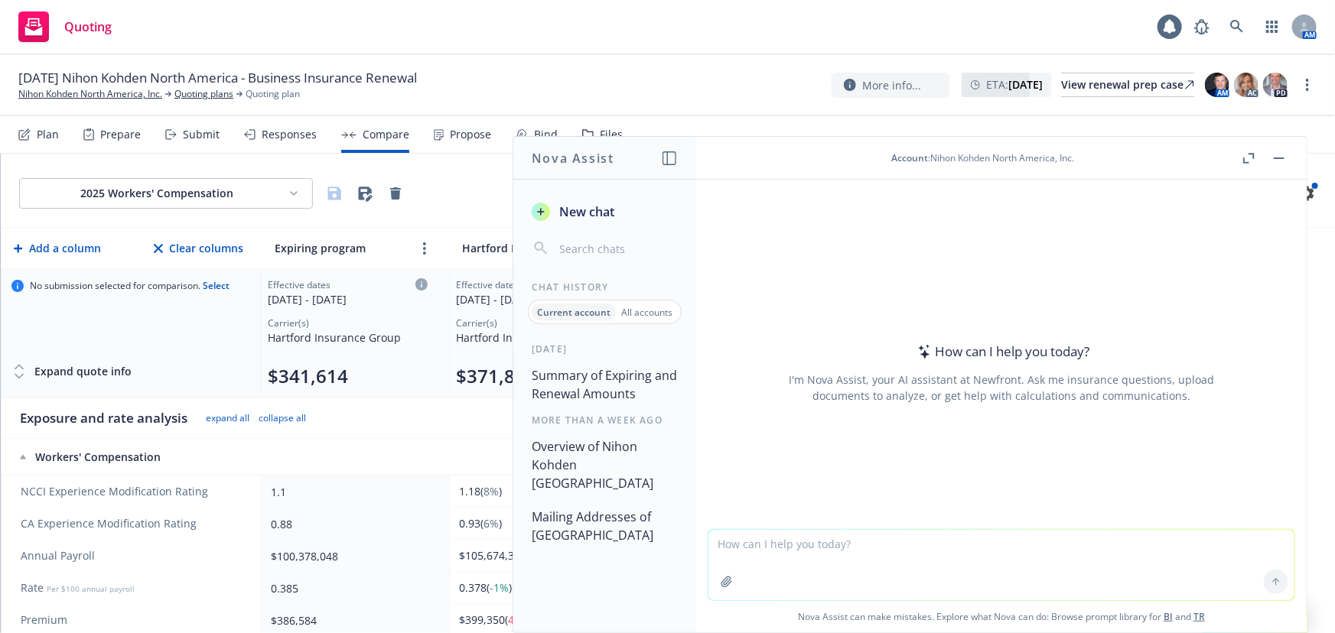
click at [942, 576] on textarea at bounding box center [1001, 565] width 586 height 70
type textarea "p"
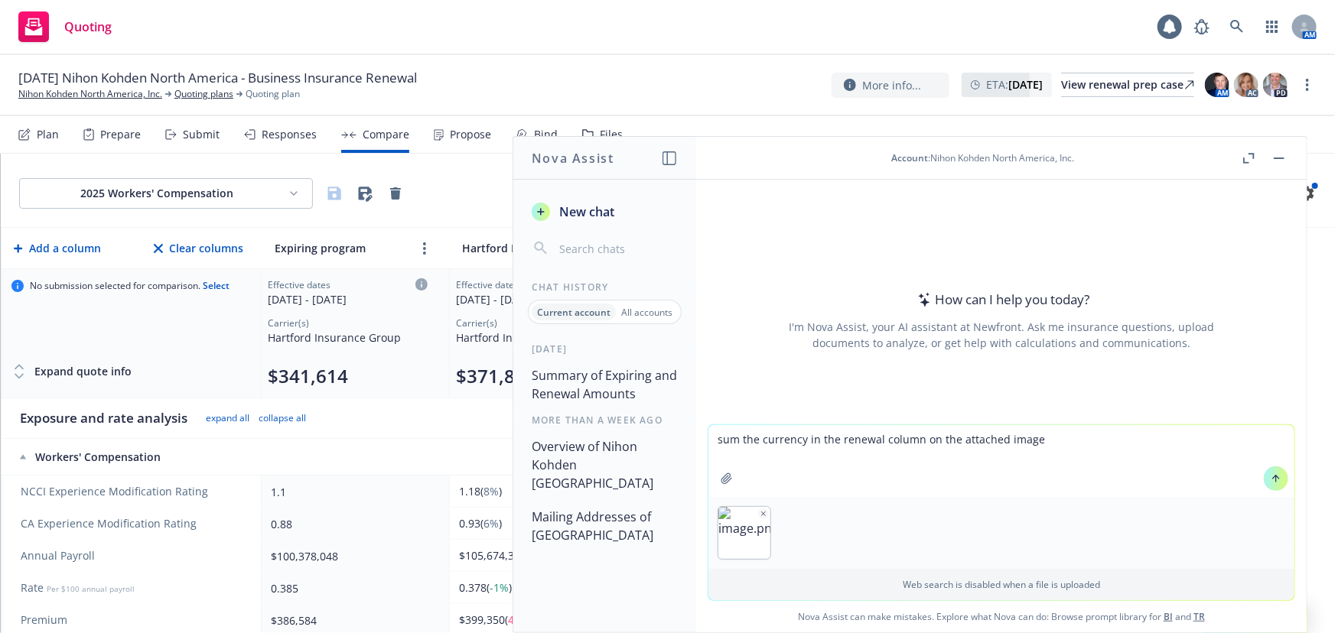
type textarea "sum the currency in the renewal column on the attached image"
click at [1273, 484] on button at bounding box center [1276, 479] width 24 height 24
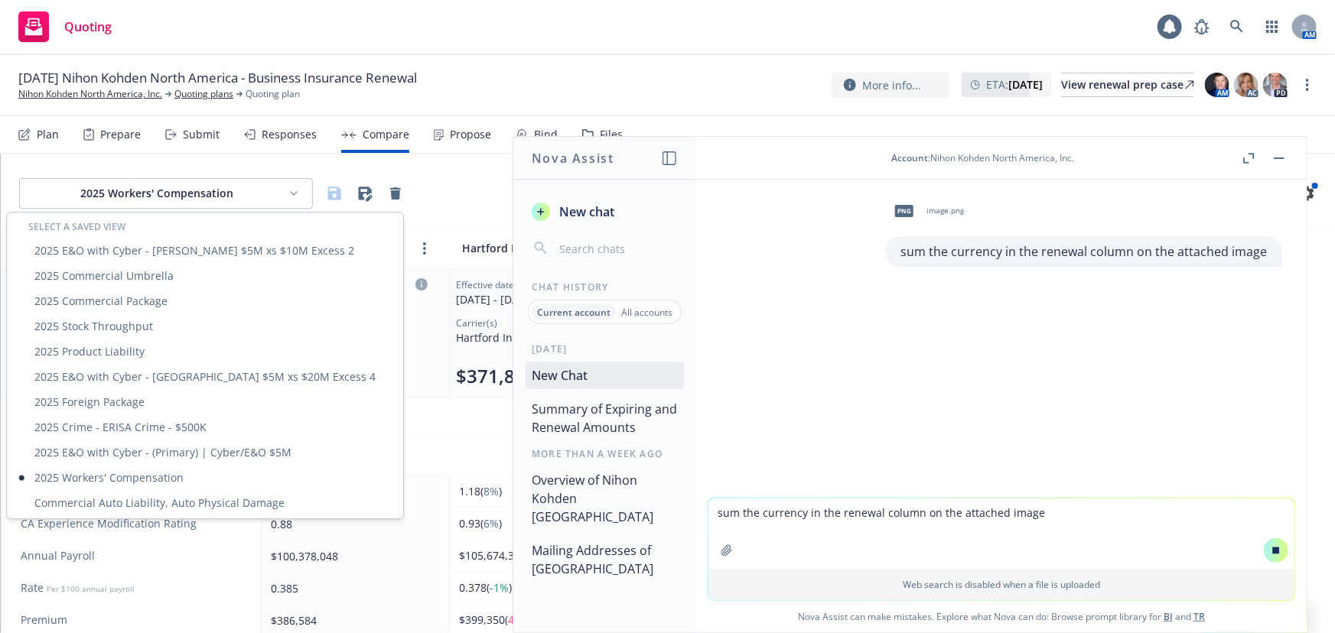
click at [103, 199] on html "Quoting 1 AM [DATE] Nihon Kohden [GEOGRAPHIC_DATA] - Business Insurance Renewal…" at bounding box center [667, 316] width 1335 height 633
click at [102, 297] on div "2025 Commercial Package" at bounding box center [205, 300] width 390 height 25
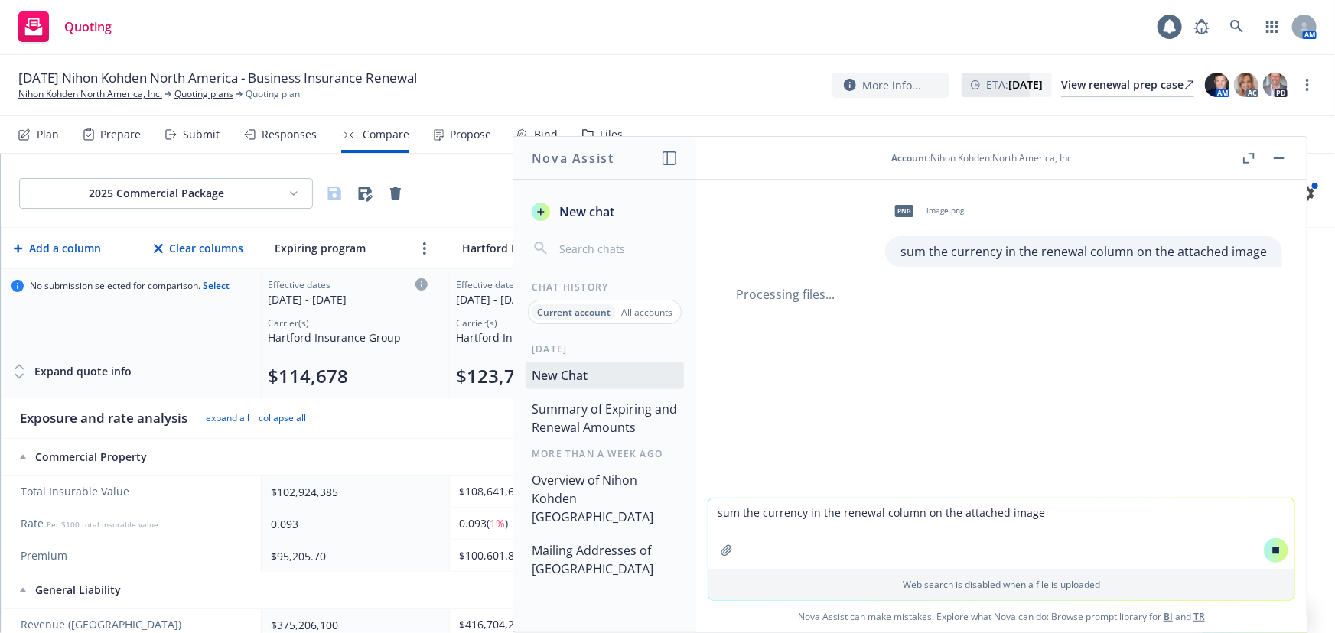
click at [1275, 163] on button "button" at bounding box center [1279, 158] width 18 height 18
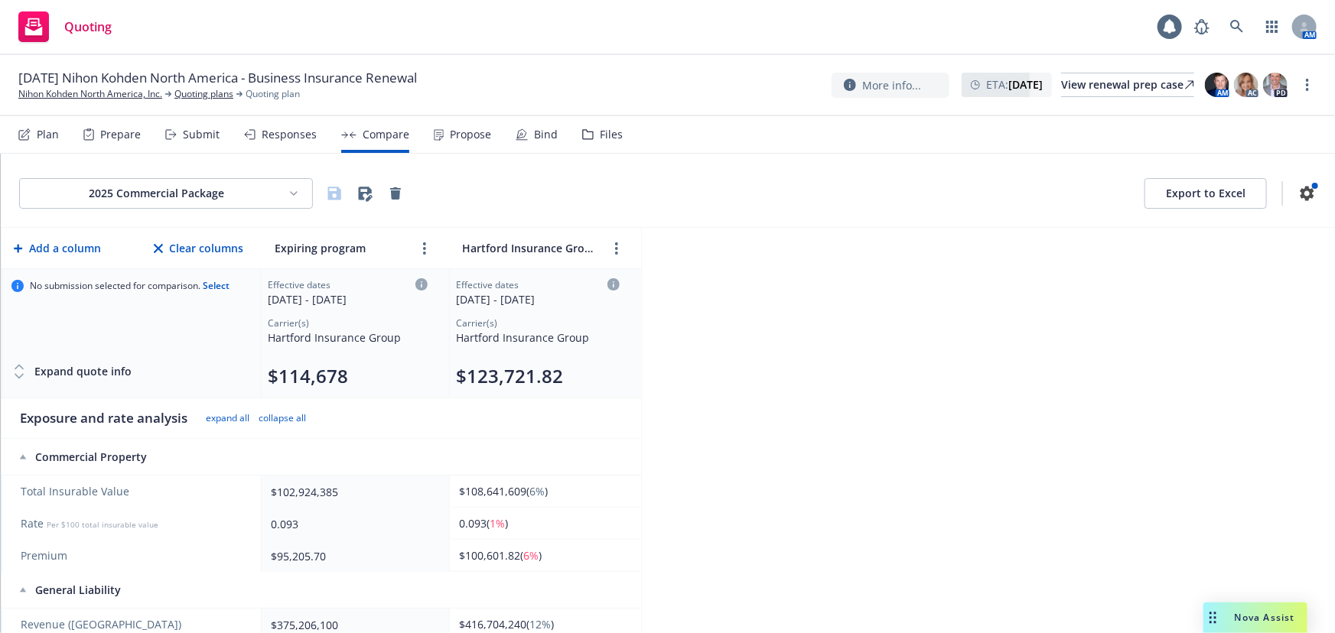
click at [192, 192] on html "Quoting 1 AM [DATE] Nihon Kohden [GEOGRAPHIC_DATA] - Business Insurance Renewal…" at bounding box center [667, 316] width 1335 height 633
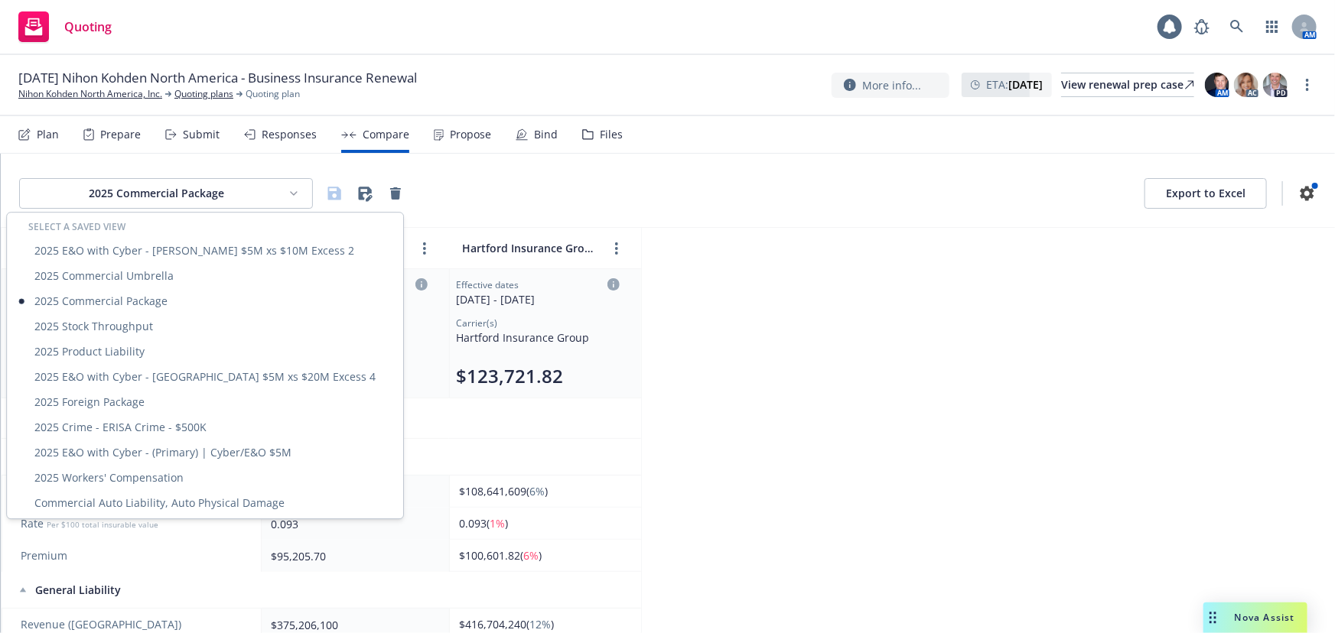
click at [793, 295] on html "Quoting 1 AM [DATE] Nihon Kohden [GEOGRAPHIC_DATA] - Business Insurance Renewal…" at bounding box center [667, 316] width 1335 height 633
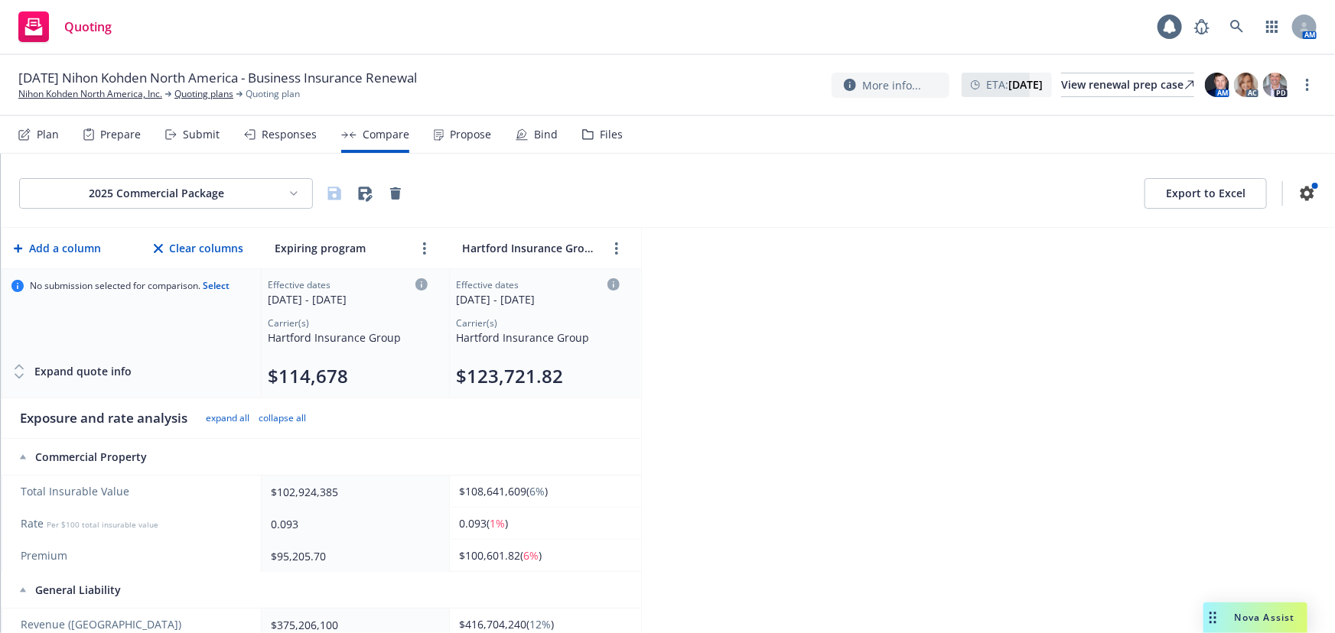
click at [1229, 616] on div "Nova Assist" at bounding box center [1264, 617] width 85 height 13
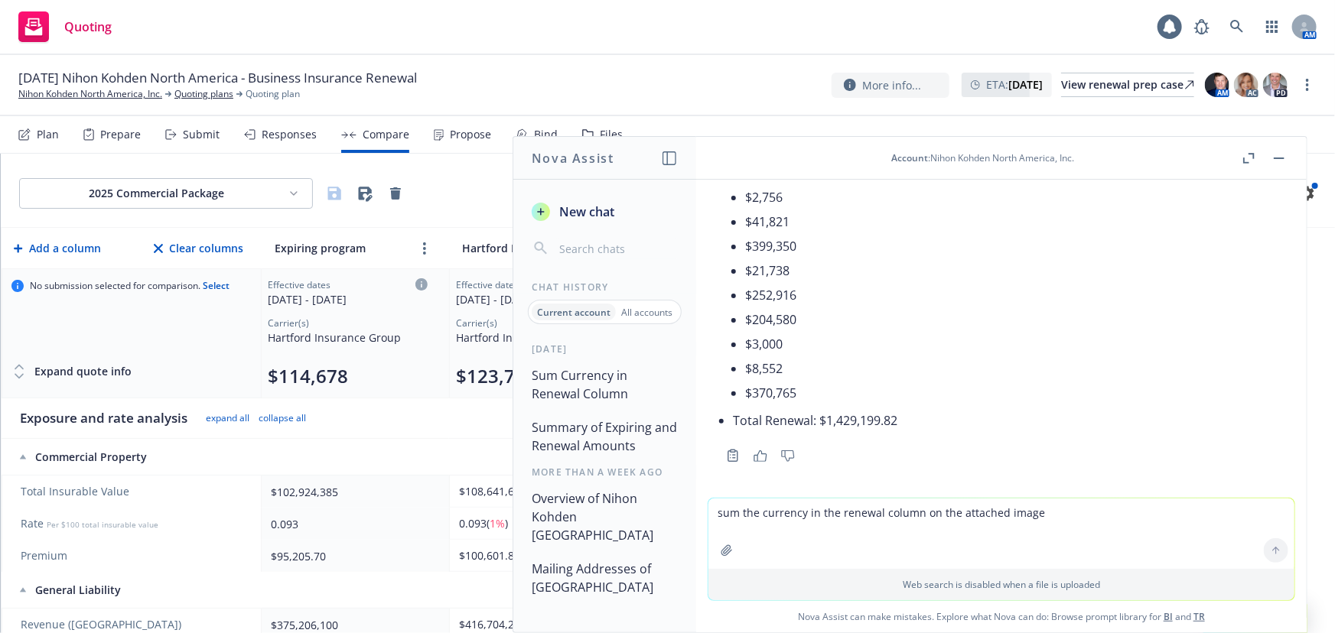
scroll to position [199, 0]
click at [768, 528] on textarea "sum the currency in the renewal column on the attached image" at bounding box center [1001, 534] width 586 height 70
paste textarea "$1,429,199.82"
type textarea "what is the difference between $1,429,199.82 and $1,354,398 as both a number an…"
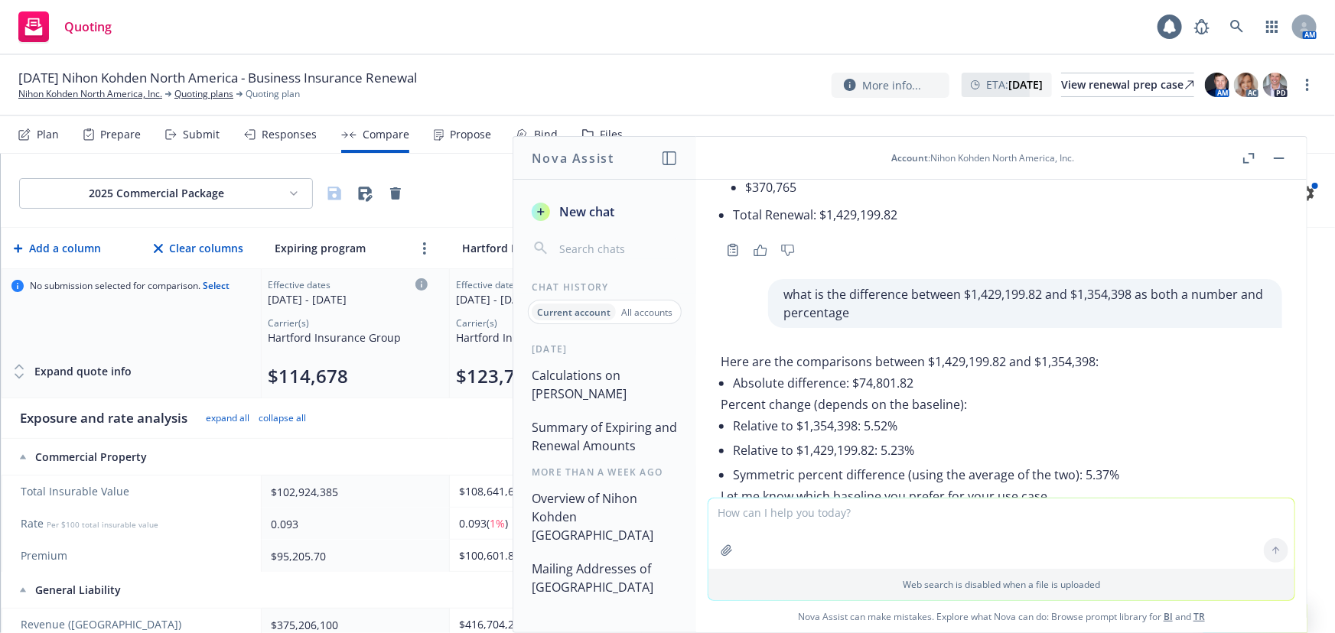
scroll to position [478, 0]
